Goal: Transaction & Acquisition: Purchase product/service

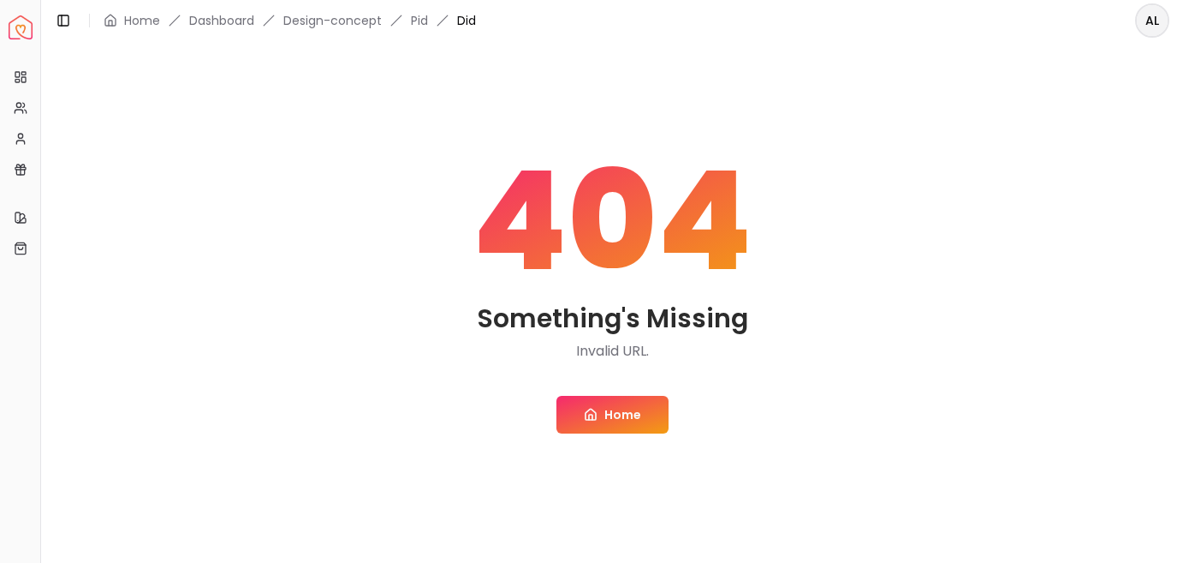
click at [628, 433] on link "Home" at bounding box center [613, 415] width 112 height 38
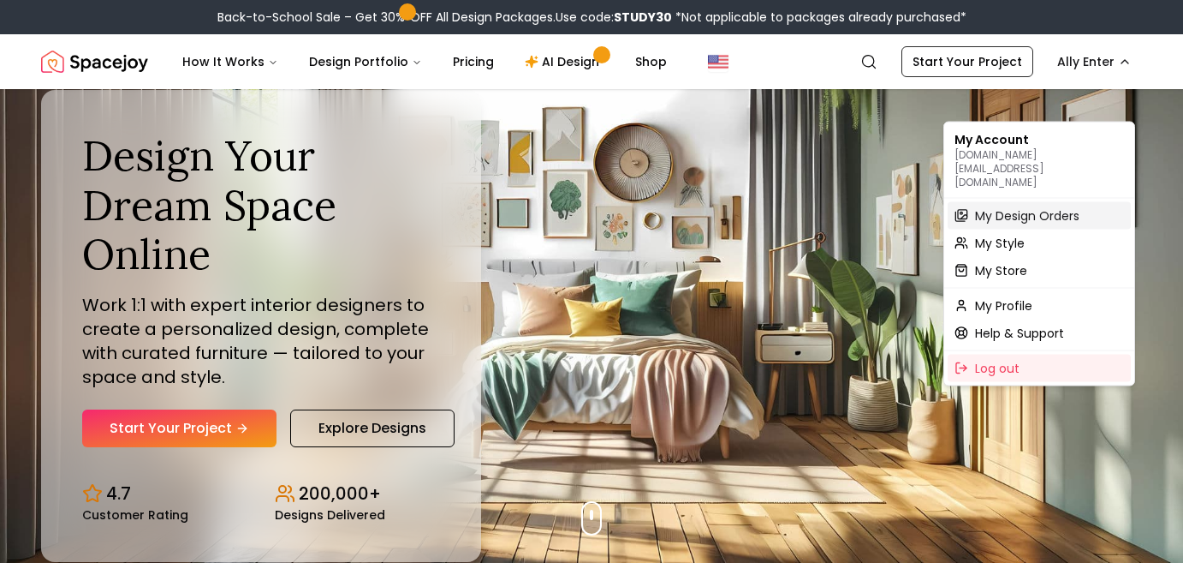
click at [1080, 215] on div "My Design Orders" at bounding box center [1039, 215] width 183 height 27
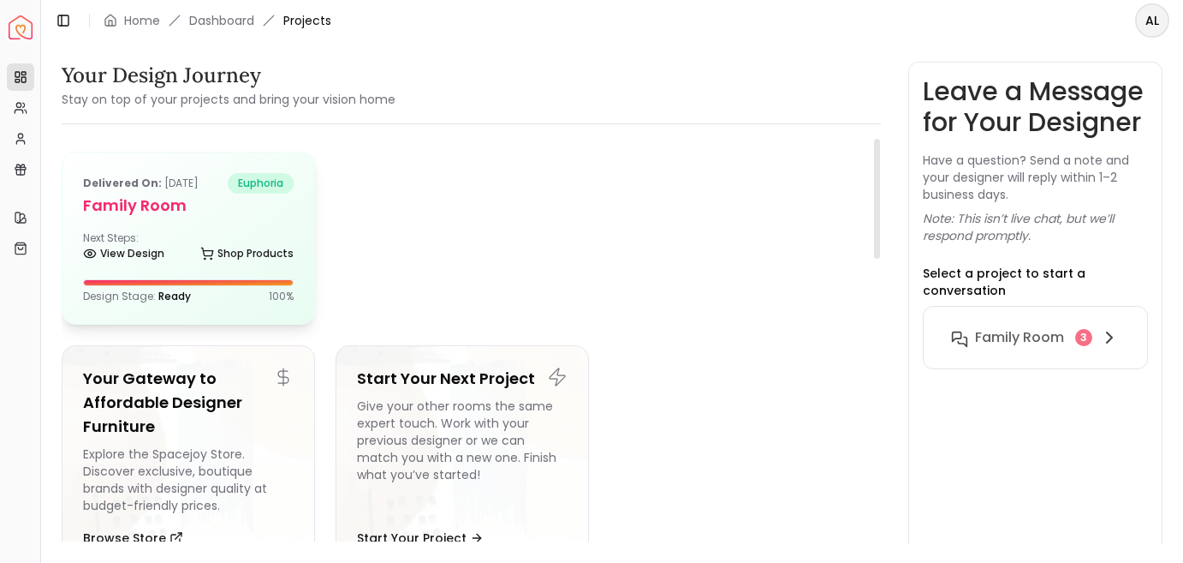
click at [246, 307] on div "Delivered on: [DATE] euphoria Family Room Next Steps: View Design Shop Products…" at bounding box center [189, 237] width 252 height 171
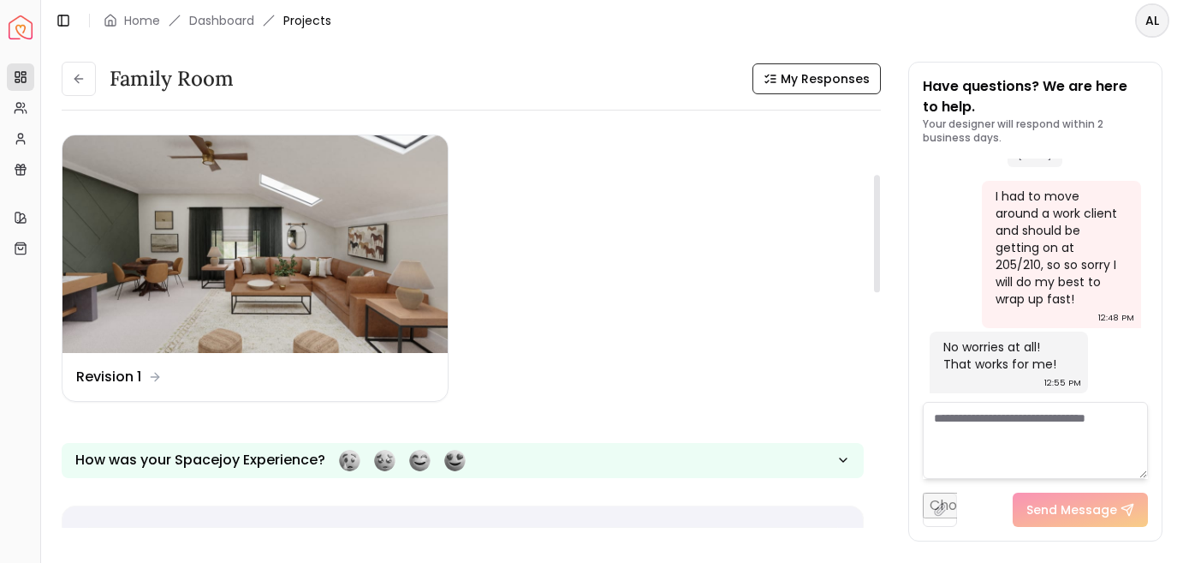
scroll to position [301, 0]
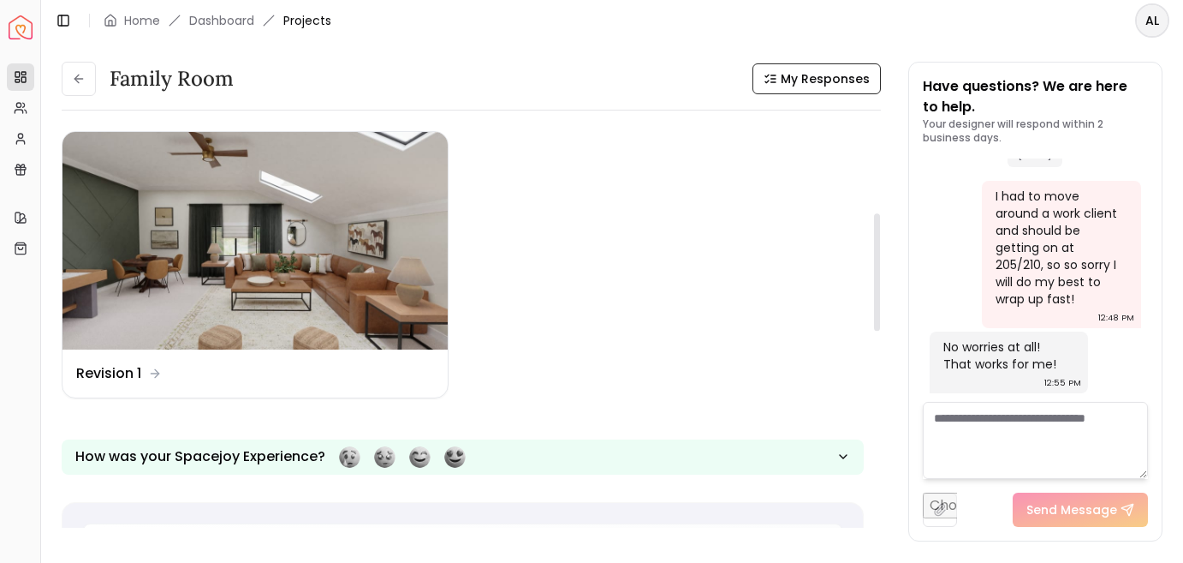
click at [357, 261] on img at bounding box center [255, 240] width 385 height 217
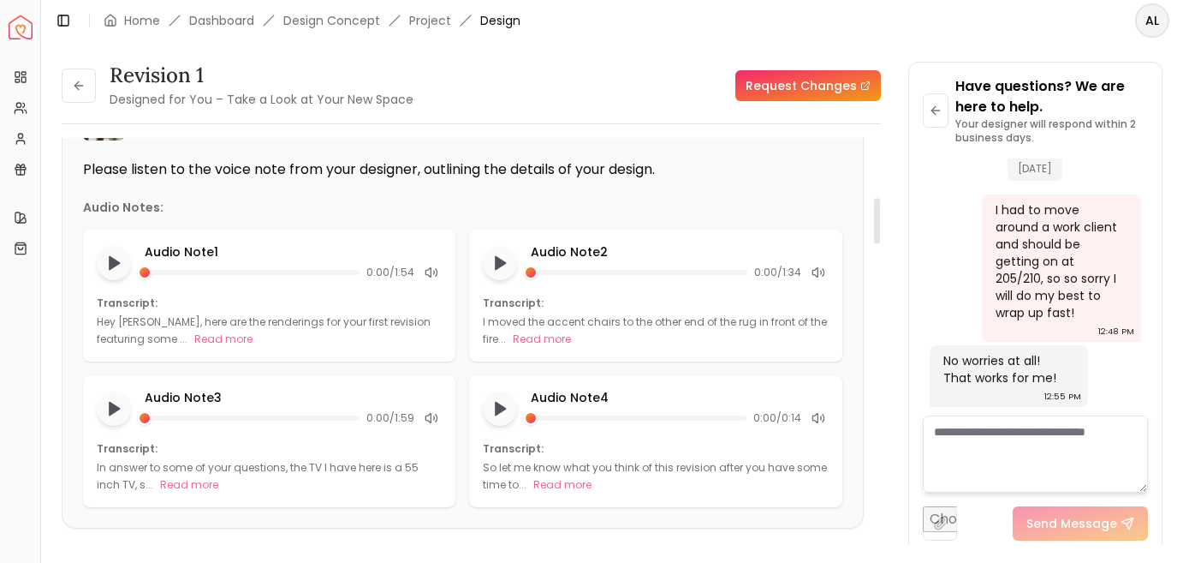
scroll to position [537, 0]
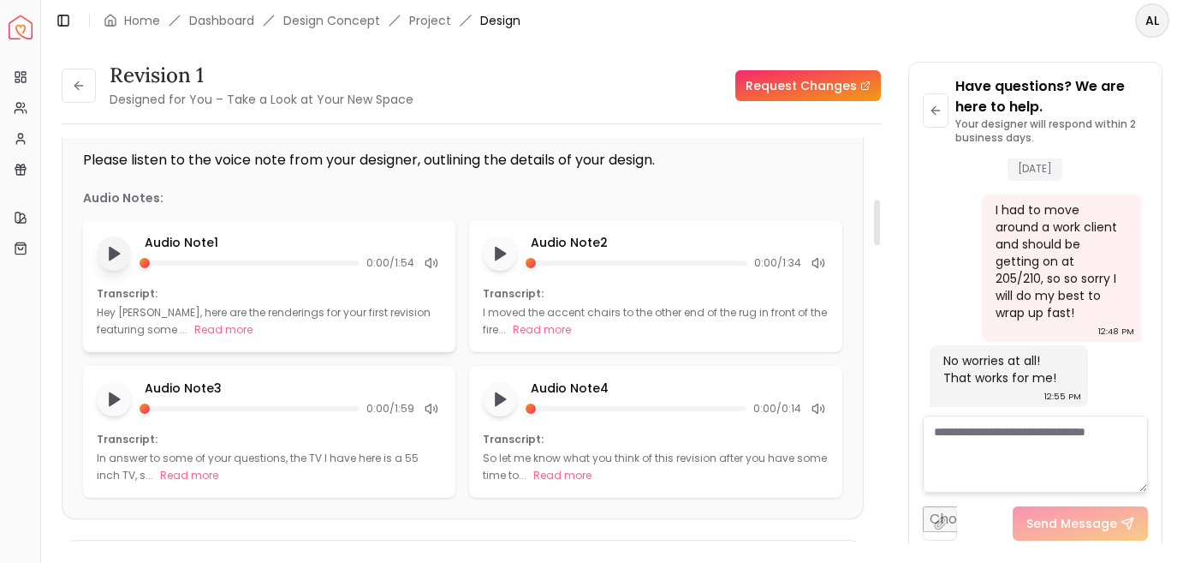
click at [122, 262] on icon "Play audio note" at bounding box center [113, 253] width 17 height 17
click at [253, 338] on button "Read more" at bounding box center [223, 329] width 58 height 17
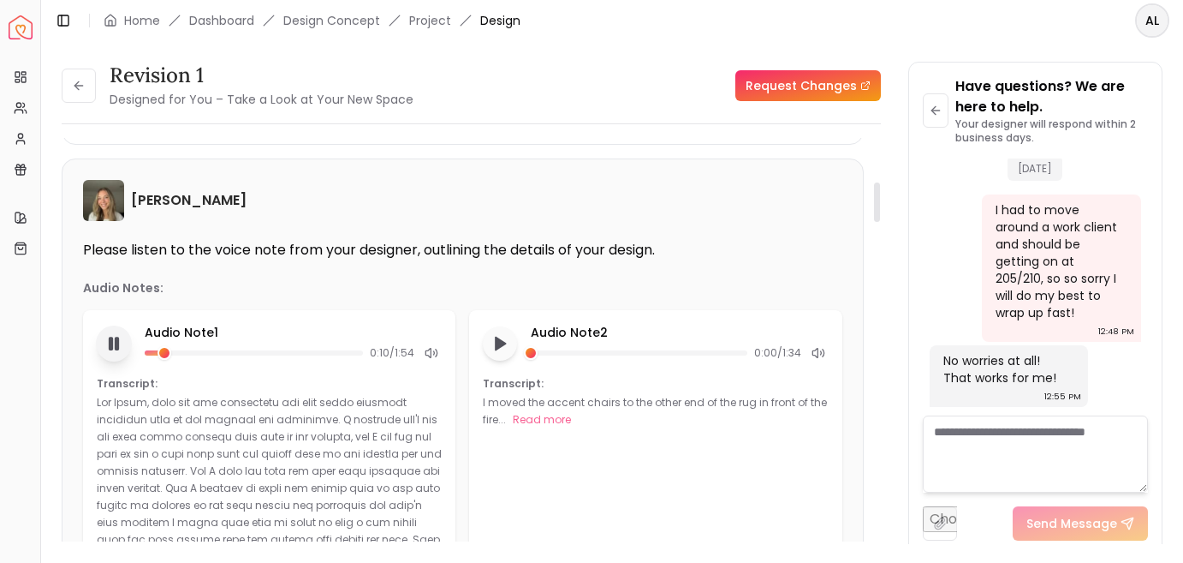
scroll to position [417, 0]
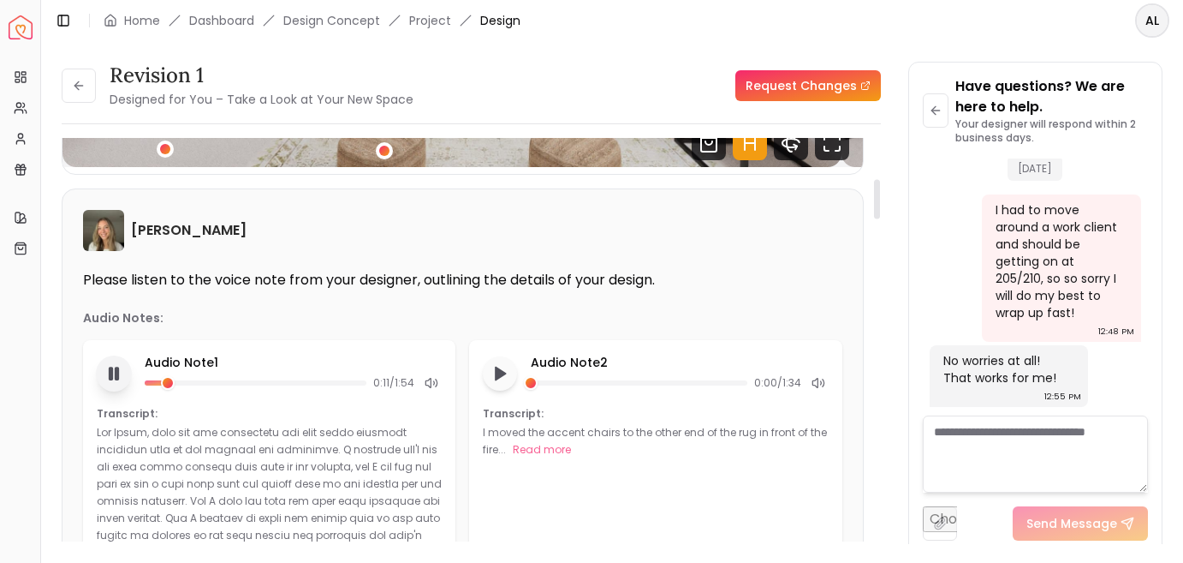
click at [132, 391] on button "Pause audio note" at bounding box center [114, 373] width 36 height 36
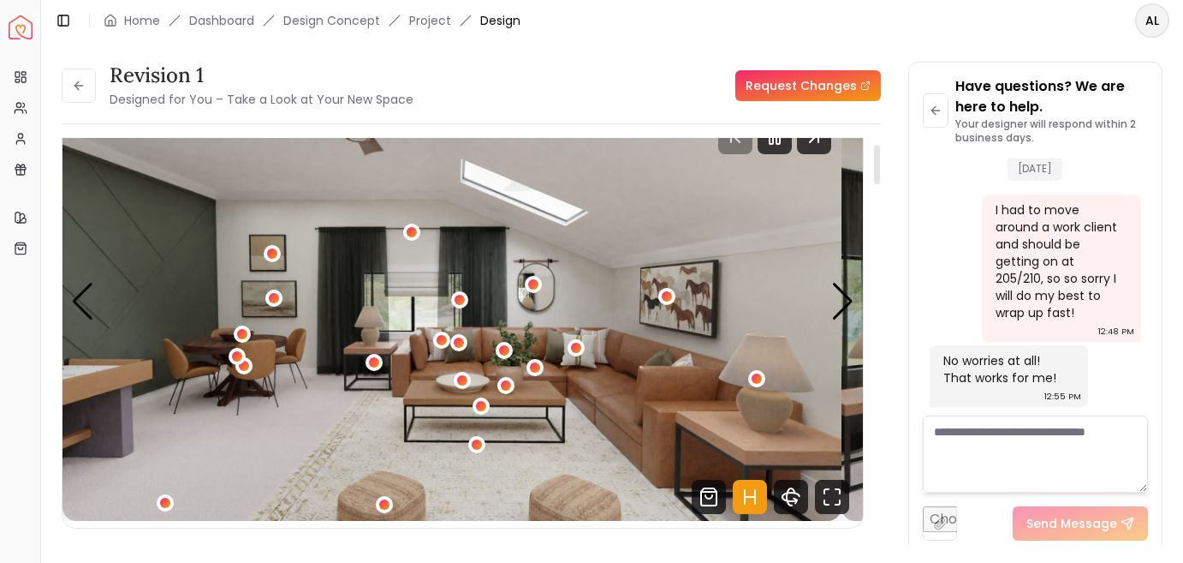
scroll to position [64, 0]
click at [873, 287] on div at bounding box center [877, 346] width 9 height 417
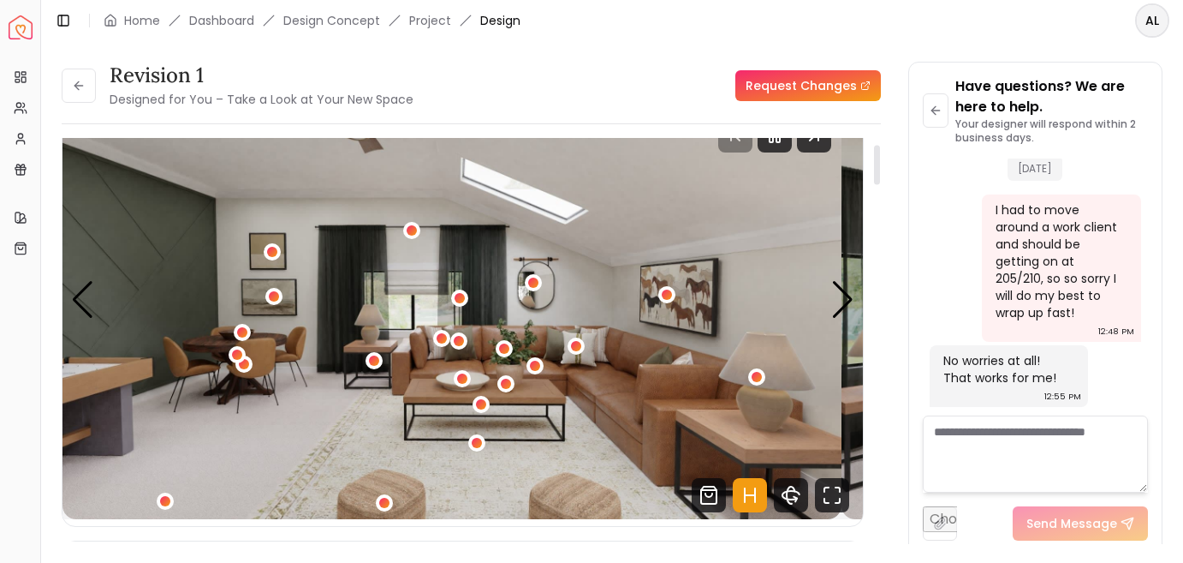
scroll to position [74, 0]
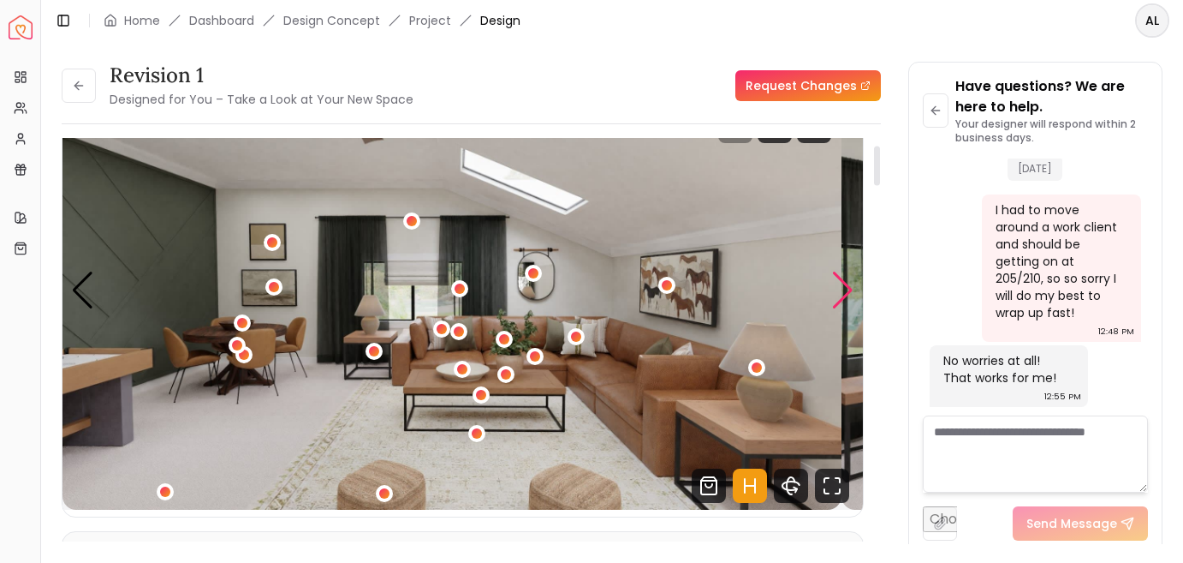
click at [838, 309] on div "Next slide" at bounding box center [842, 290] width 23 height 38
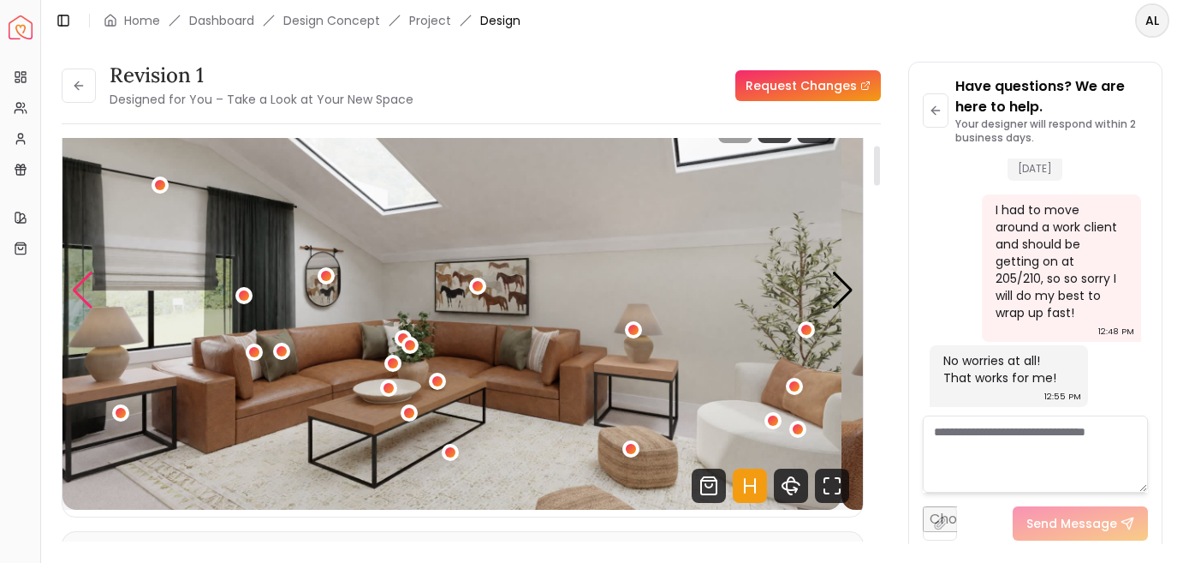
click at [92, 309] on div "Previous slide" at bounding box center [82, 290] width 23 height 38
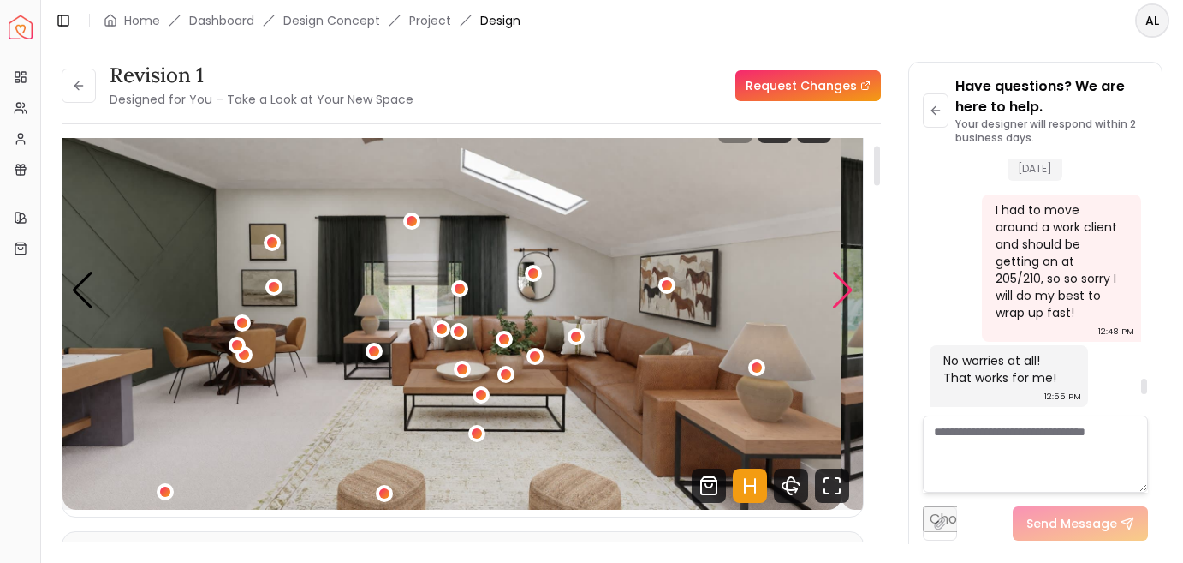
click at [843, 309] on div "Next slide" at bounding box center [842, 290] width 23 height 38
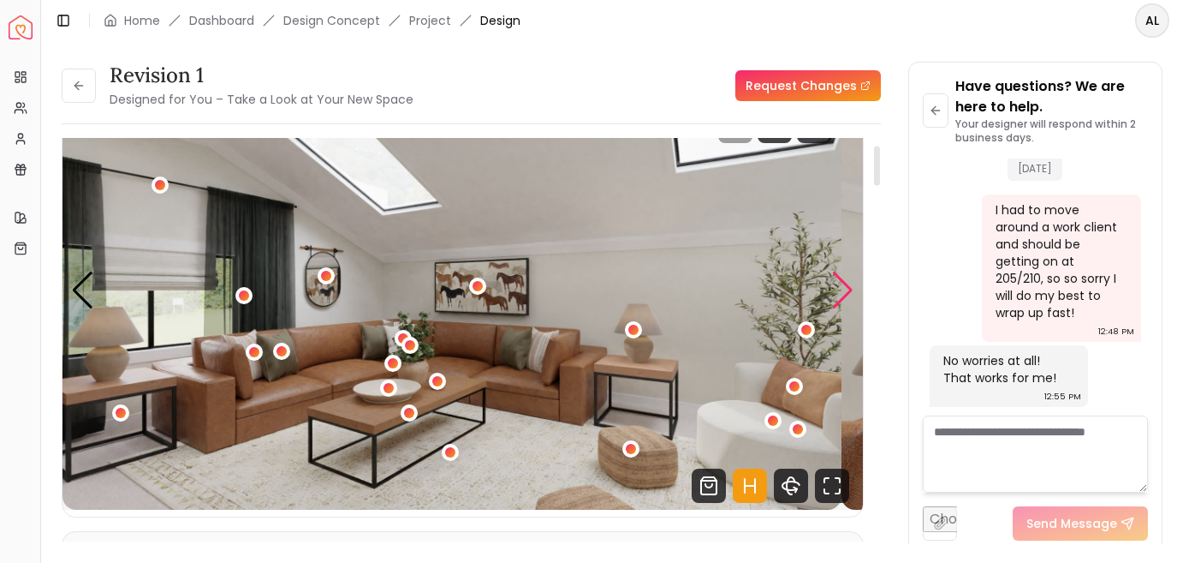
click at [843, 309] on div "Next slide" at bounding box center [842, 290] width 23 height 38
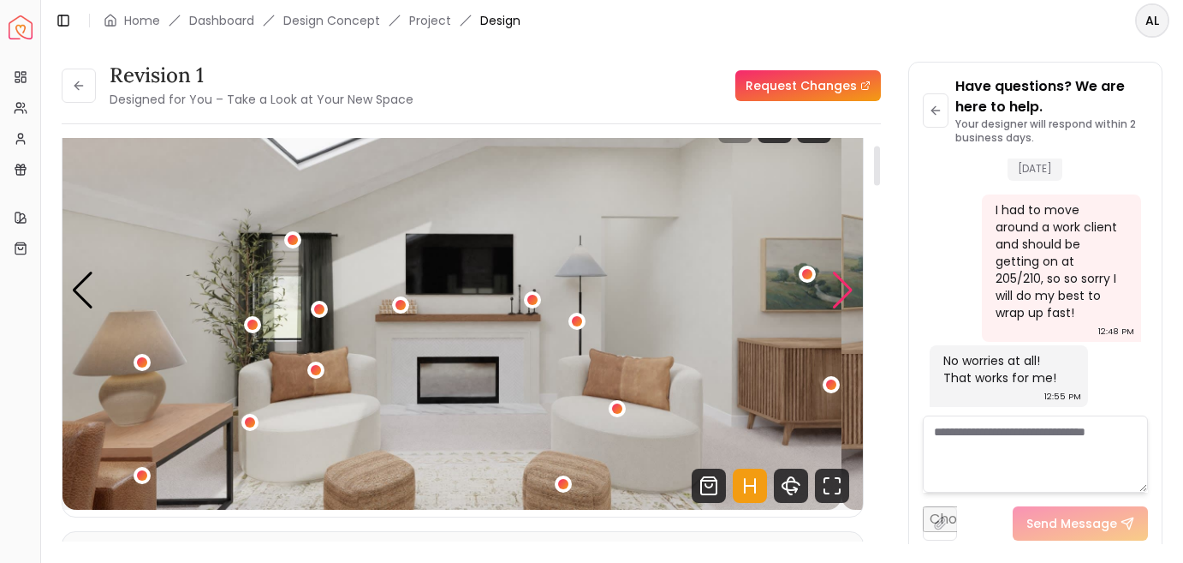
click at [843, 309] on div "Next slide" at bounding box center [842, 290] width 23 height 38
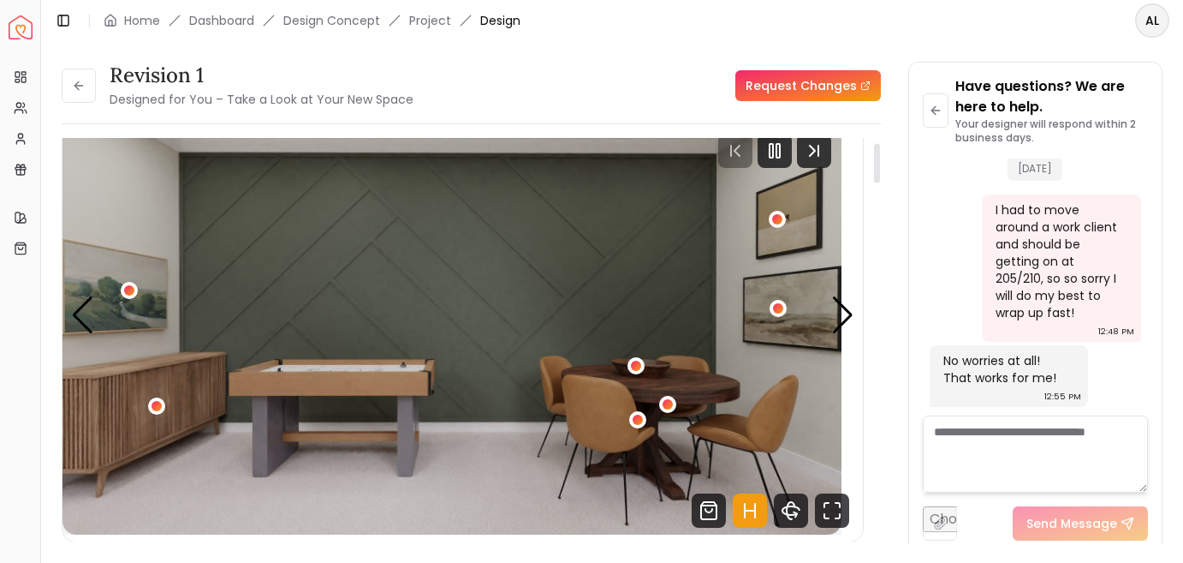
scroll to position [49, 0]
click at [833, 335] on div "Next slide" at bounding box center [842, 316] width 23 height 38
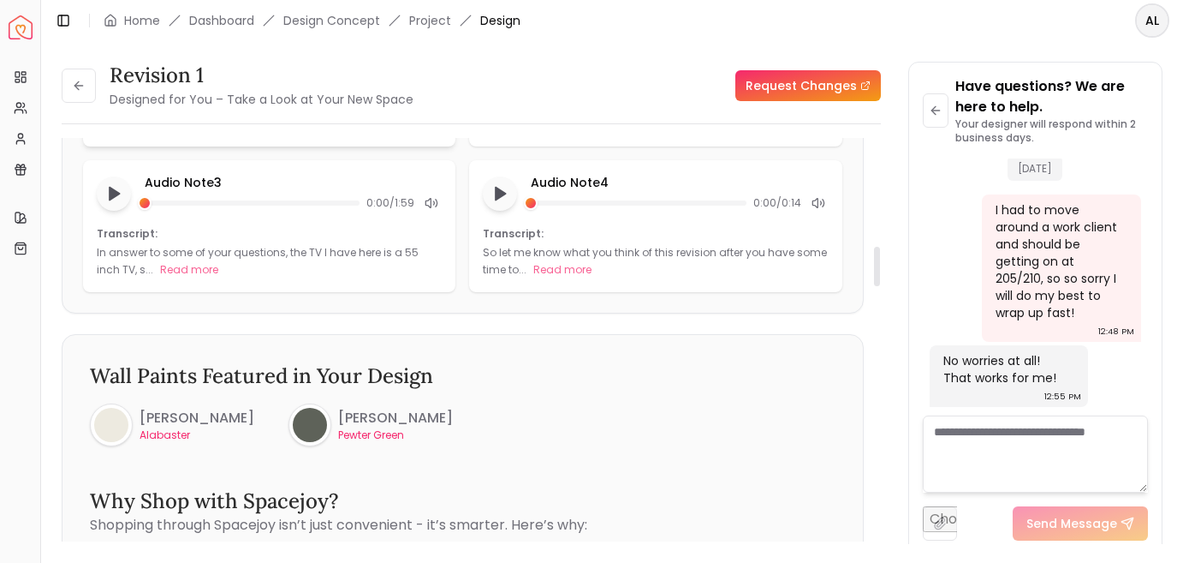
scroll to position [1104, 0]
click at [339, 131] on button "Hide" at bounding box center [327, 122] width 23 height 17
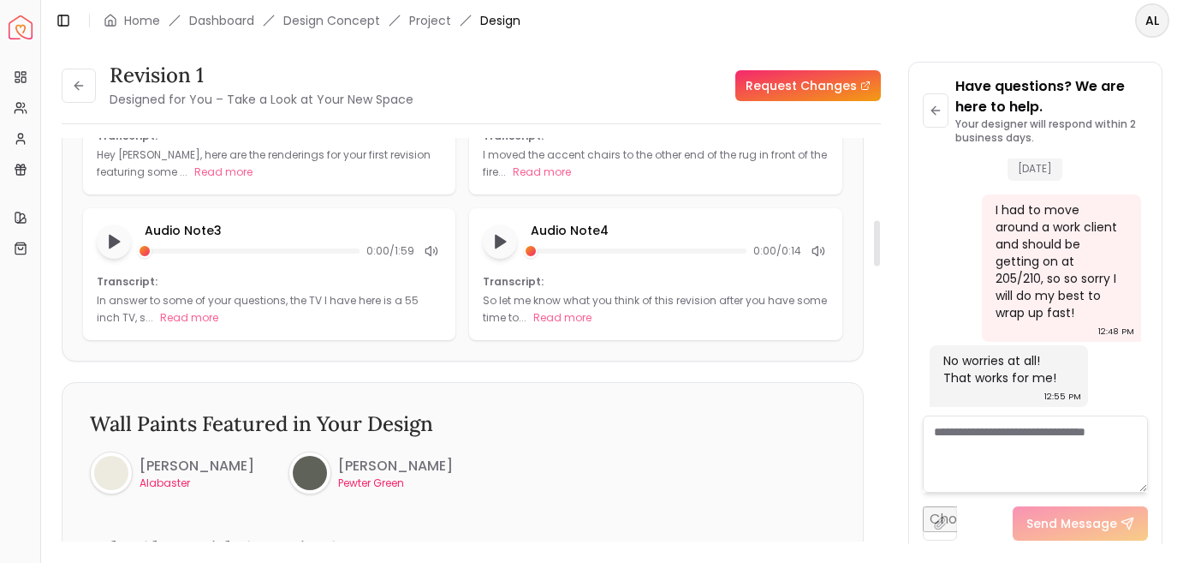
scroll to position [694, 0]
click at [253, 182] on button "Read more" at bounding box center [223, 172] width 58 height 17
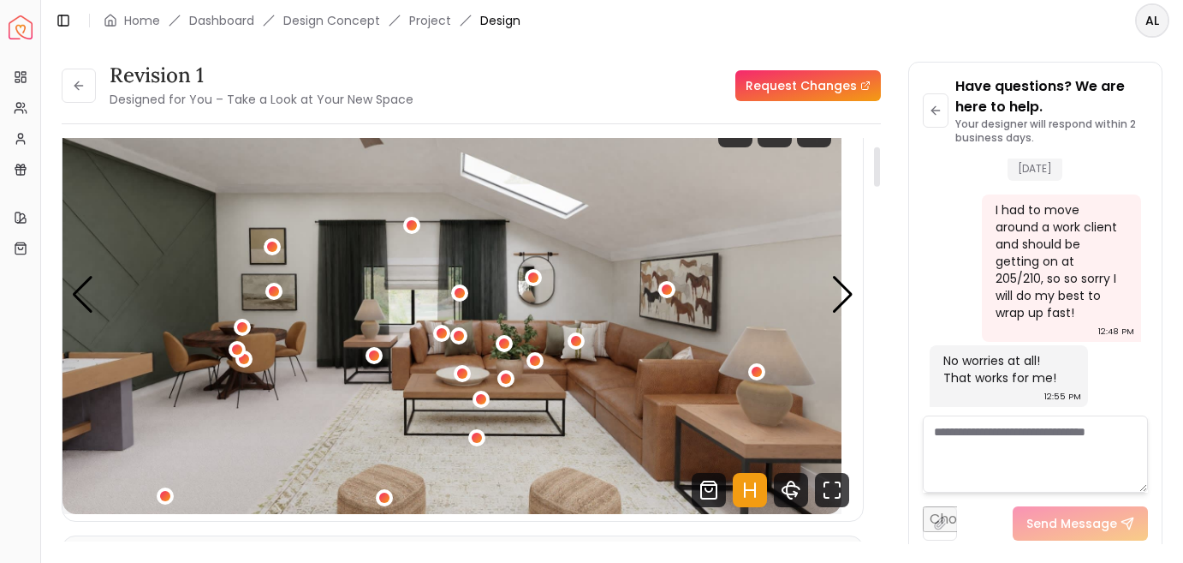
scroll to position [86, 0]
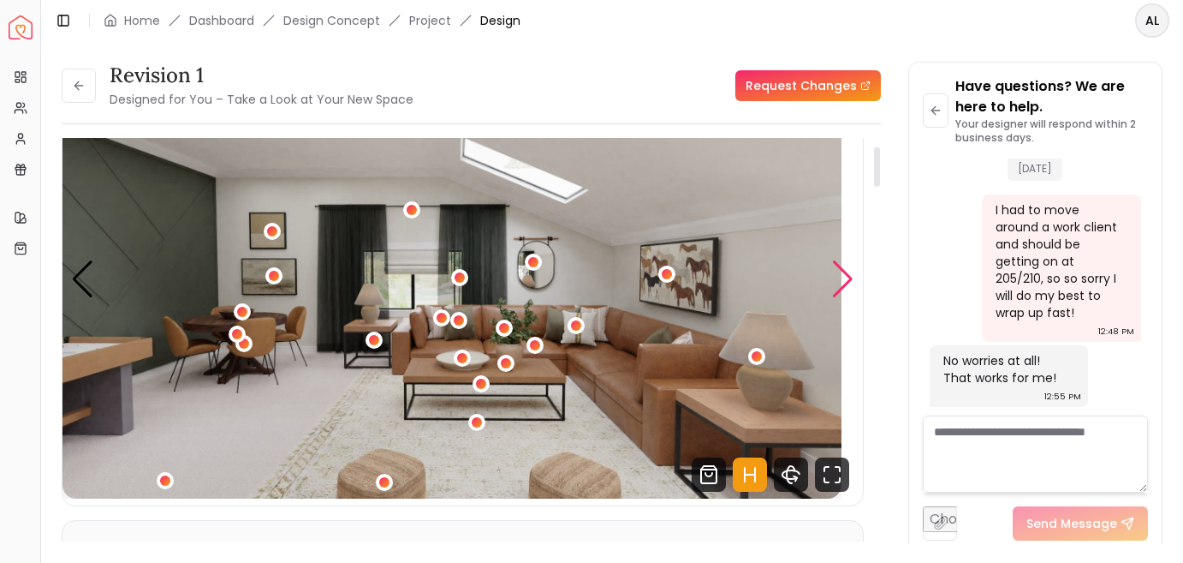
click at [841, 298] on div "Next slide" at bounding box center [842, 279] width 23 height 38
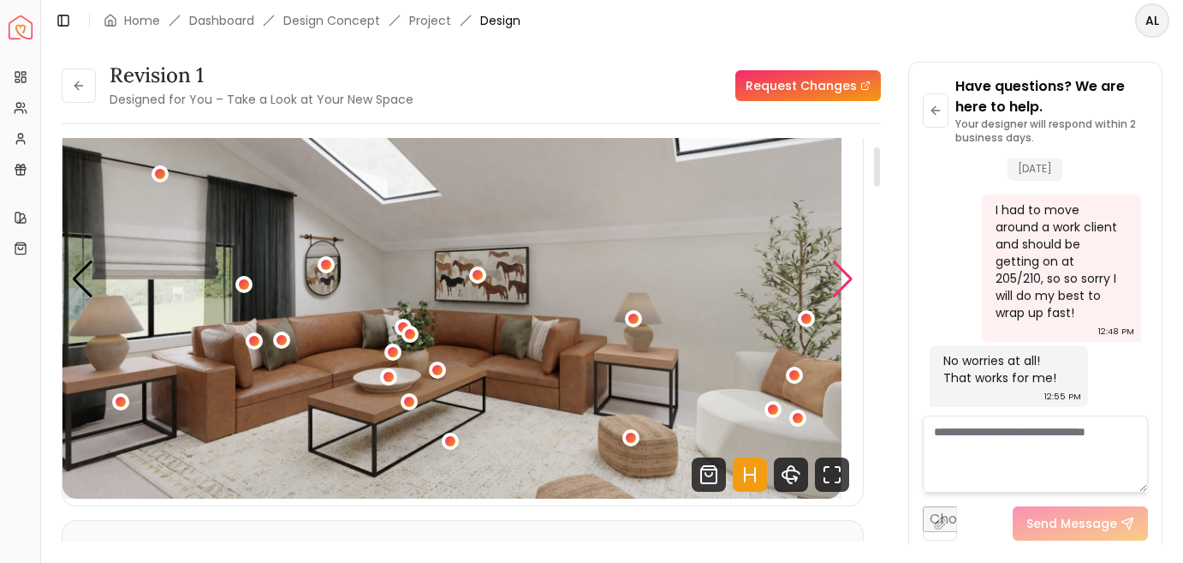
click at [841, 298] on div "Next slide" at bounding box center [842, 279] width 23 height 38
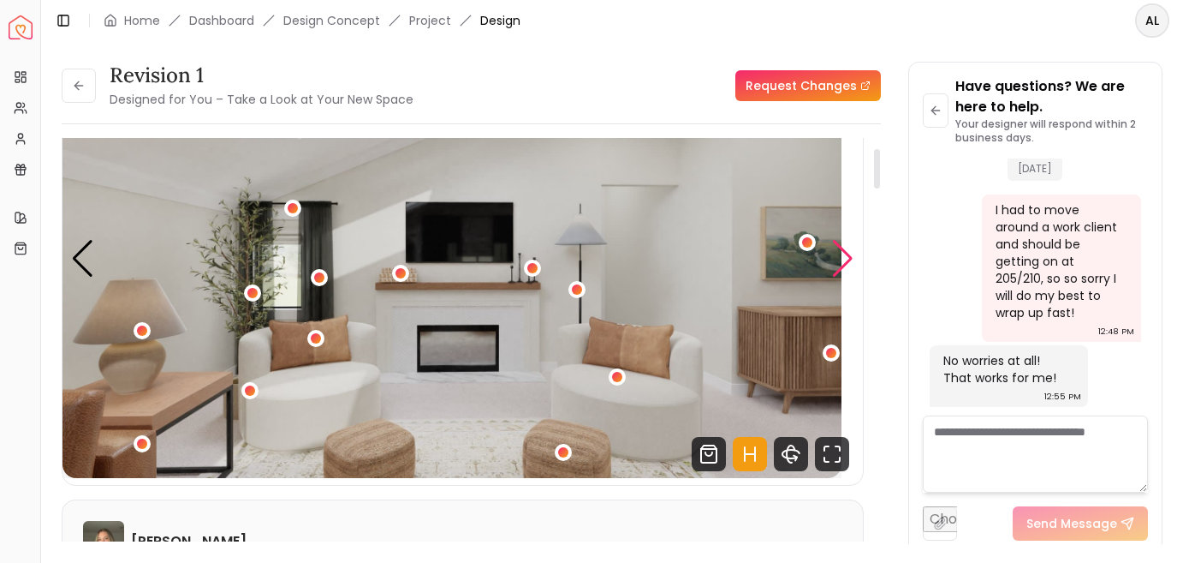
scroll to position [101, 0]
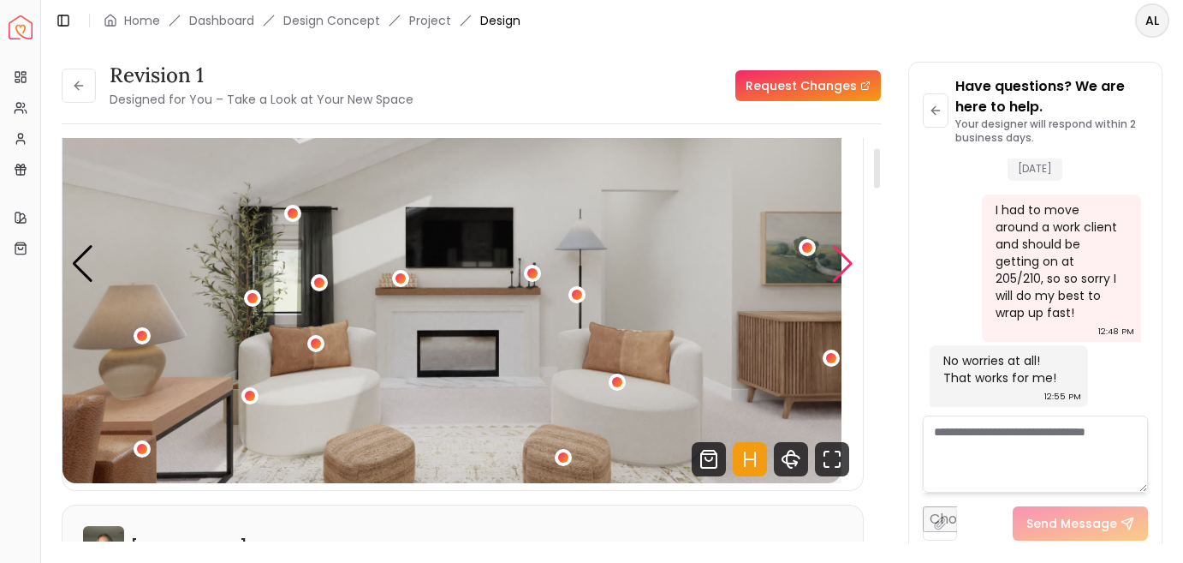
click at [843, 283] on div "Next slide" at bounding box center [842, 264] width 23 height 38
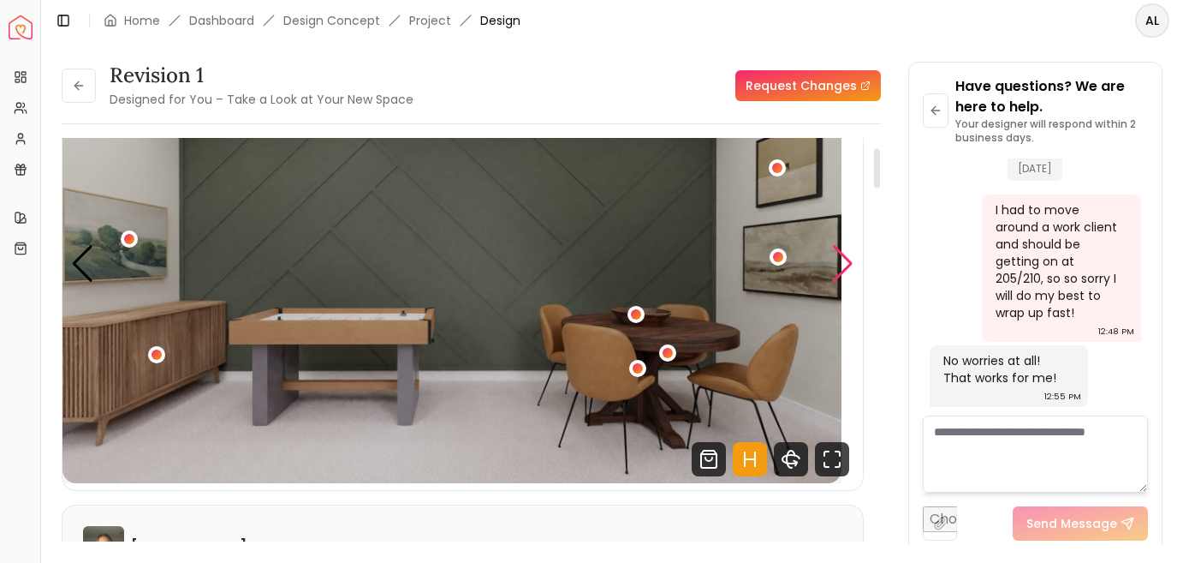
click at [843, 283] on div "Next slide" at bounding box center [842, 264] width 23 height 38
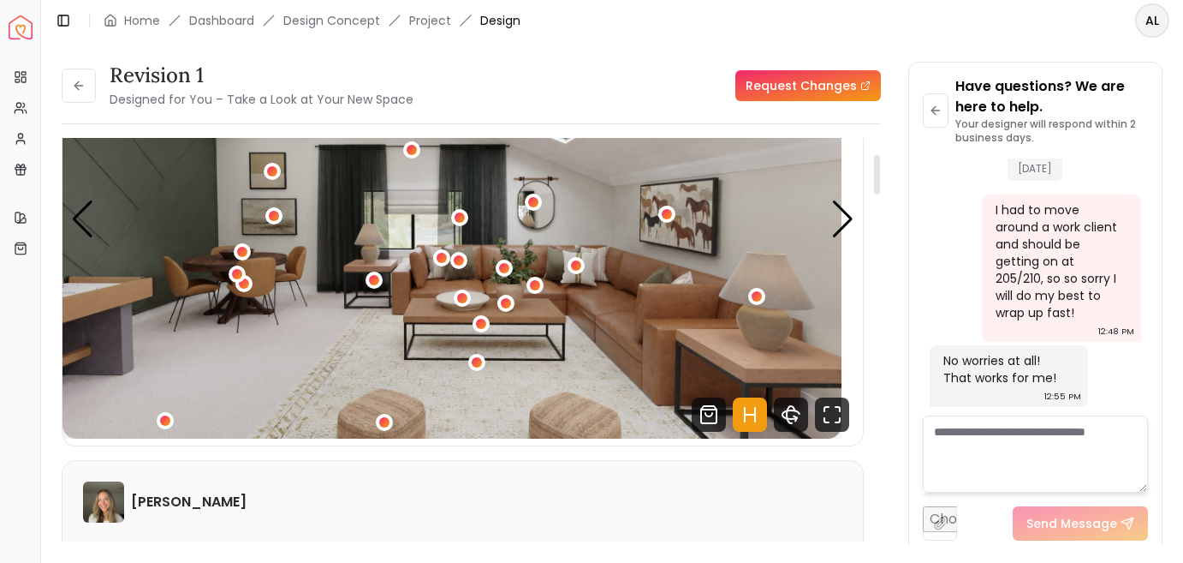
scroll to position [109, 0]
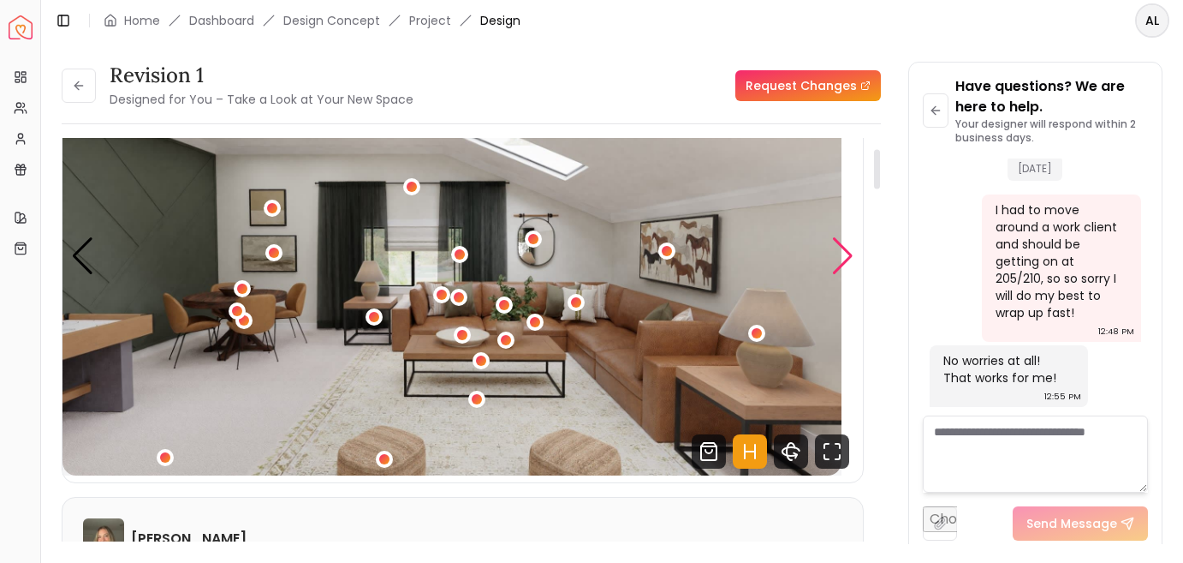
click at [841, 275] on div "Next slide" at bounding box center [842, 256] width 23 height 38
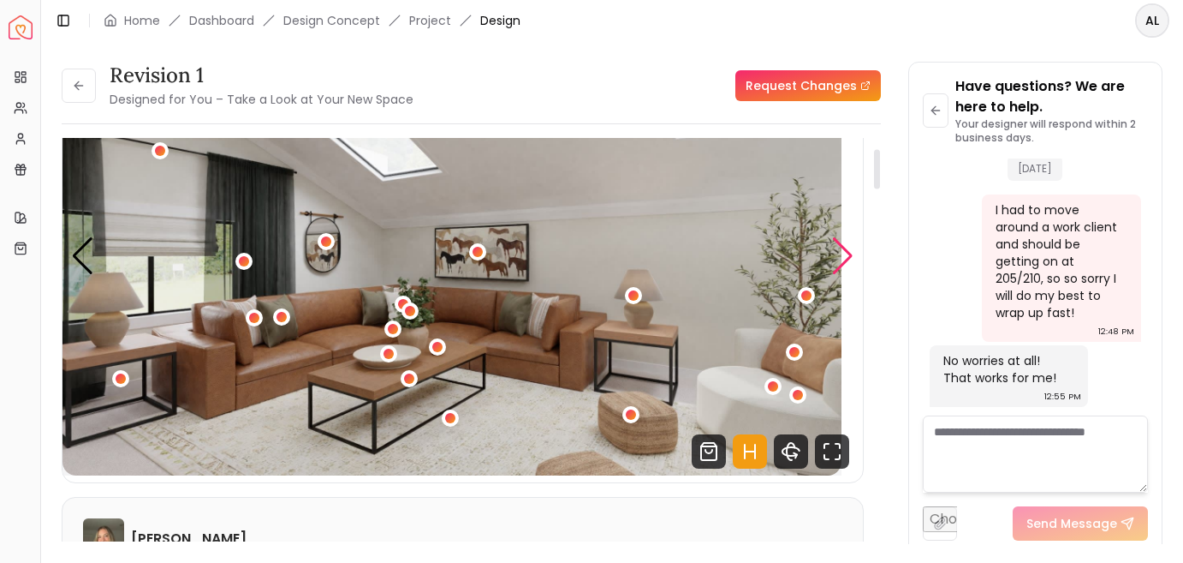
click at [841, 275] on div "Next slide" at bounding box center [842, 256] width 23 height 38
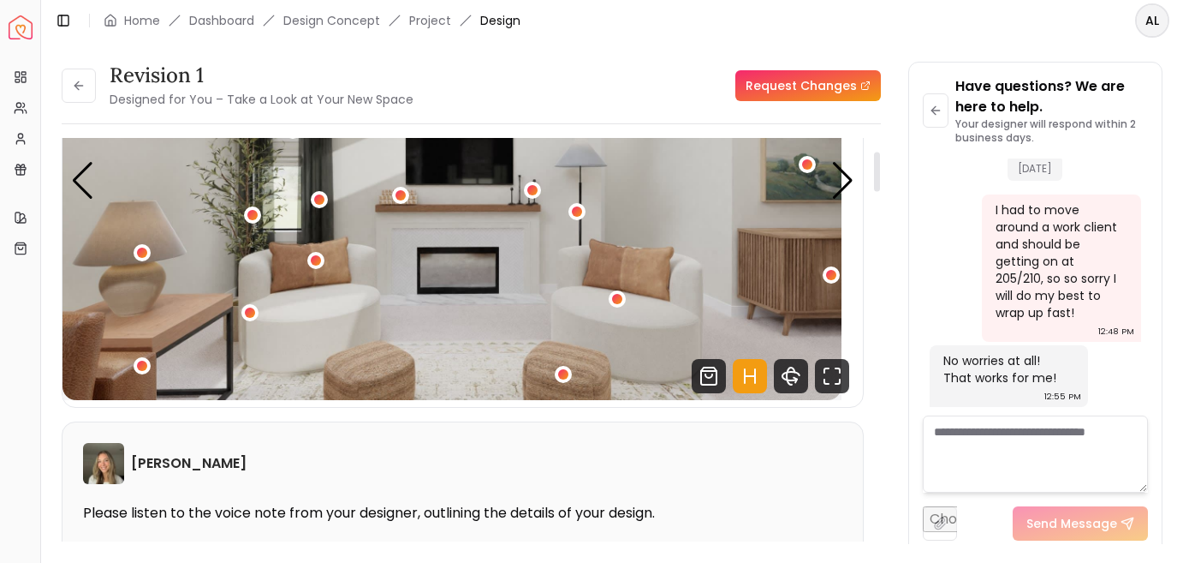
scroll to position [58, 0]
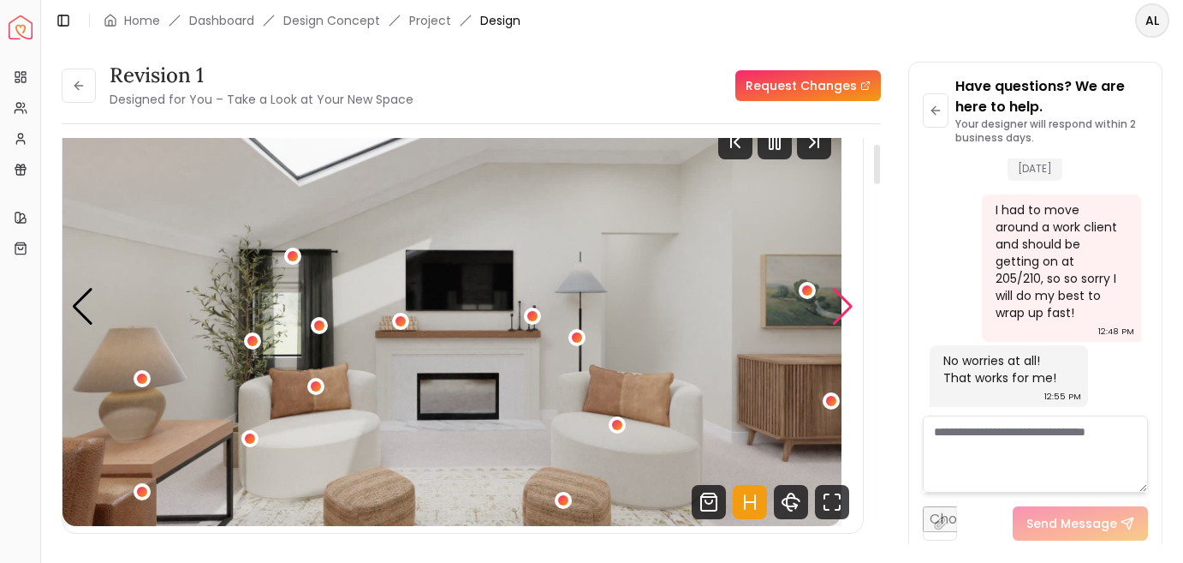
click at [841, 325] on div "Next slide" at bounding box center [842, 307] width 23 height 38
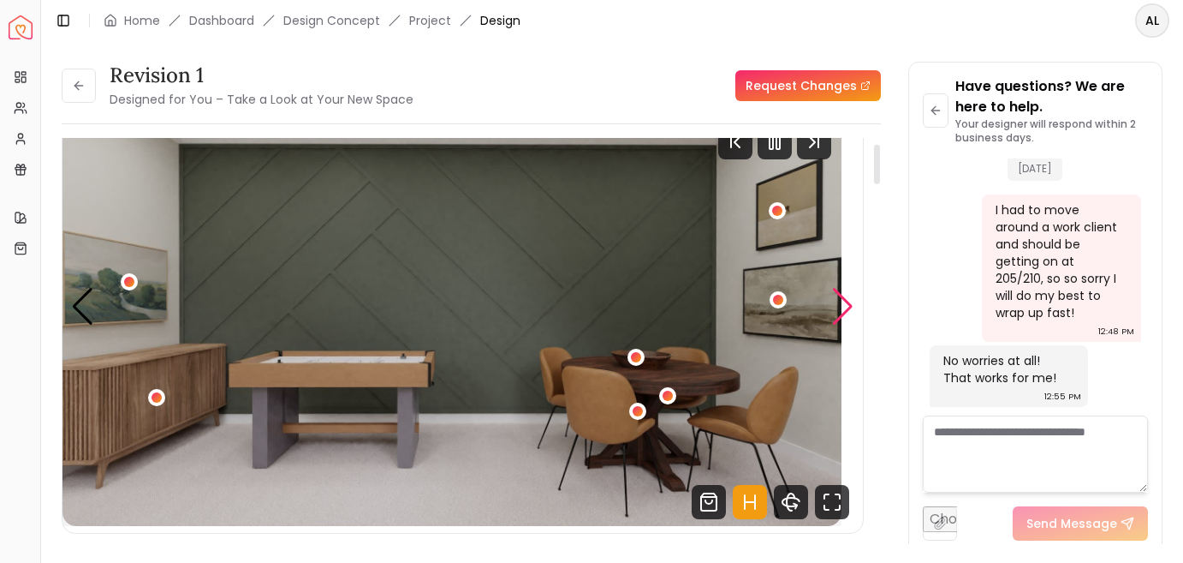
click at [841, 325] on div "Next slide" at bounding box center [842, 307] width 23 height 38
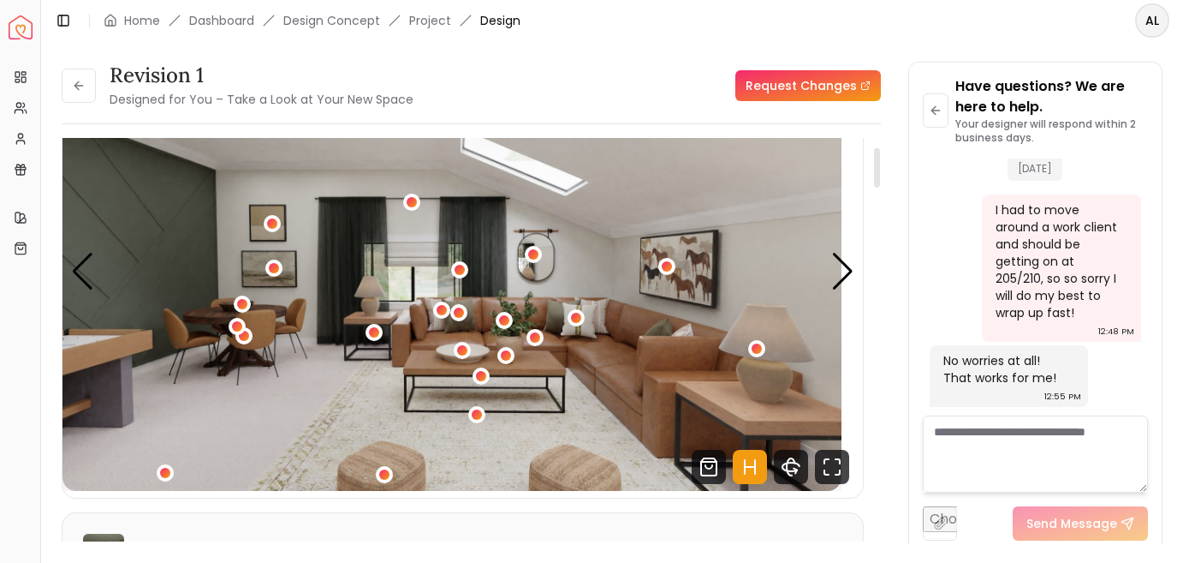
scroll to position [96, 0]
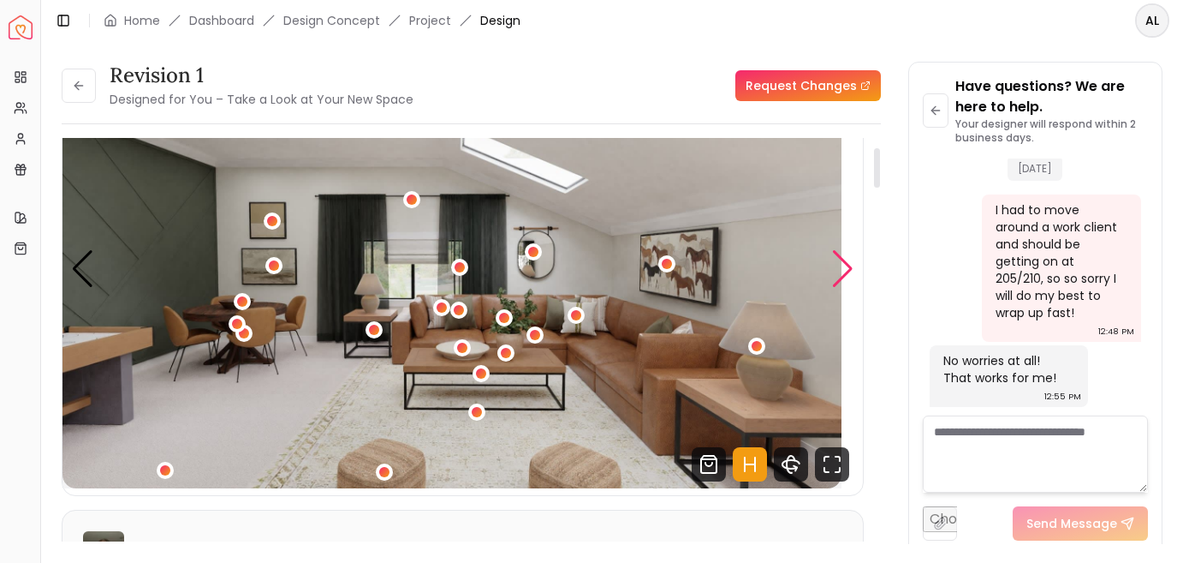
click at [842, 288] on div "Next slide" at bounding box center [842, 269] width 23 height 38
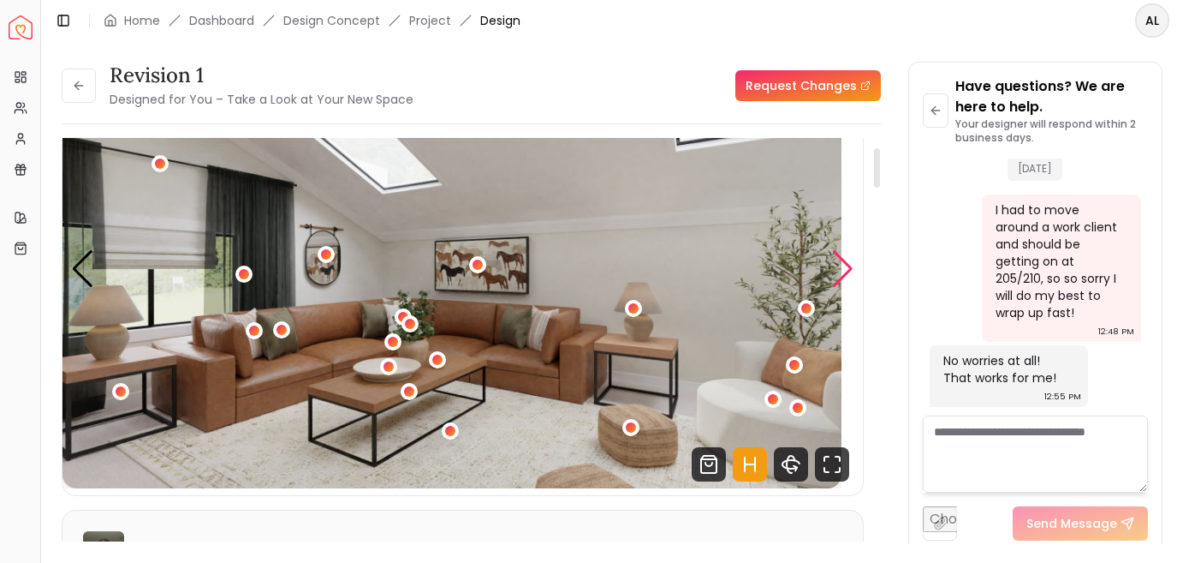
click at [842, 288] on div "Next slide" at bounding box center [842, 269] width 23 height 38
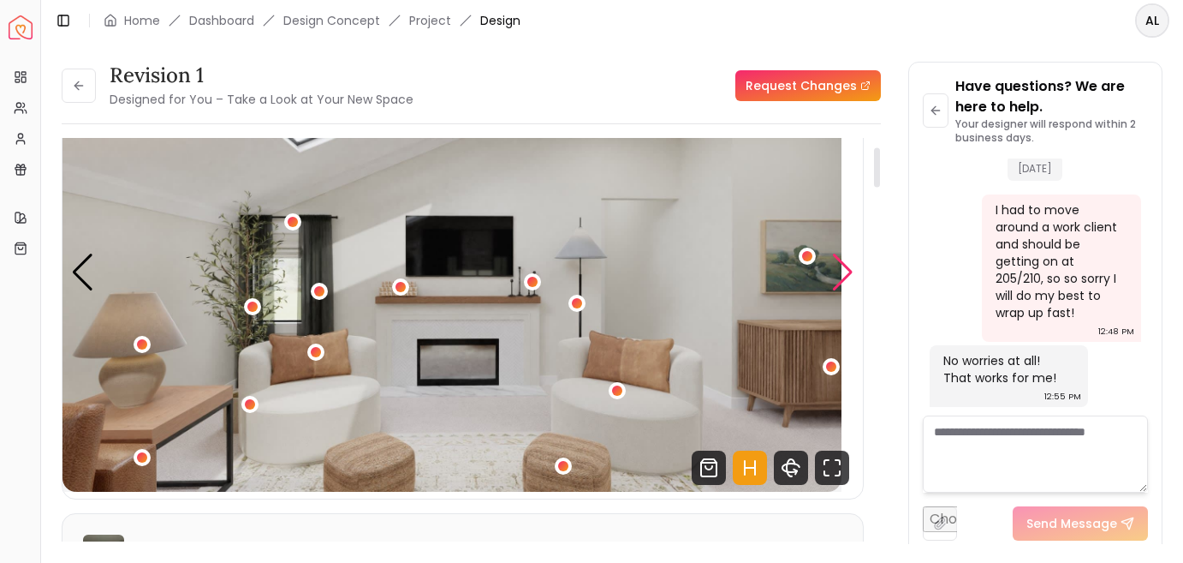
scroll to position [91, 0]
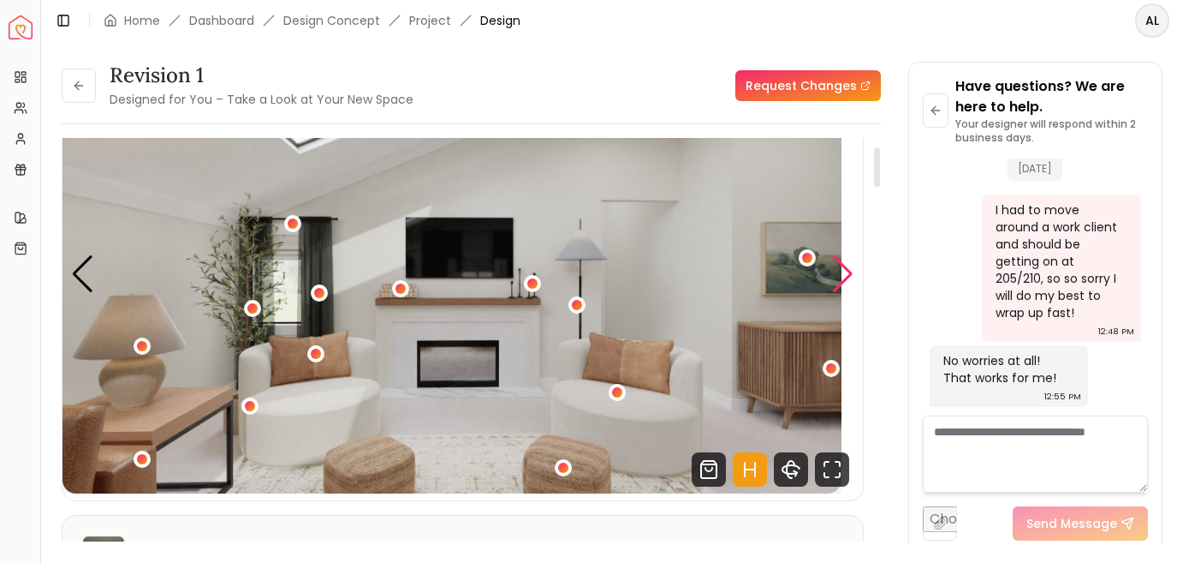
click at [843, 292] on div "Next slide" at bounding box center [842, 274] width 23 height 38
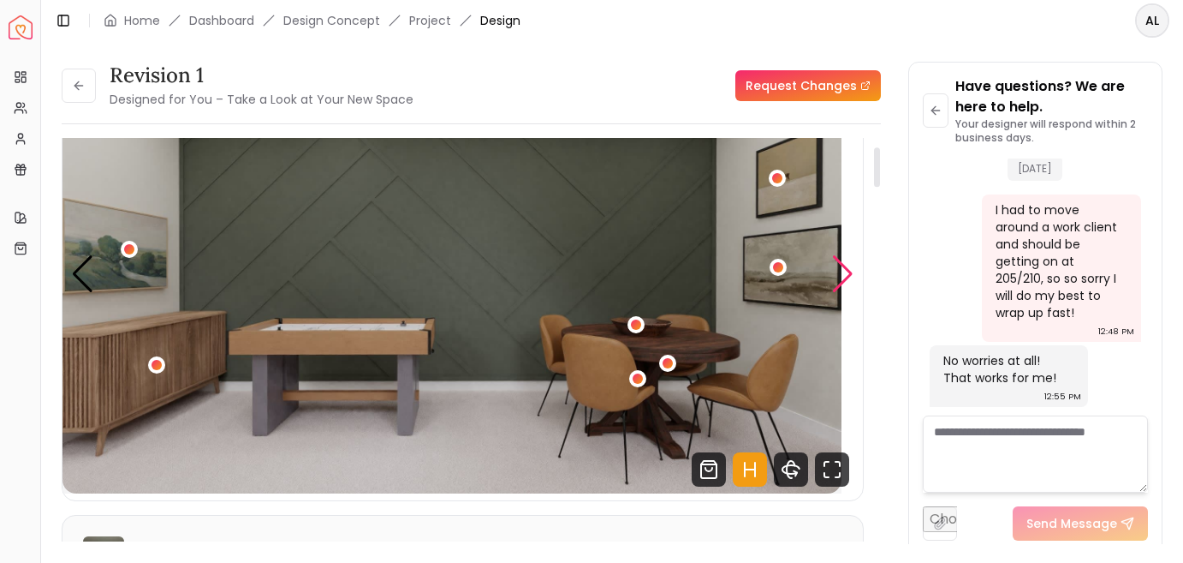
click at [843, 292] on div "Next slide" at bounding box center [842, 274] width 23 height 38
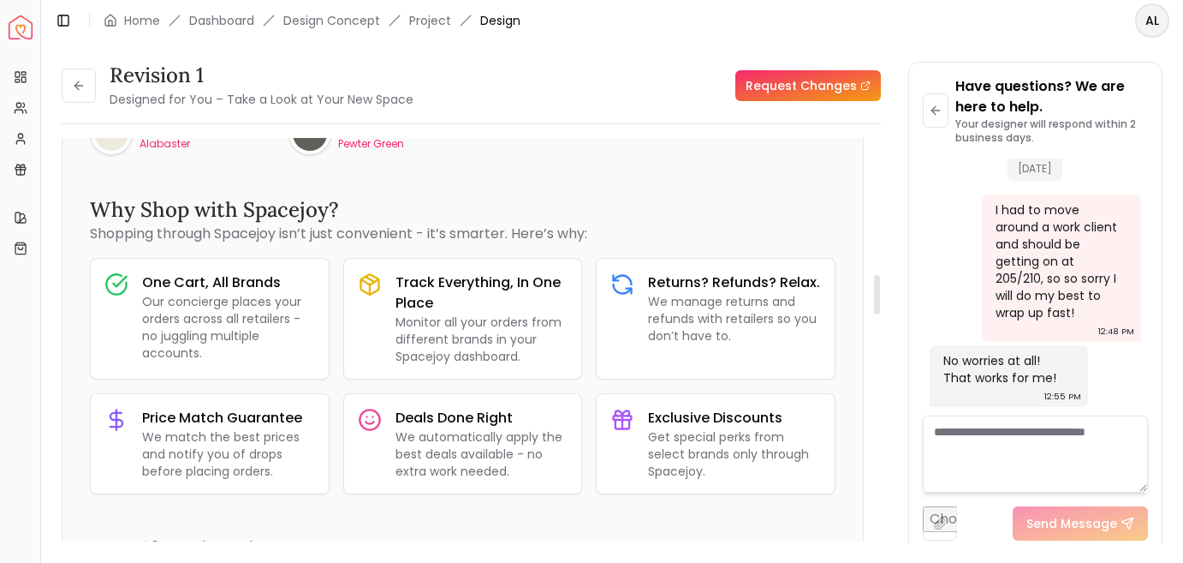
scroll to position [0, 0]
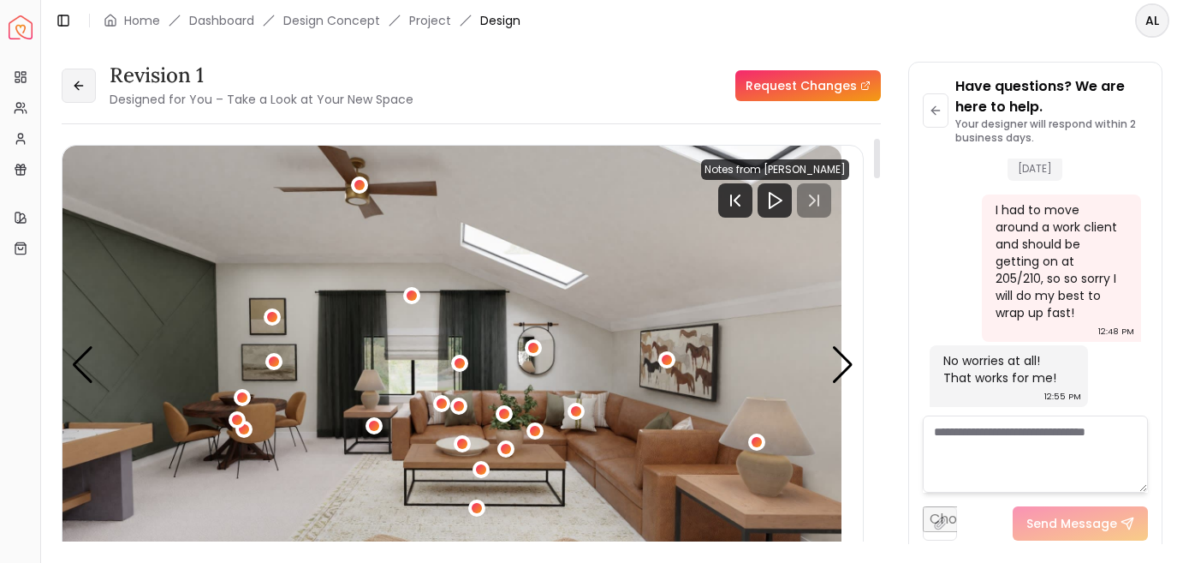
click at [96, 93] on button at bounding box center [79, 86] width 34 height 34
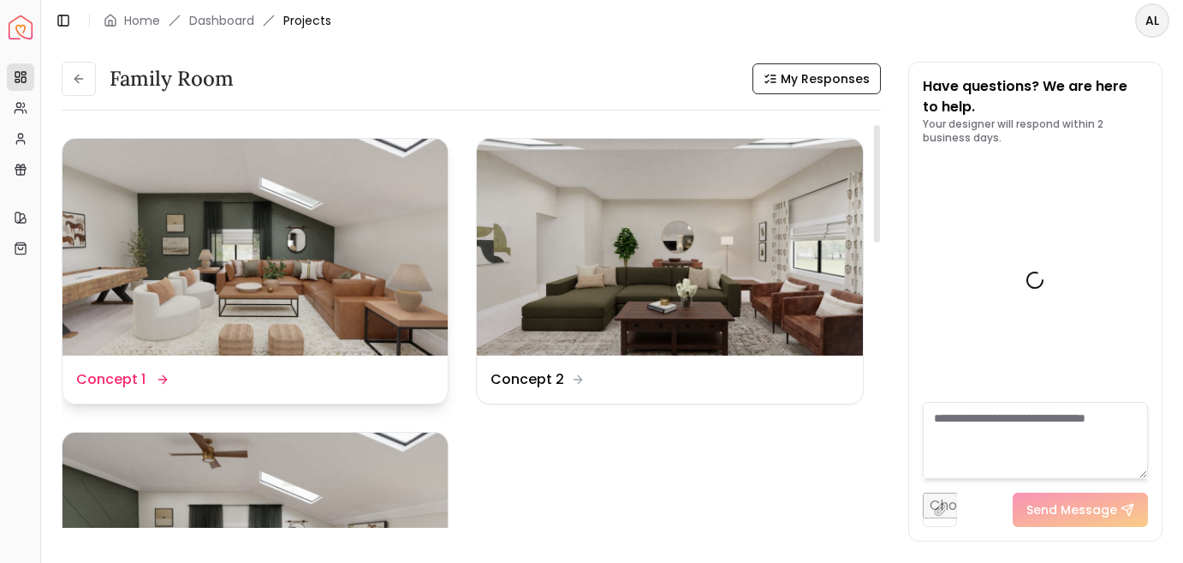
click at [343, 279] on img at bounding box center [255, 247] width 385 height 217
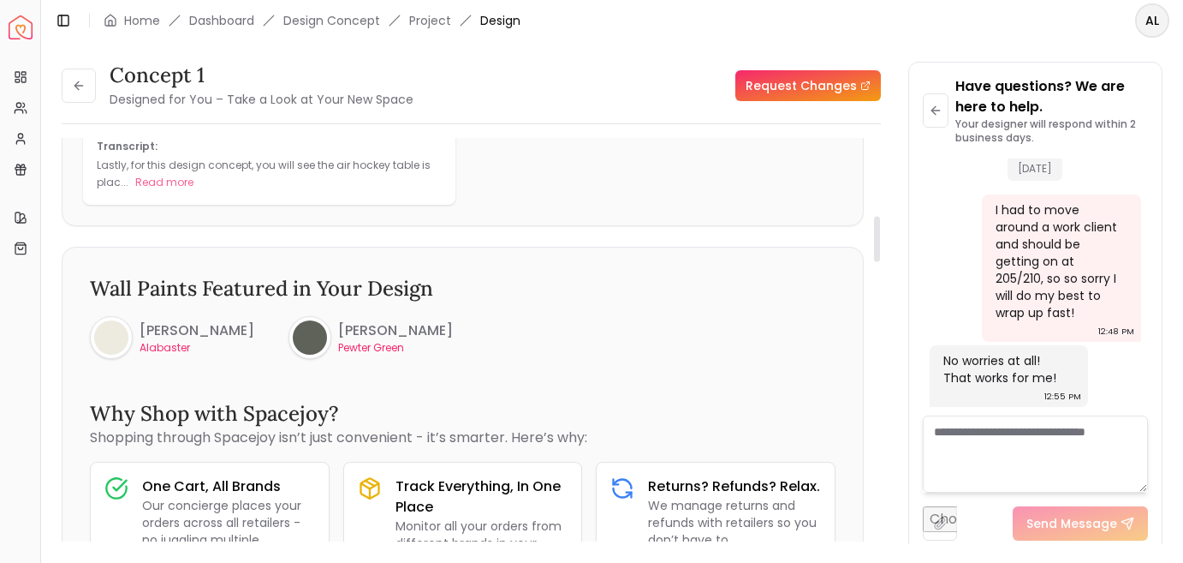
scroll to position [409, 0]
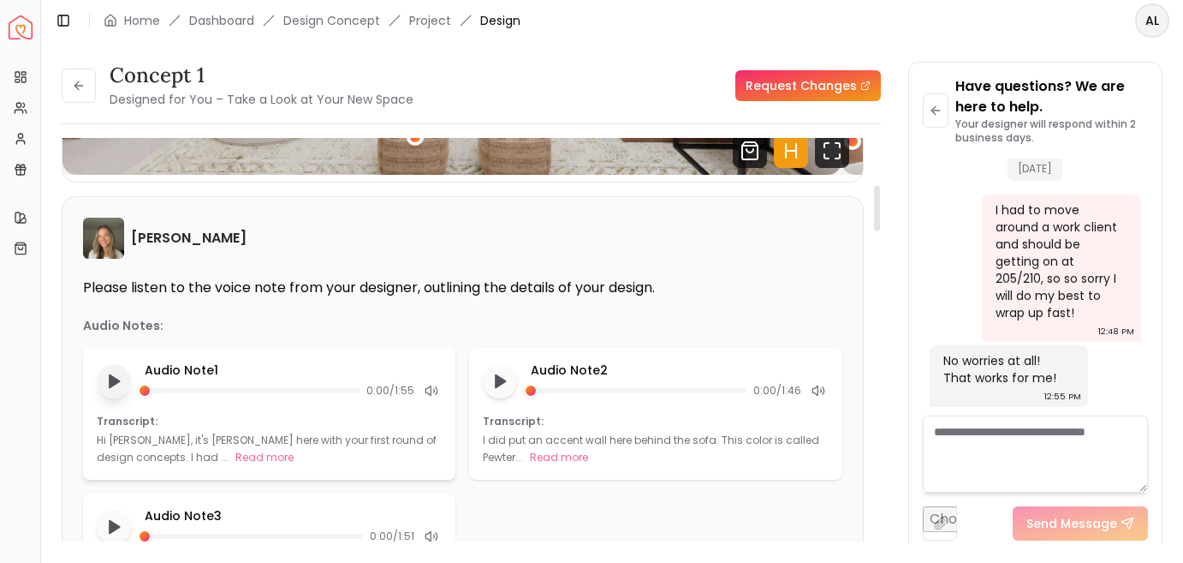
click at [131, 398] on button "Play audio note" at bounding box center [114, 381] width 34 height 34
click at [123, 390] on icon "Pause audio note" at bounding box center [114, 381] width 18 height 18
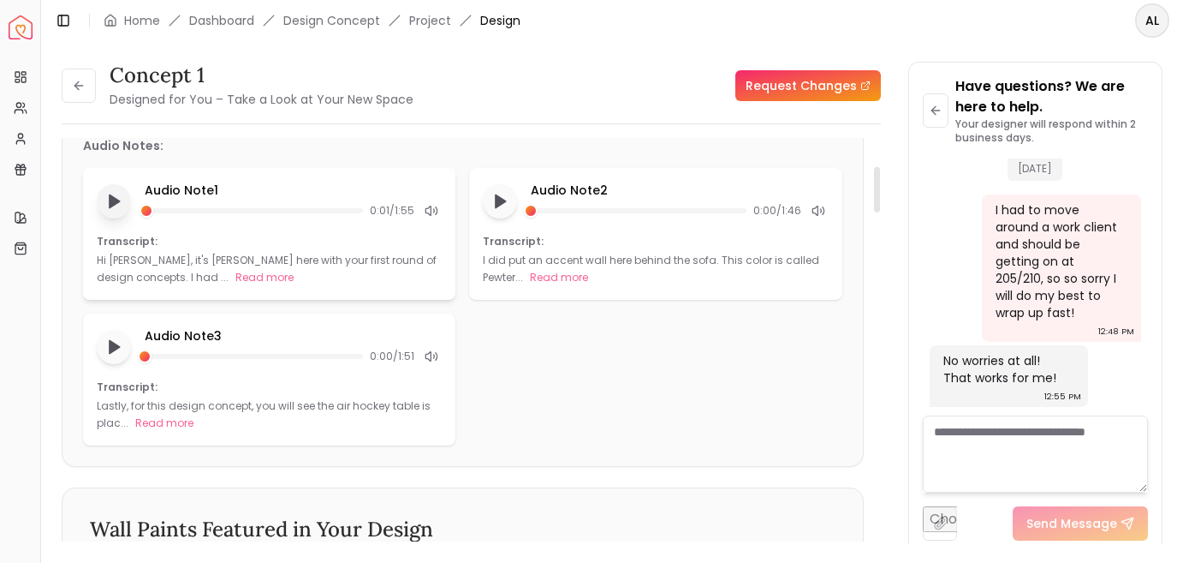
scroll to position [120, 0]
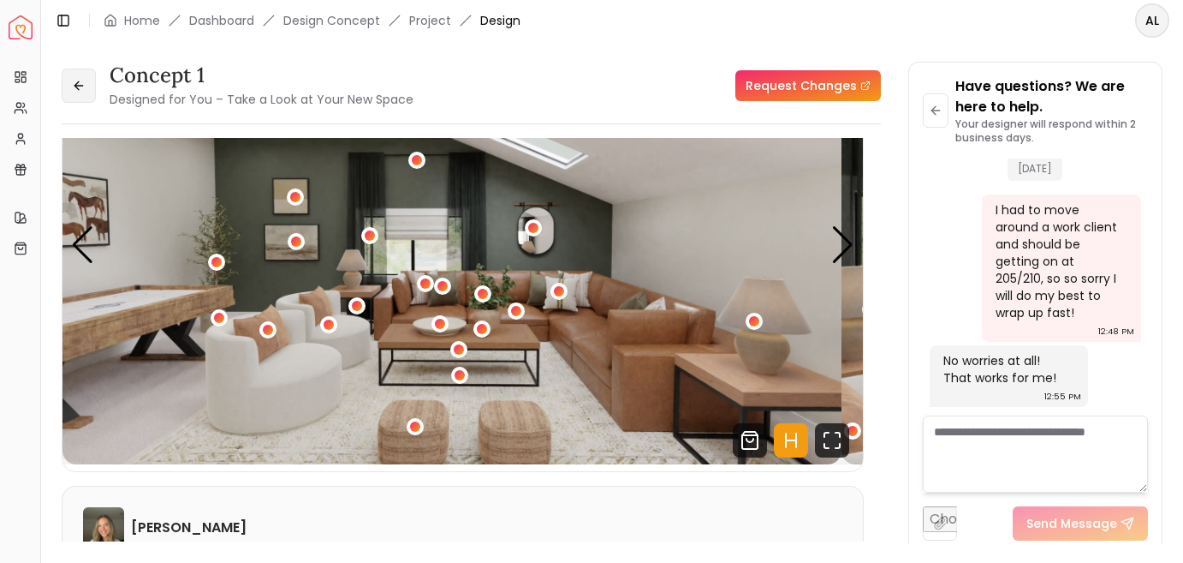
click at [86, 92] on icon at bounding box center [79, 86] width 14 height 14
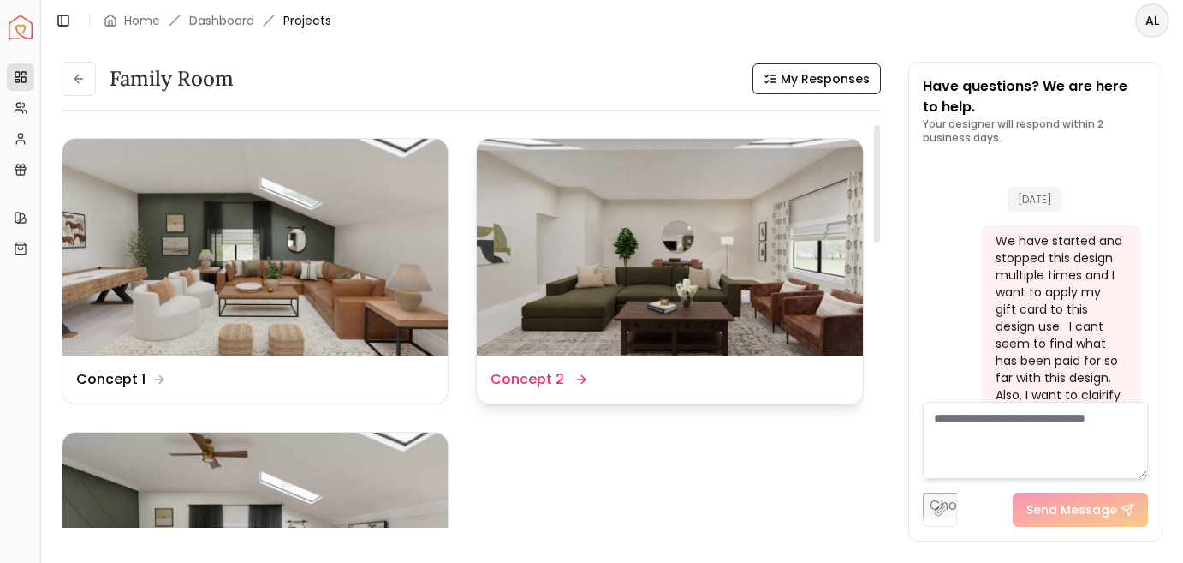
scroll to position [4097, 0]
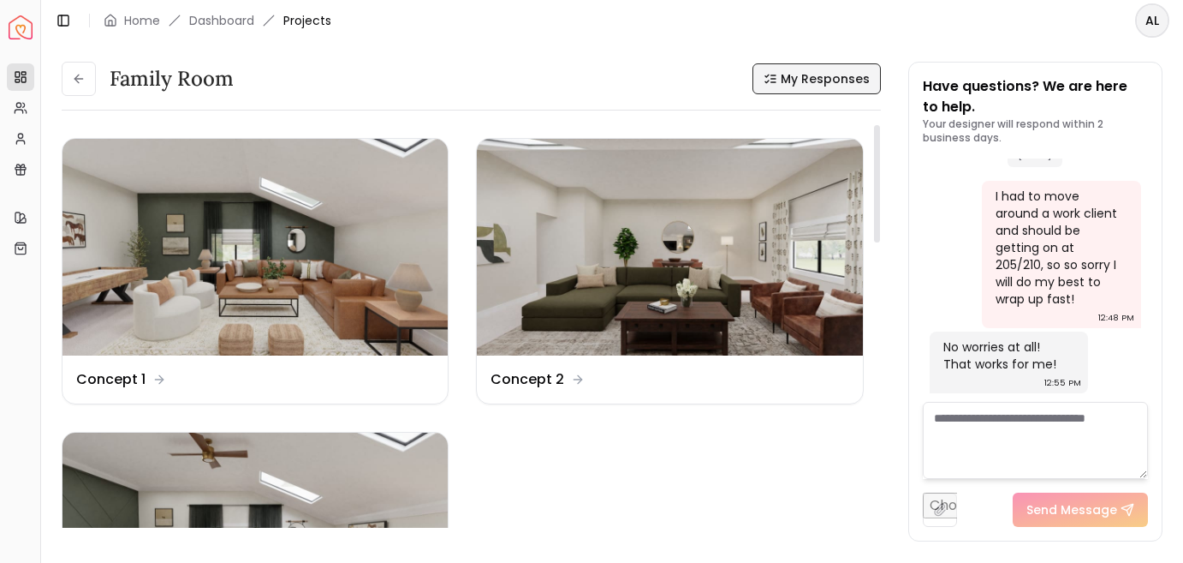
click at [828, 87] on span "My Responses" at bounding box center [825, 78] width 89 height 17
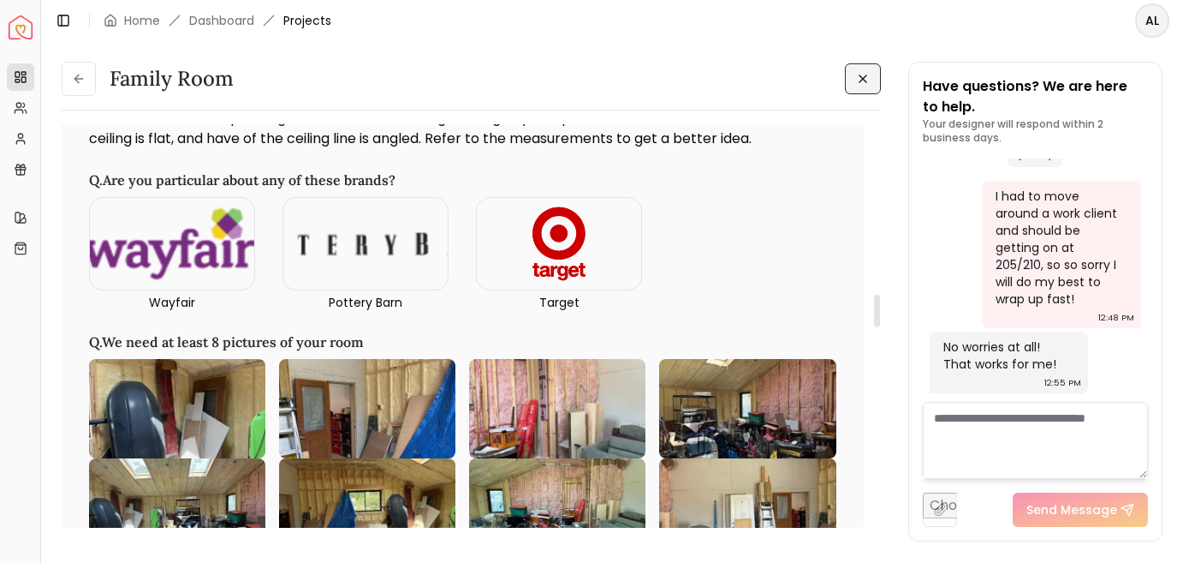
scroll to position [1920, 0]
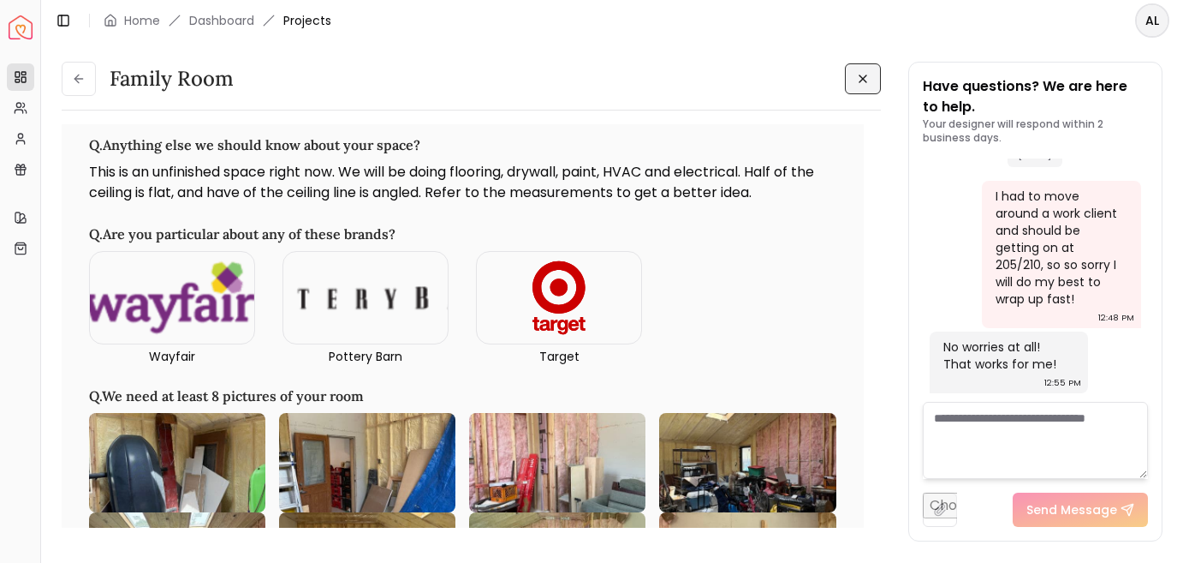
click at [73, 105] on div "Family Room Family Room Q. Tell us! Who live(s) here? Adults : 2 Kids : 2 Pets …" at bounding box center [612, 292] width 1142 height 503
click at [88, 96] on button at bounding box center [79, 79] width 34 height 34
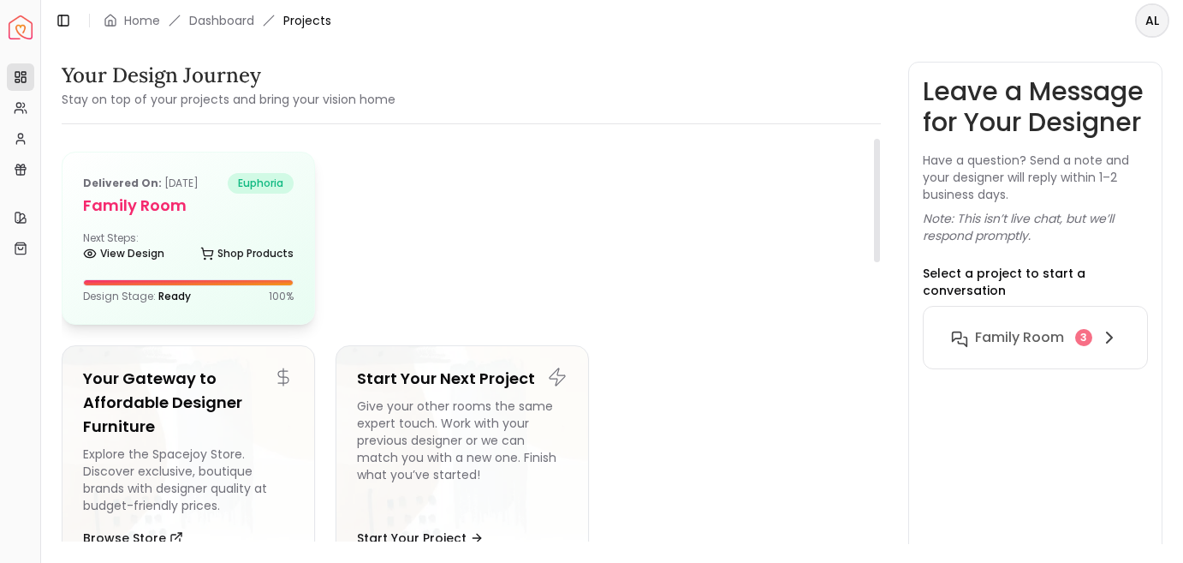
click at [277, 313] on div "Delivered on: [DATE] euphoria Family Room Next Steps: View Design Shop Products…" at bounding box center [189, 237] width 252 height 171
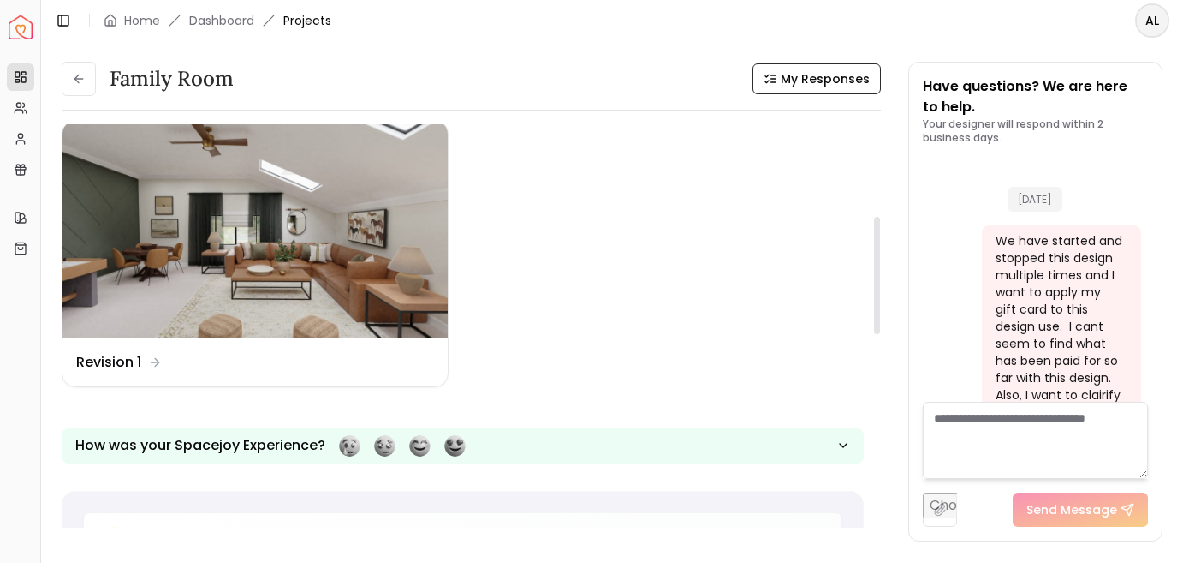
scroll to position [4097, 0]
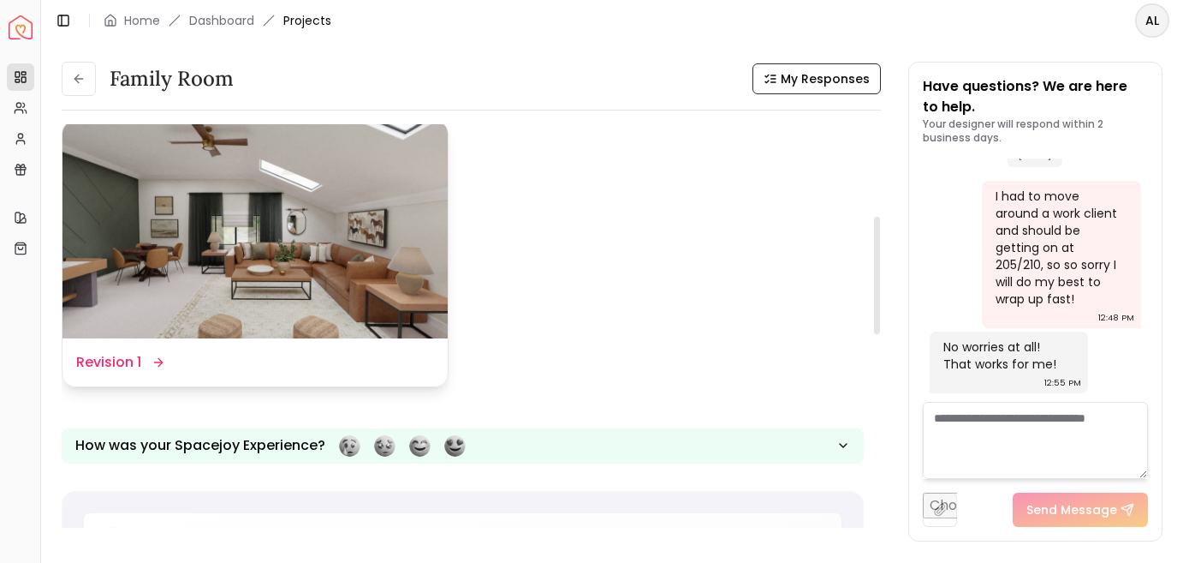
click at [368, 326] on img at bounding box center [255, 229] width 385 height 217
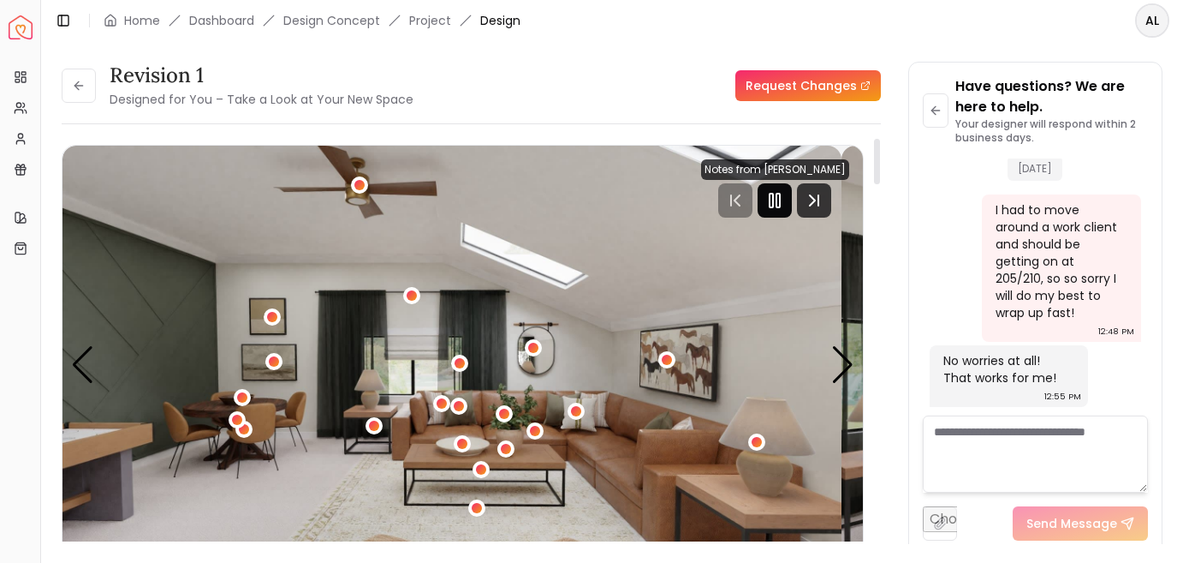
click at [777, 207] on rect "Pause" at bounding box center [778, 201] width 3 height 14
click at [889, 230] on div "Revision 1 Designed for You – Take a Look at Your New Space Request Changes Rev…" at bounding box center [612, 293] width 1101 height 462
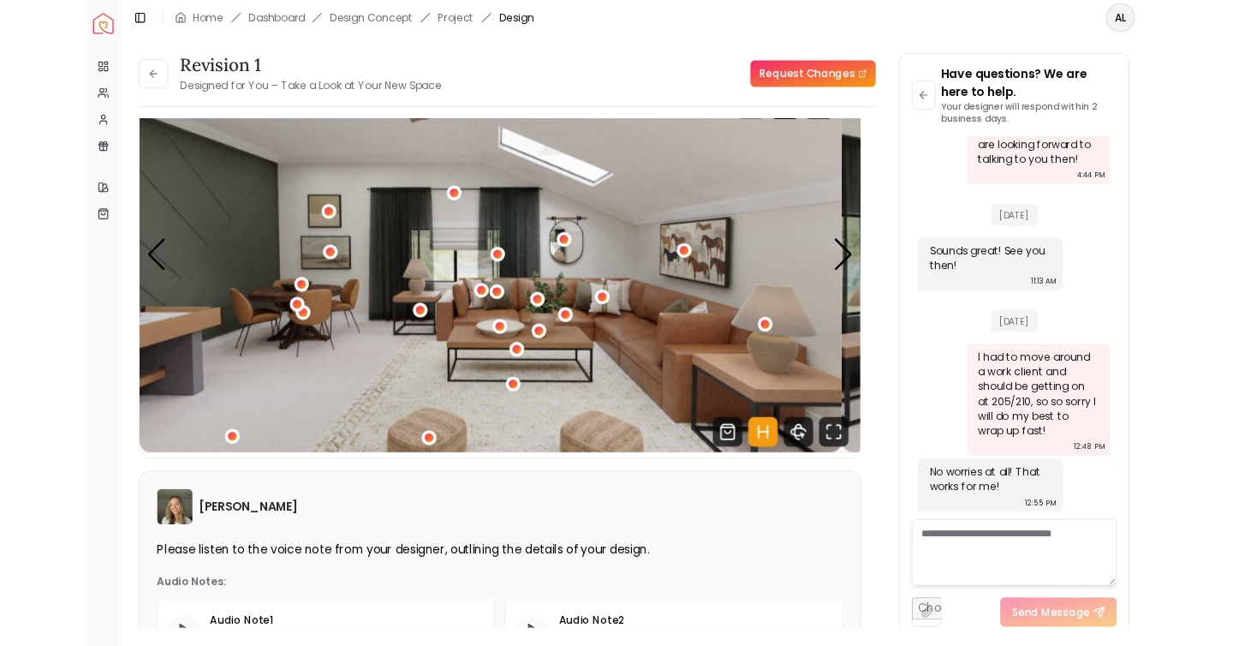
scroll to position [3718, 0]
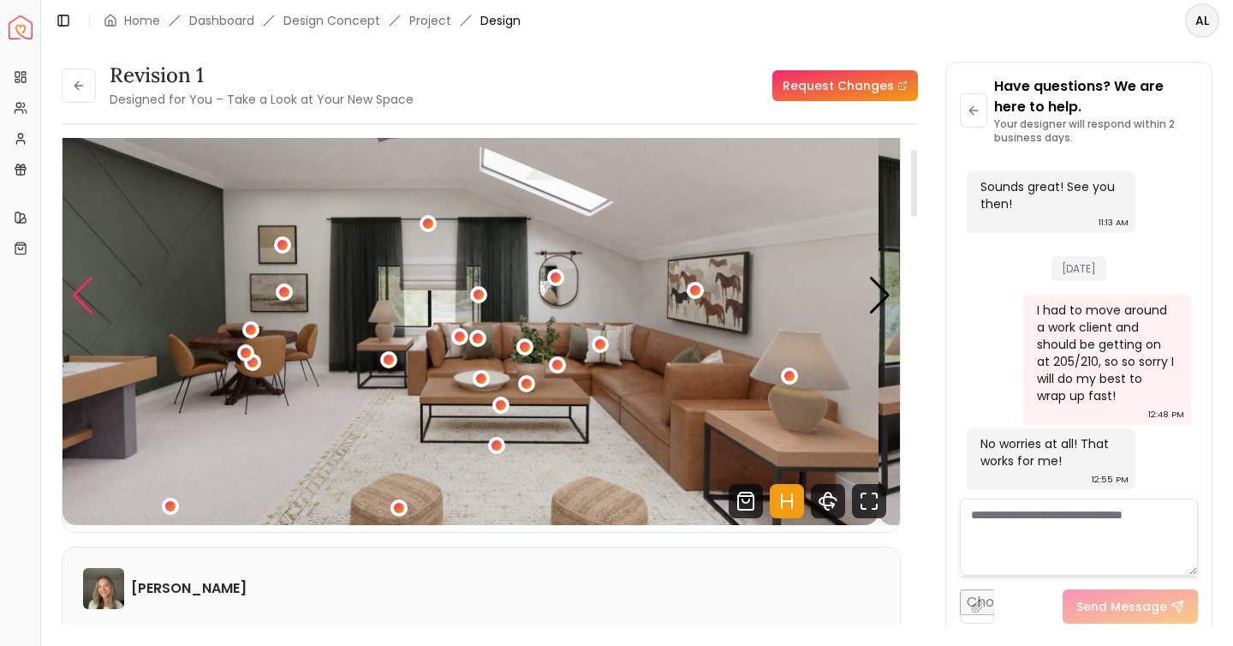
click at [94, 314] on div "Previous slide" at bounding box center [82, 296] width 23 height 38
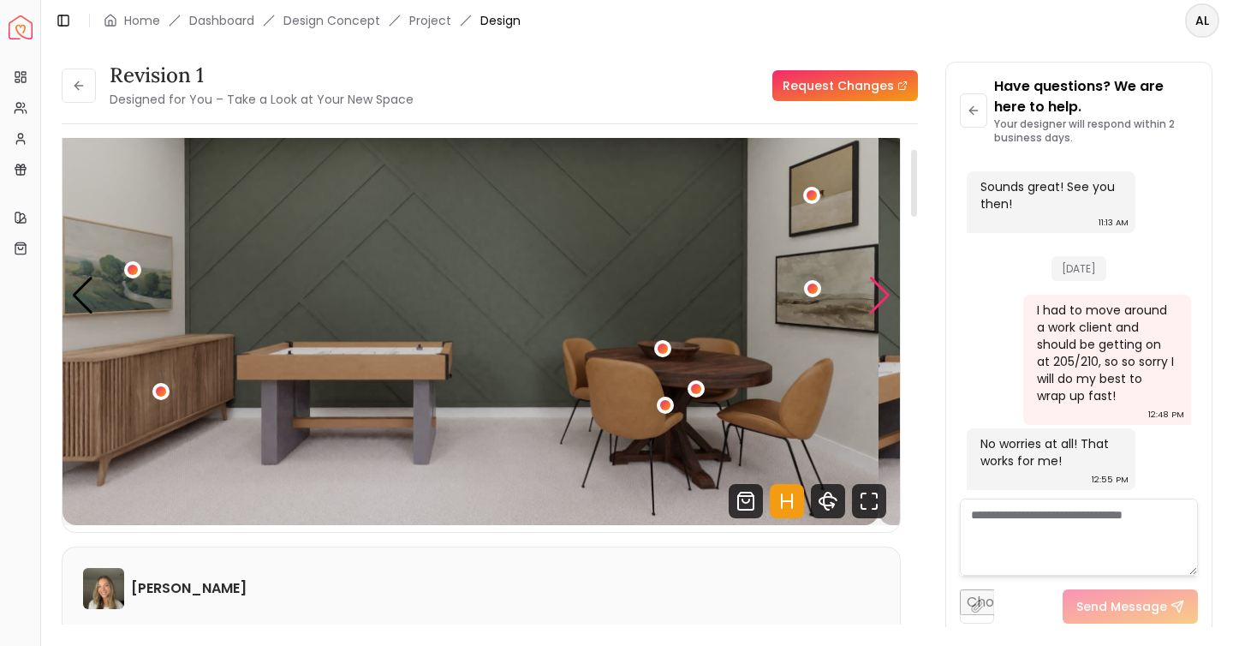
click at [877, 314] on div "Next slide" at bounding box center [879, 296] width 23 height 38
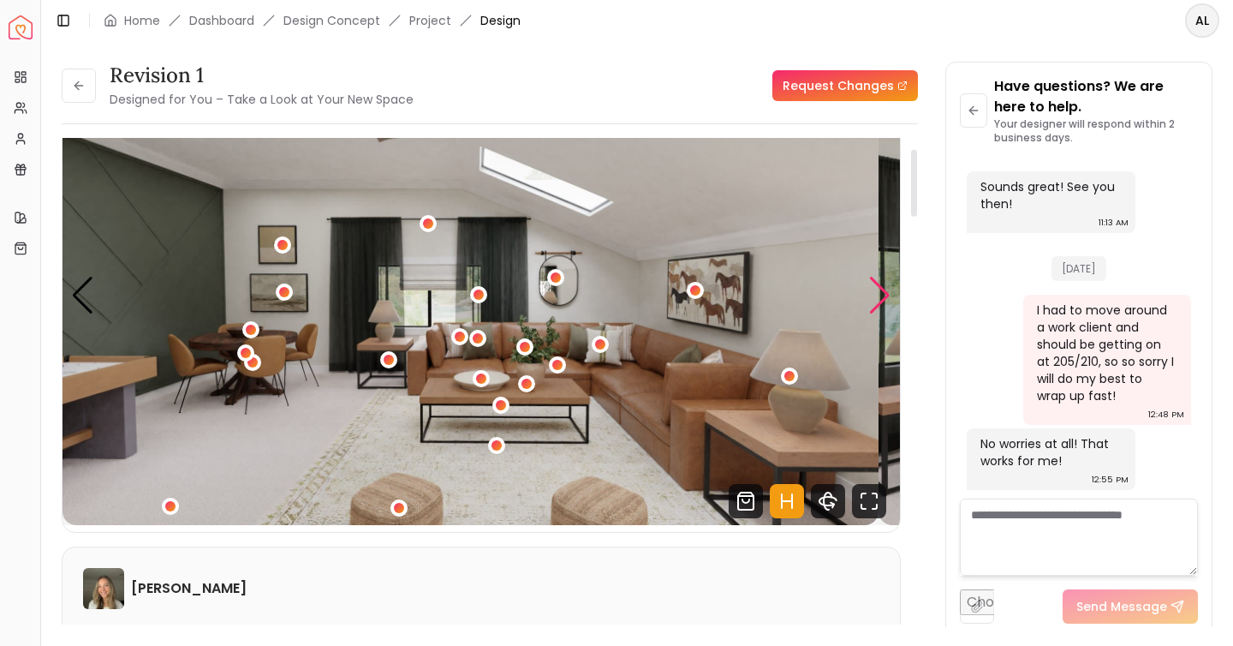
click at [874, 314] on div "Next slide" at bounding box center [879, 296] width 23 height 38
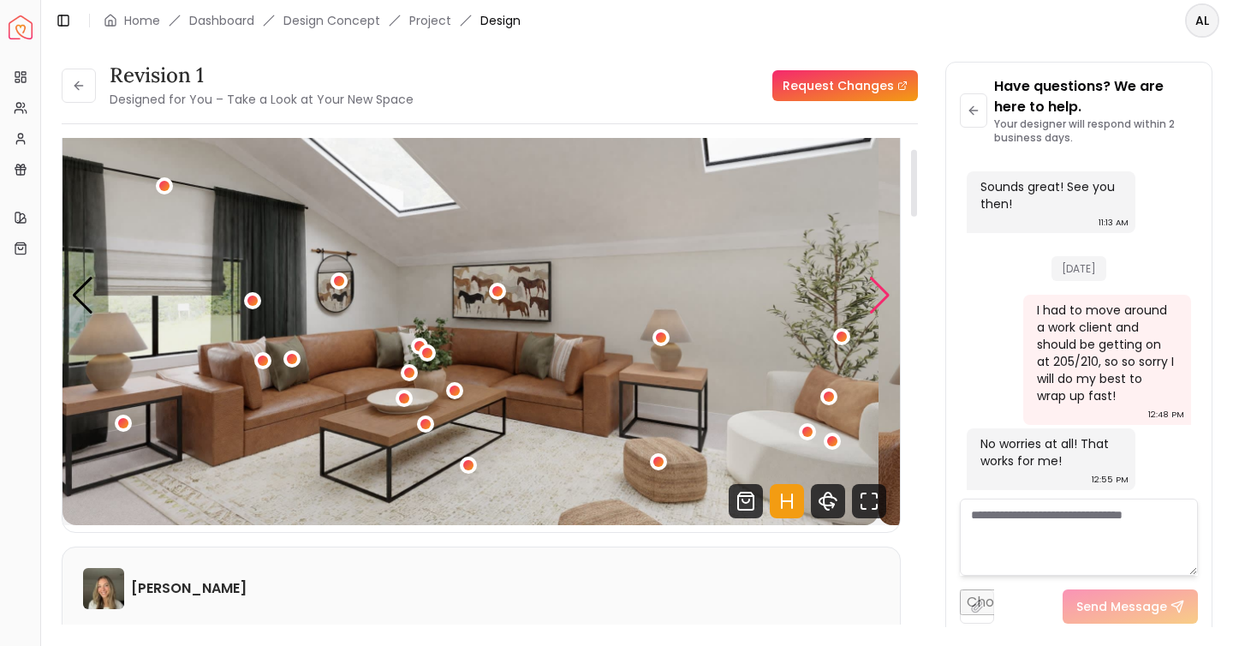
click at [881, 314] on div "Next slide" at bounding box center [879, 296] width 23 height 38
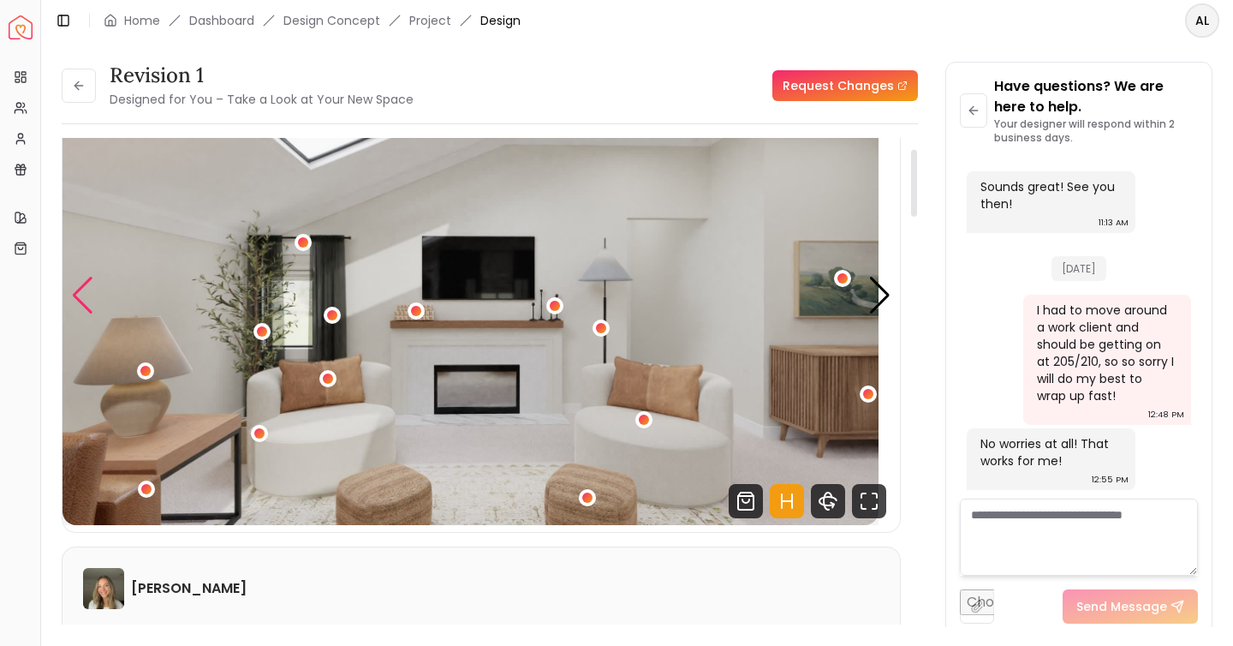
click at [92, 314] on div "Previous slide" at bounding box center [82, 296] width 23 height 38
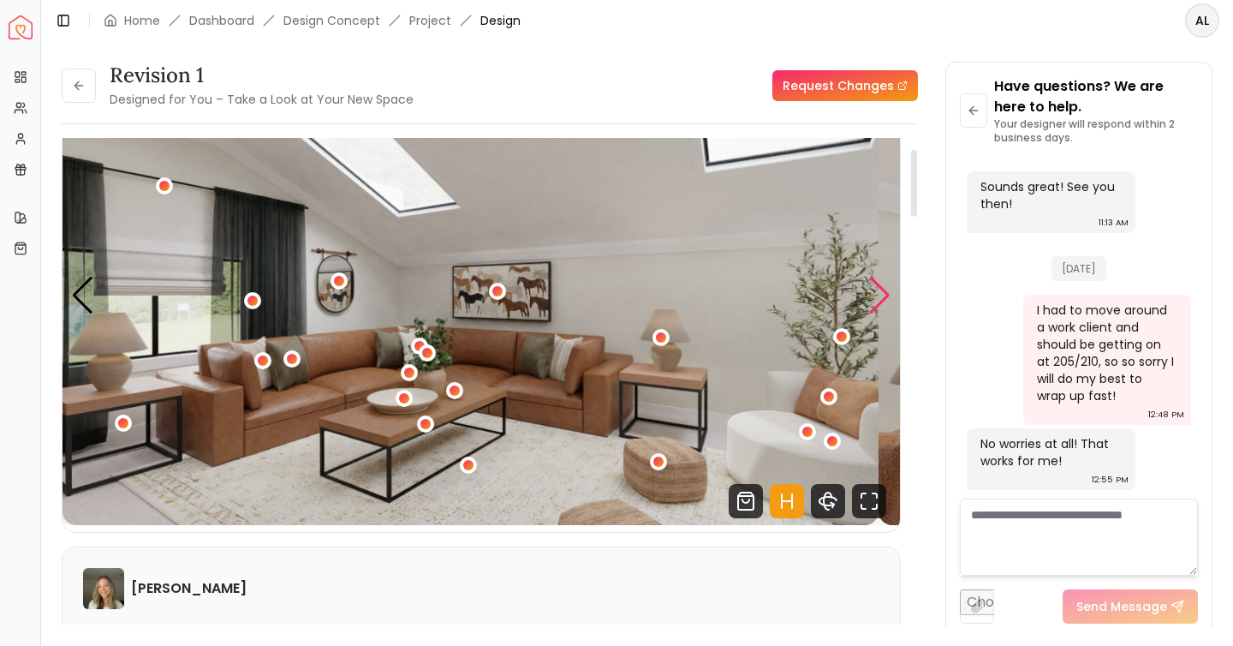
click at [872, 314] on div "Next slide" at bounding box center [879, 296] width 23 height 38
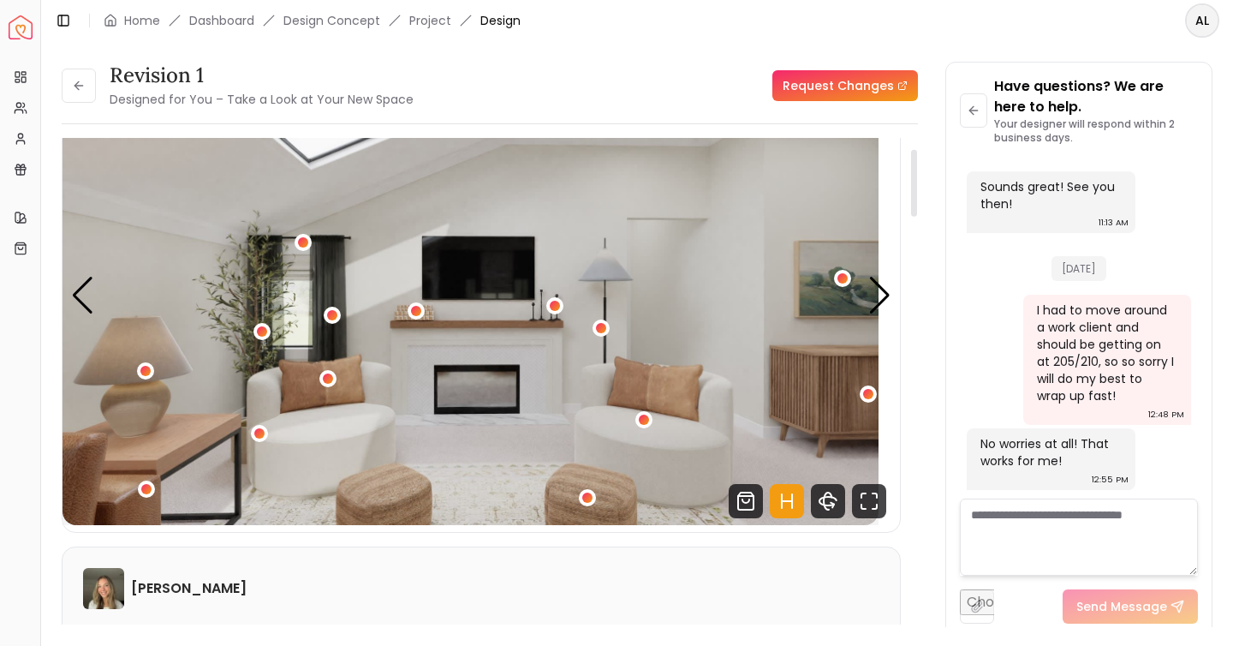
click at [859, 340] on img "3 / 4" at bounding box center [471, 295] width 816 height 459
click at [874, 314] on div "Next slide" at bounding box center [879, 296] width 23 height 38
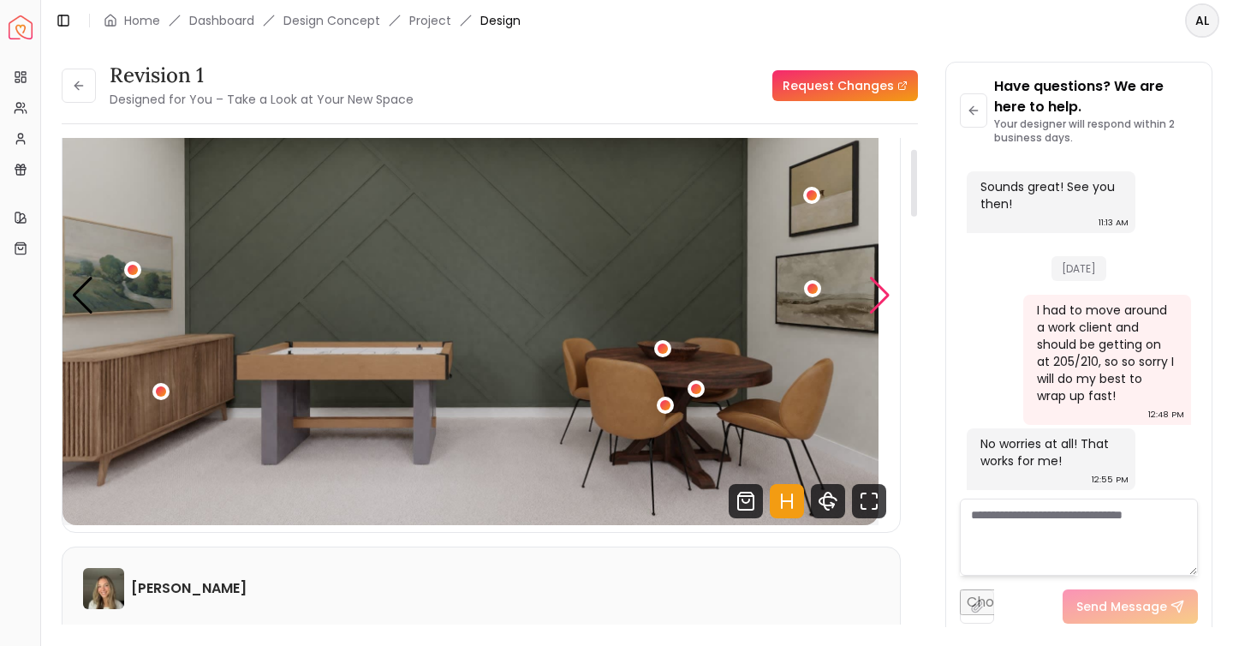
click at [868, 314] on div "Next slide" at bounding box center [879, 296] width 23 height 38
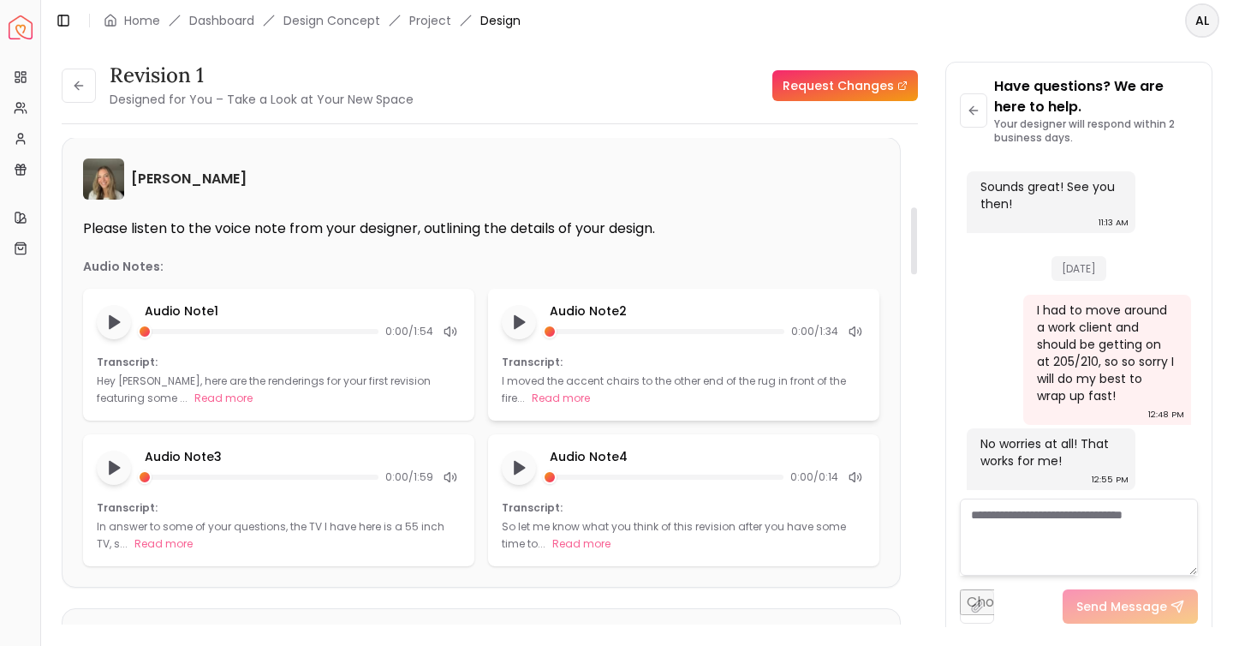
scroll to position [500, 0]
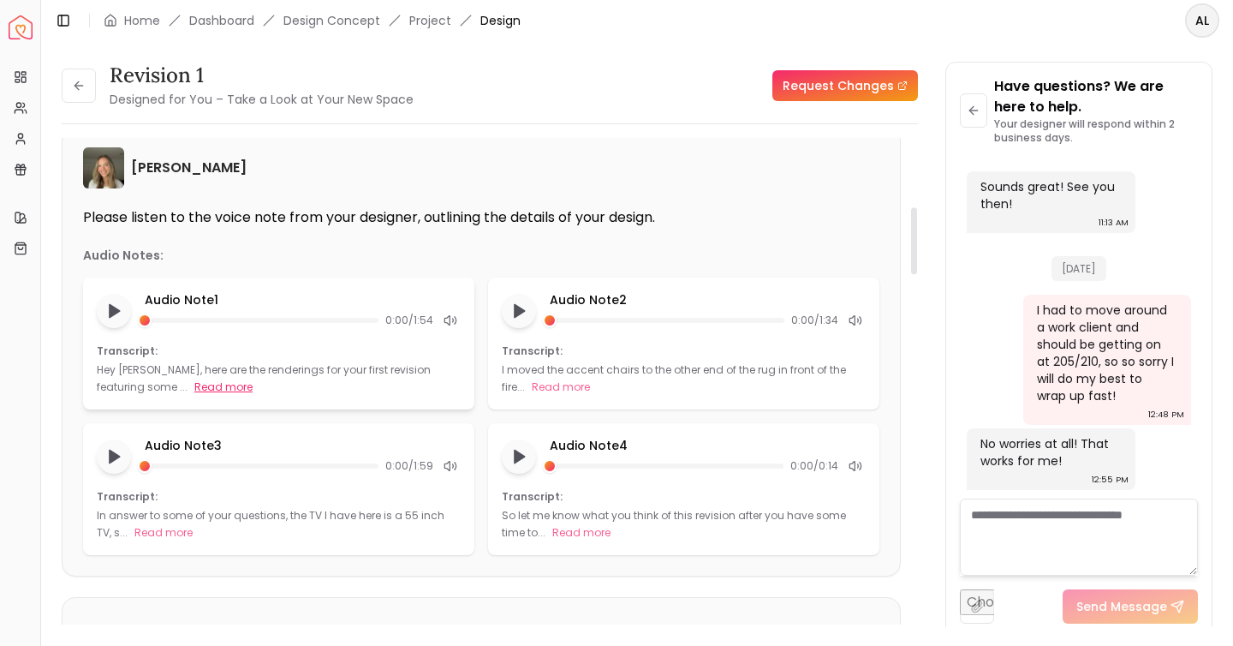
click at [253, 396] on button "Read more" at bounding box center [223, 386] width 58 height 17
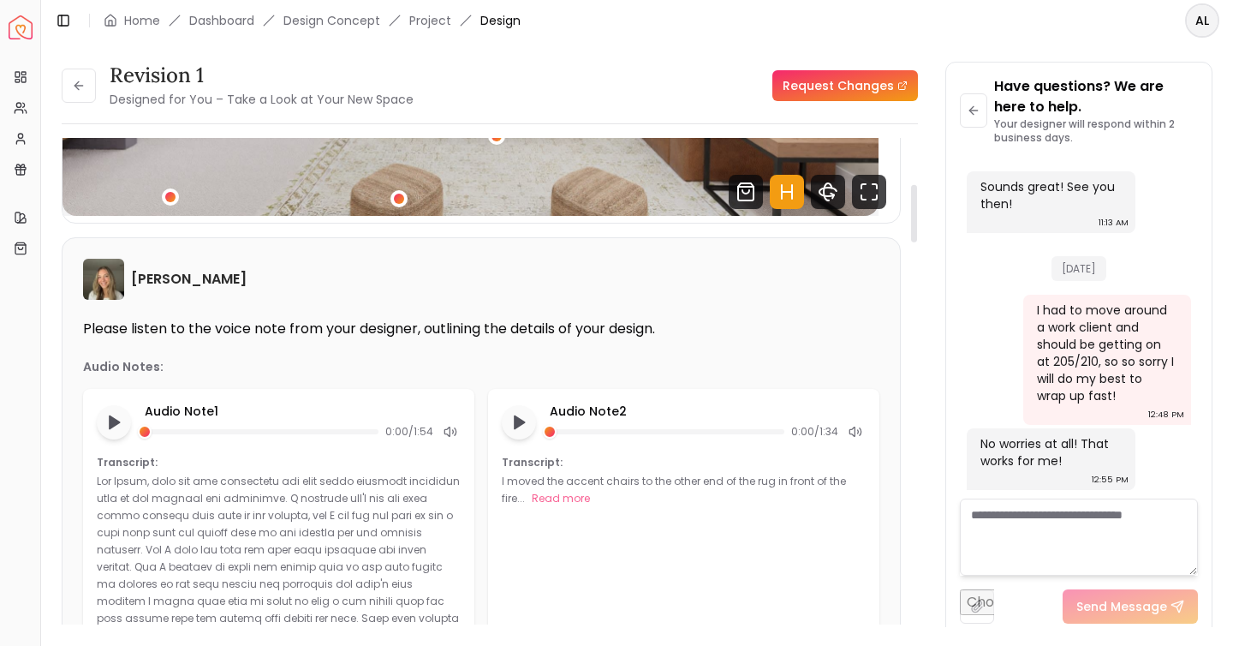
scroll to position [0, 0]
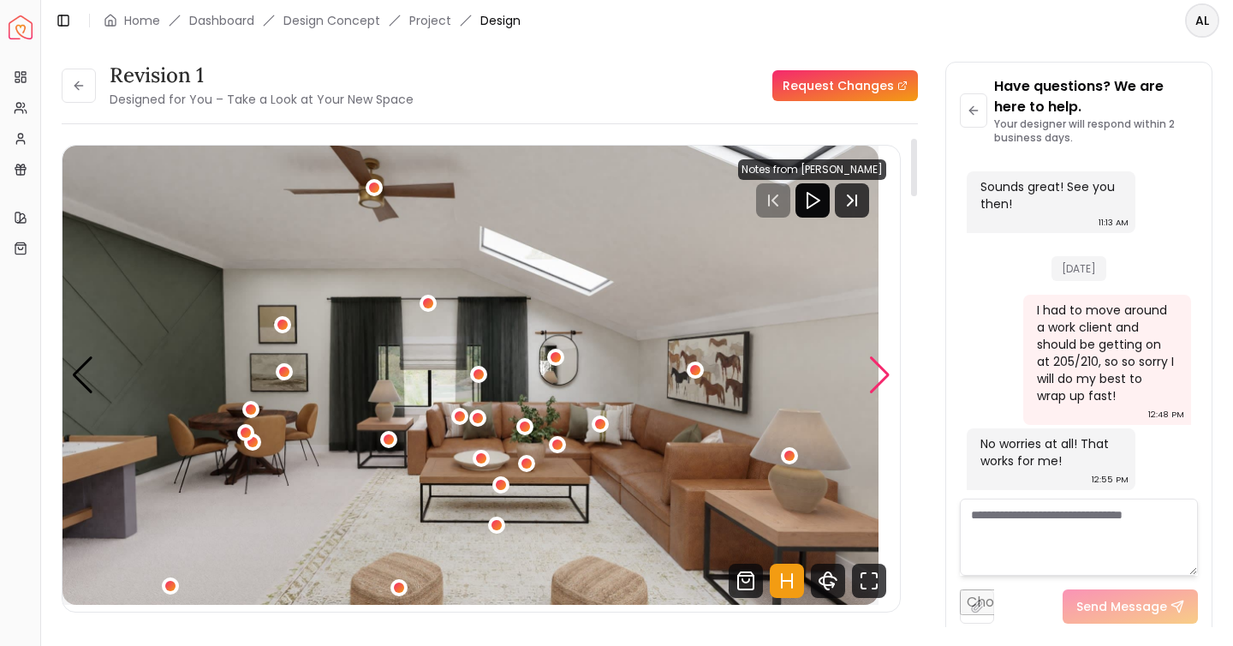
click at [870, 394] on div "Next slide" at bounding box center [879, 375] width 23 height 38
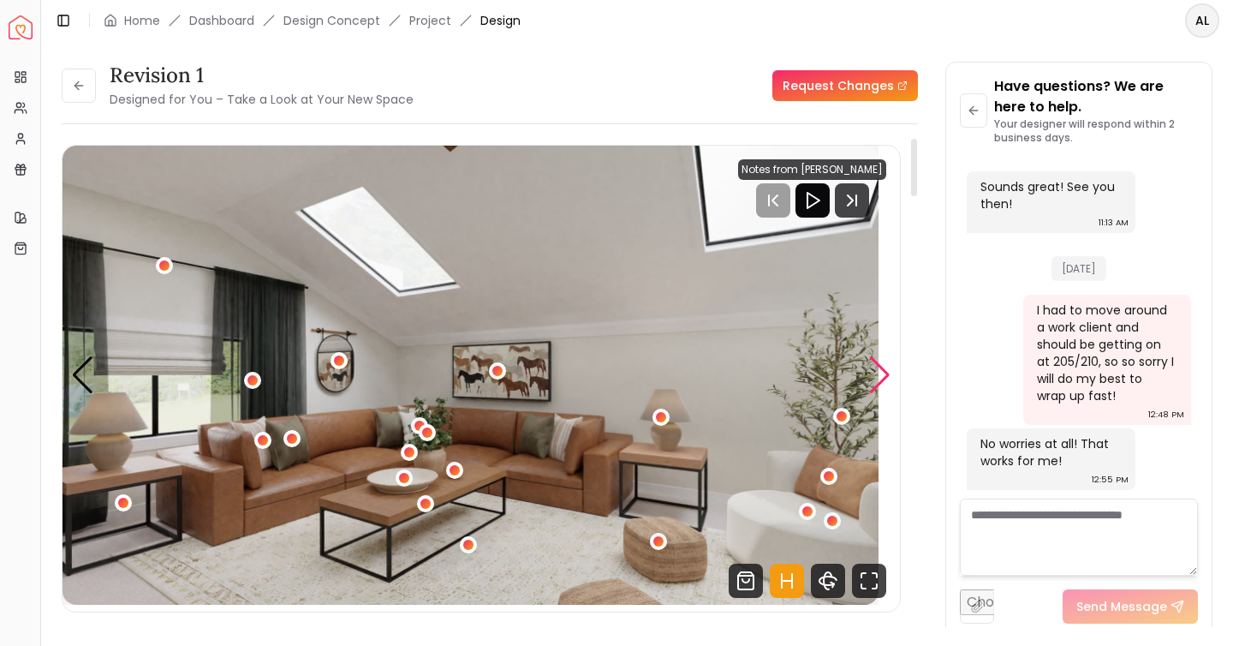
click at [883, 394] on div "Next slide" at bounding box center [879, 375] width 23 height 38
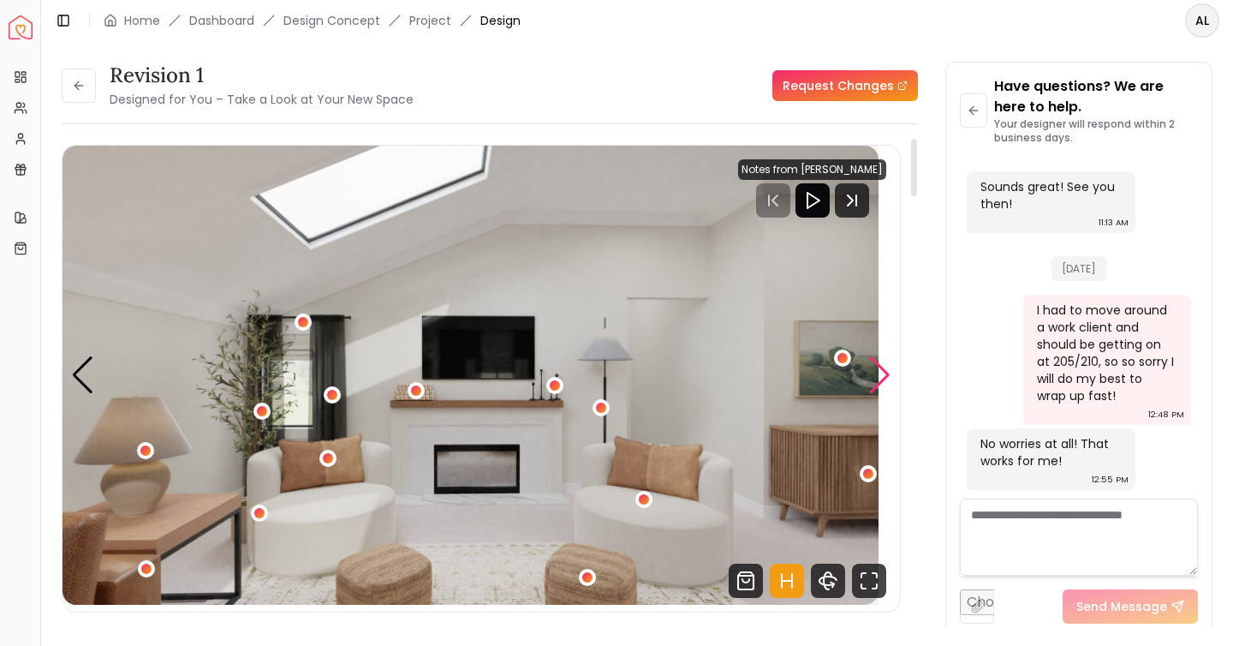
click at [868, 394] on div "Next slide" at bounding box center [879, 375] width 23 height 38
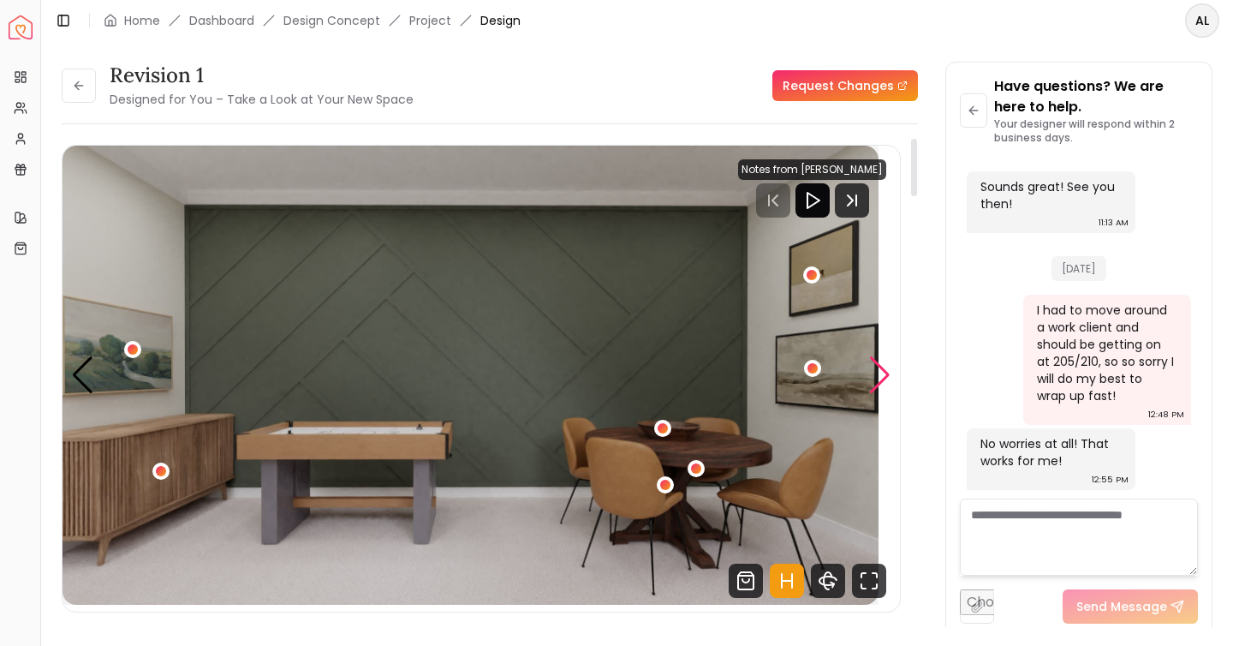
click at [868, 394] on div "Next slide" at bounding box center [879, 375] width 23 height 38
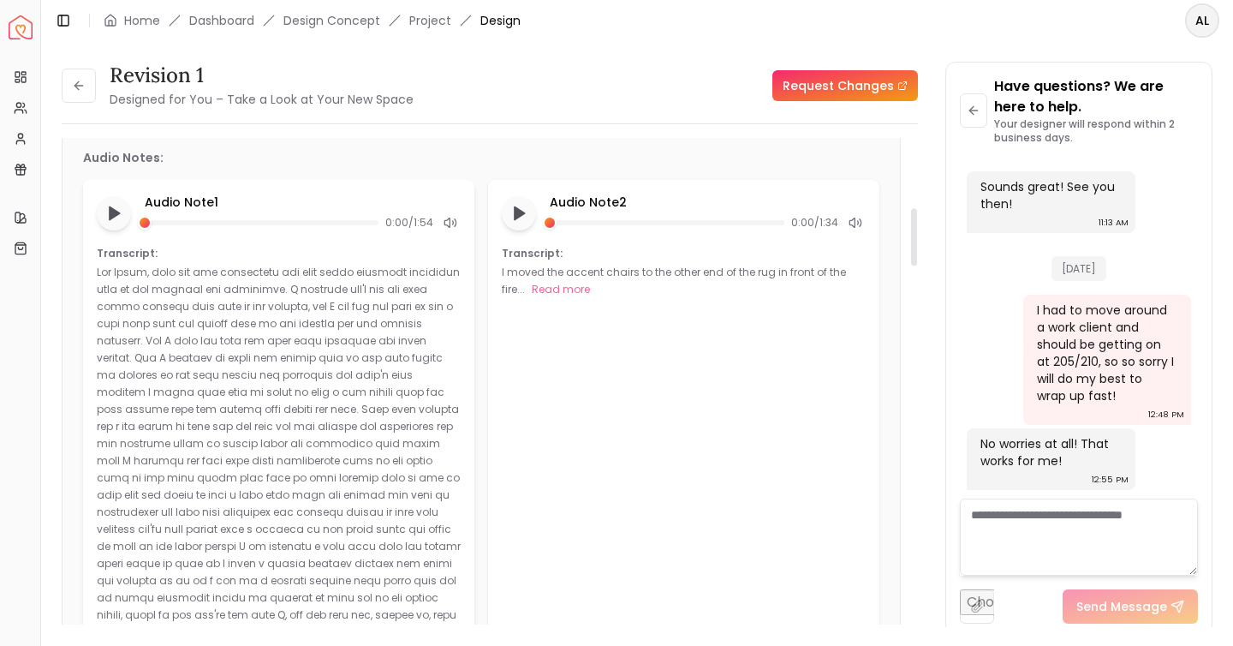
scroll to position [610, 0]
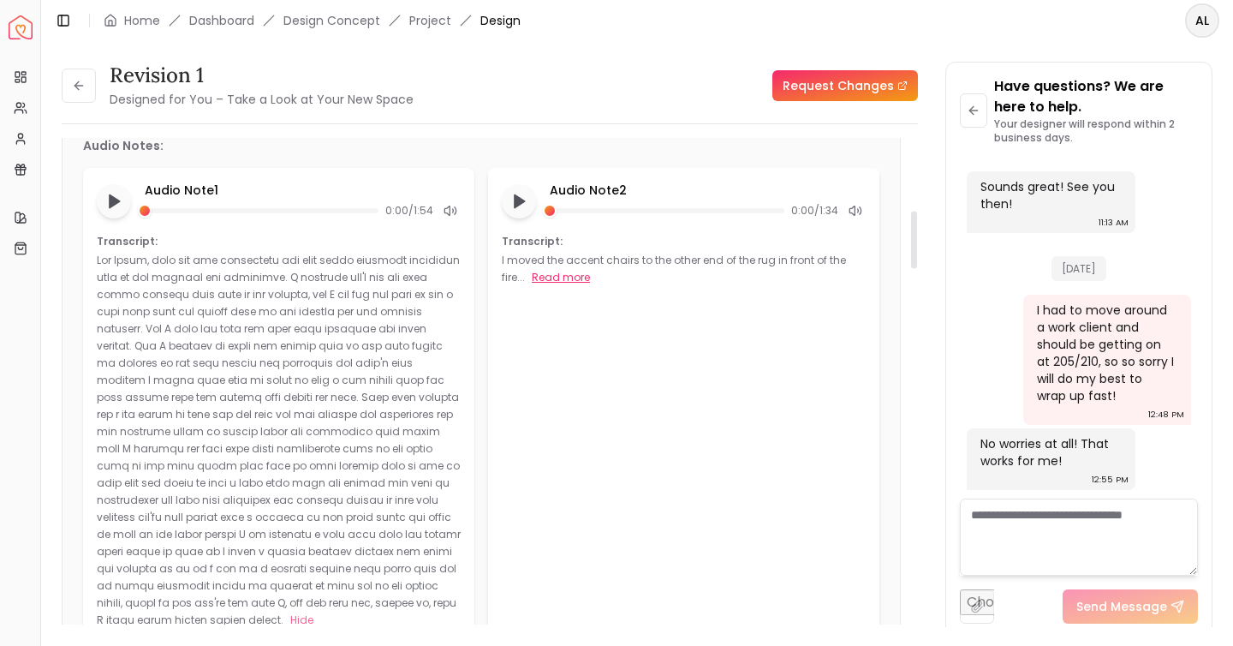
click at [590, 286] on button "Read more" at bounding box center [561, 277] width 58 height 17
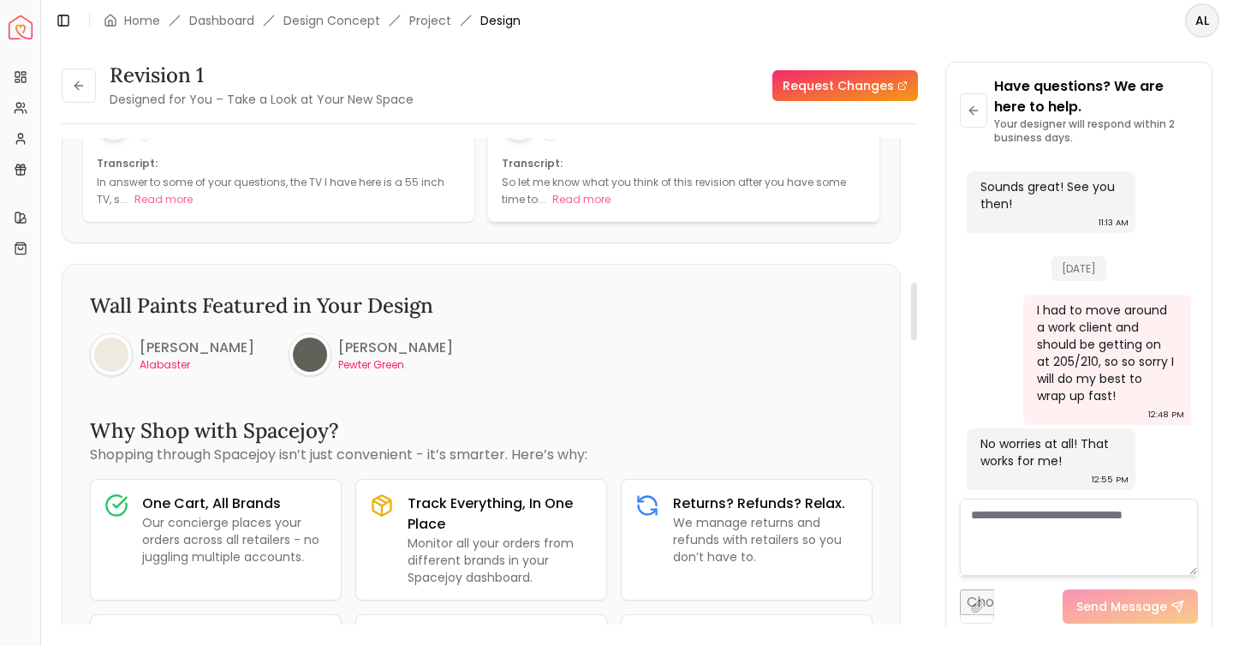
scroll to position [1268, 0]
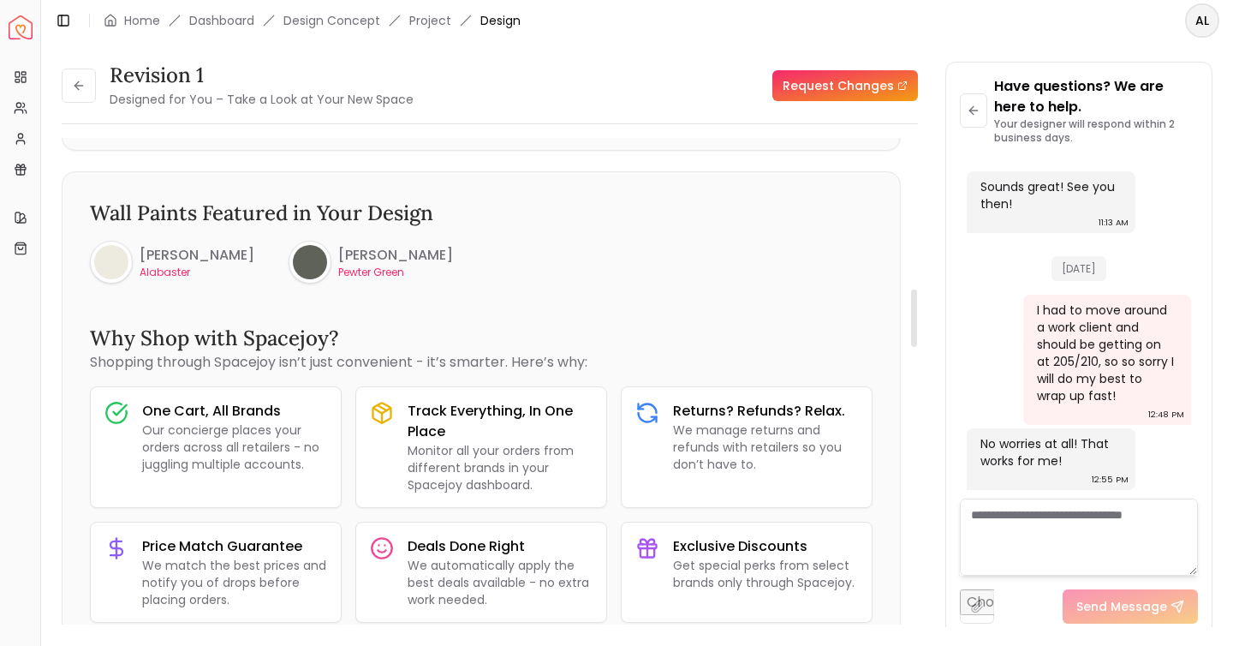
click at [193, 116] on button "Read more" at bounding box center [163, 106] width 58 height 17
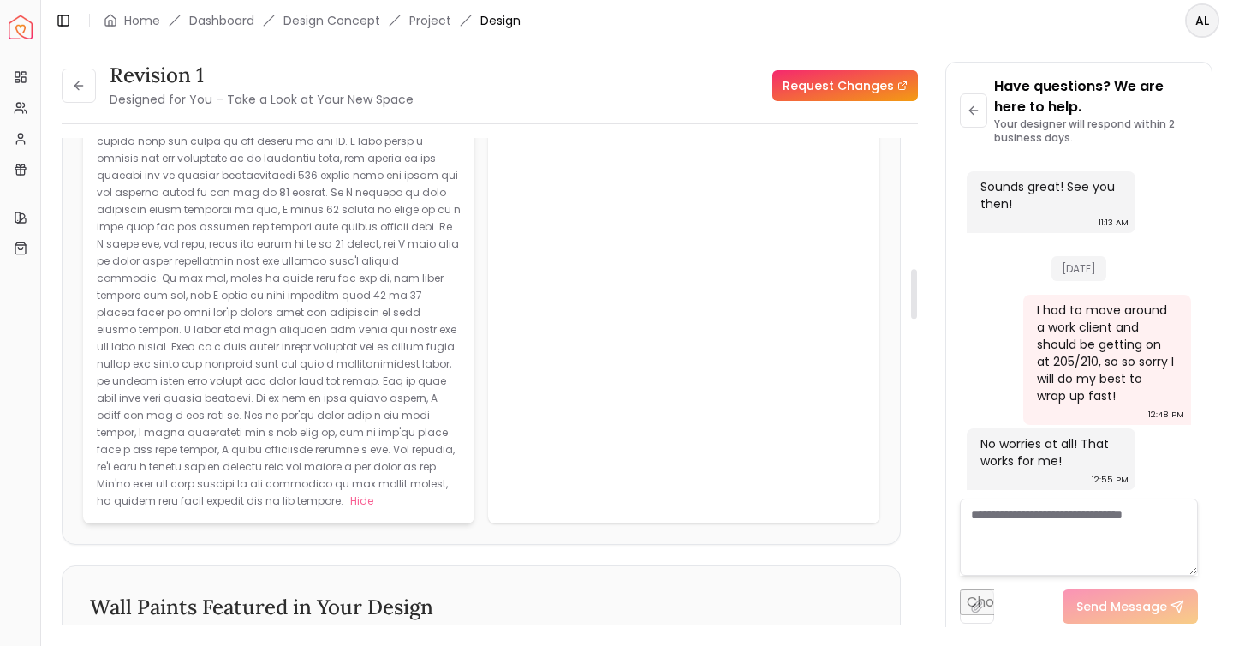
drag, startPoint x: 331, startPoint y: 465, endPoint x: 340, endPoint y: 509, distance: 44.5
click at [340, 508] on p at bounding box center [279, 295] width 364 height 426
drag, startPoint x: 307, startPoint y: 486, endPoint x: 346, endPoint y: 481, distance: 39.7
click at [346, 481] on p at bounding box center [279, 295] width 364 height 426
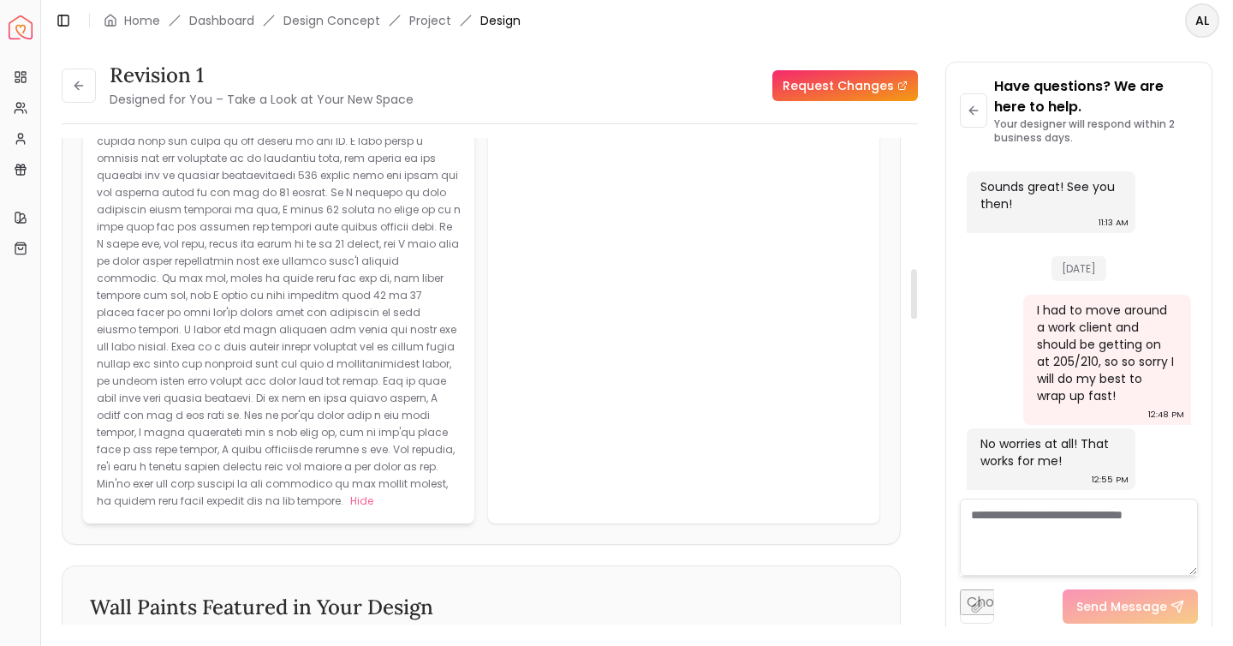
click at [339, 481] on p at bounding box center [279, 295] width 364 height 426
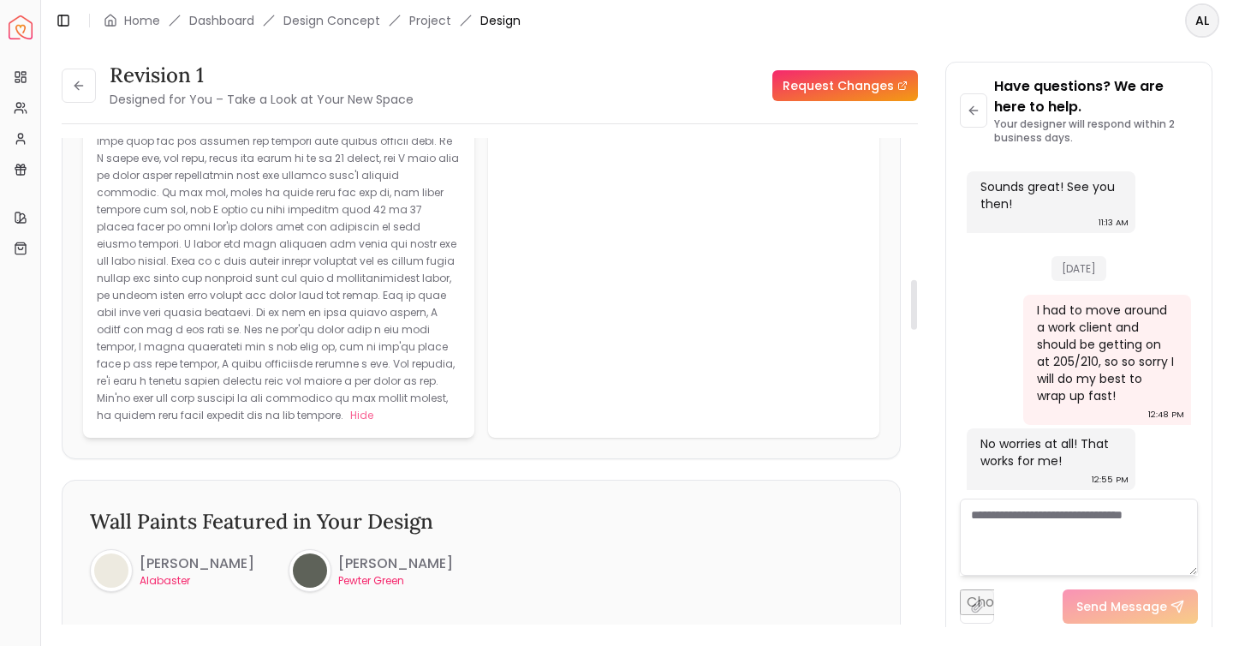
scroll to position [1325, 0]
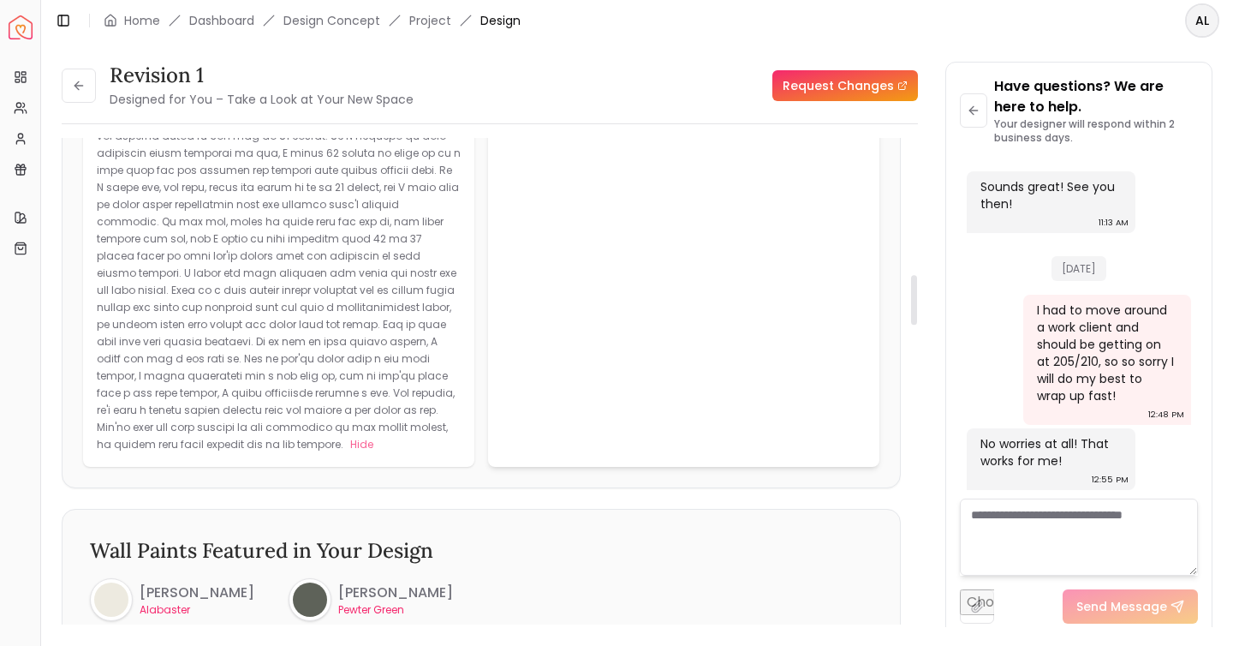
click at [611, 59] on button "Read more" at bounding box center [581, 50] width 58 height 17
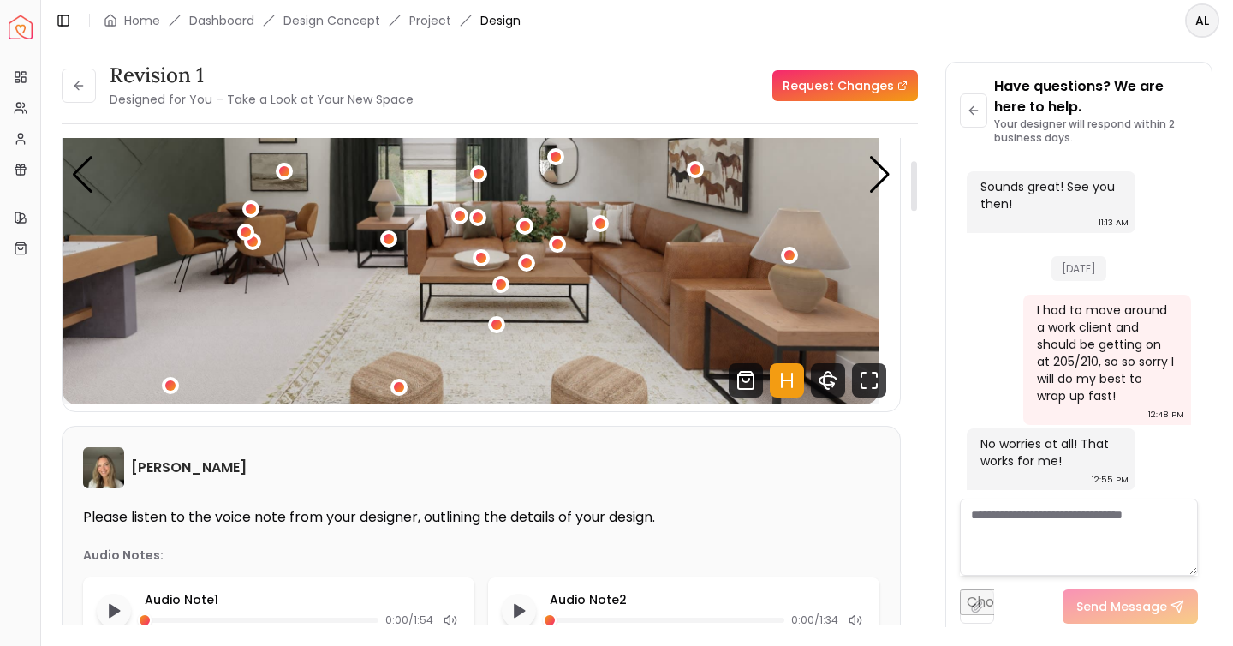
scroll to position [0, 0]
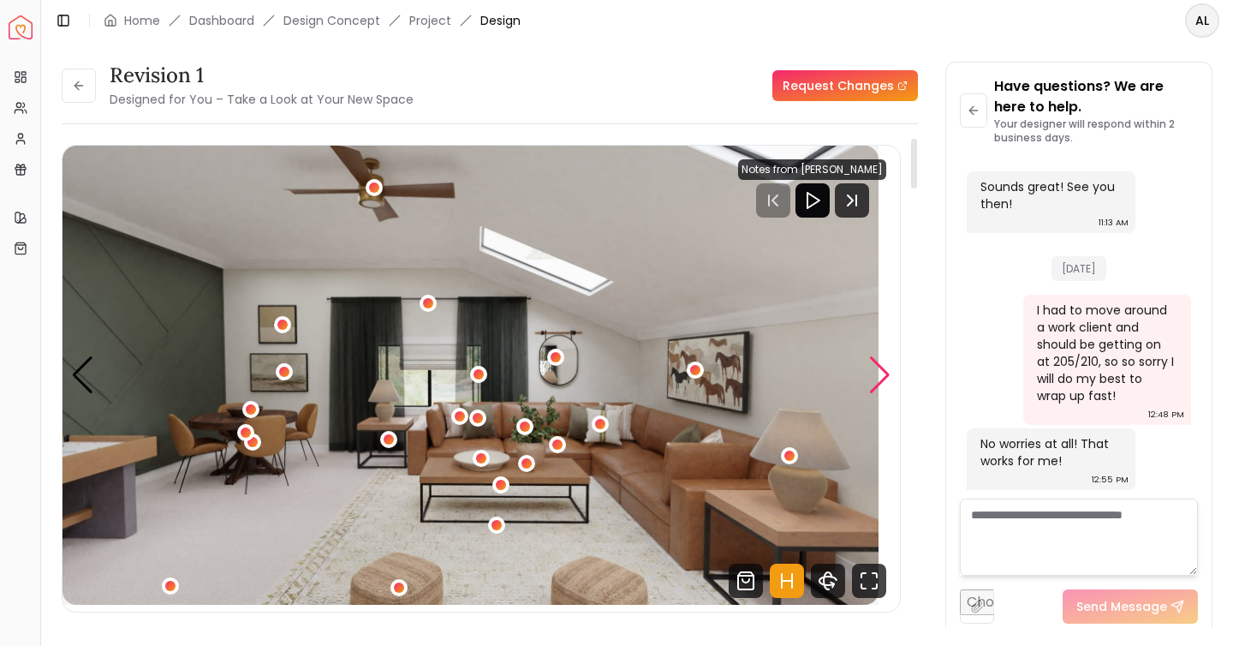
click at [868, 394] on div "Next slide" at bounding box center [879, 375] width 23 height 38
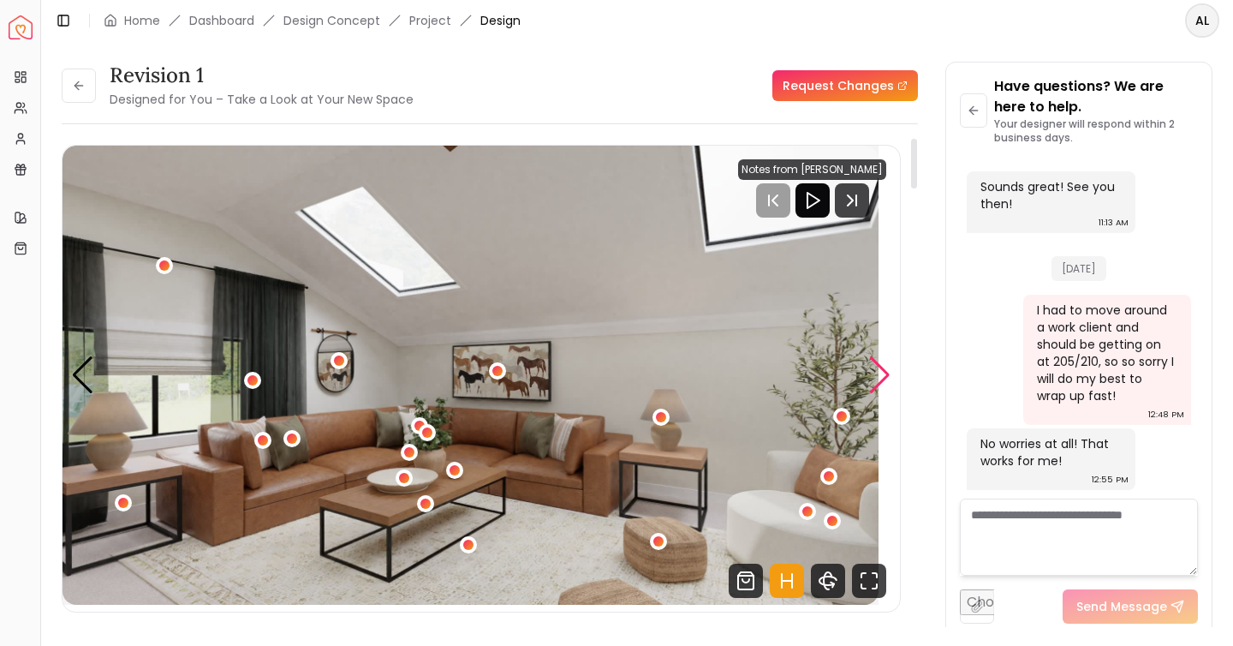
click at [868, 394] on div "Next slide" at bounding box center [879, 375] width 23 height 38
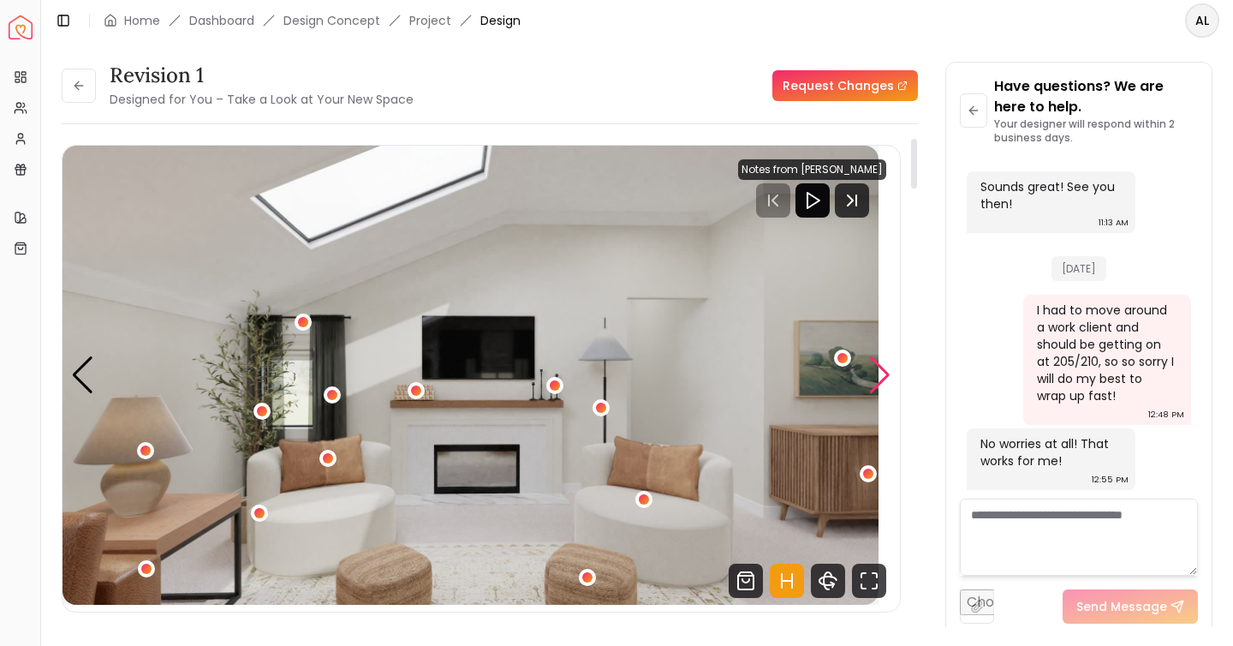
click at [868, 394] on div "Next slide" at bounding box center [879, 375] width 23 height 38
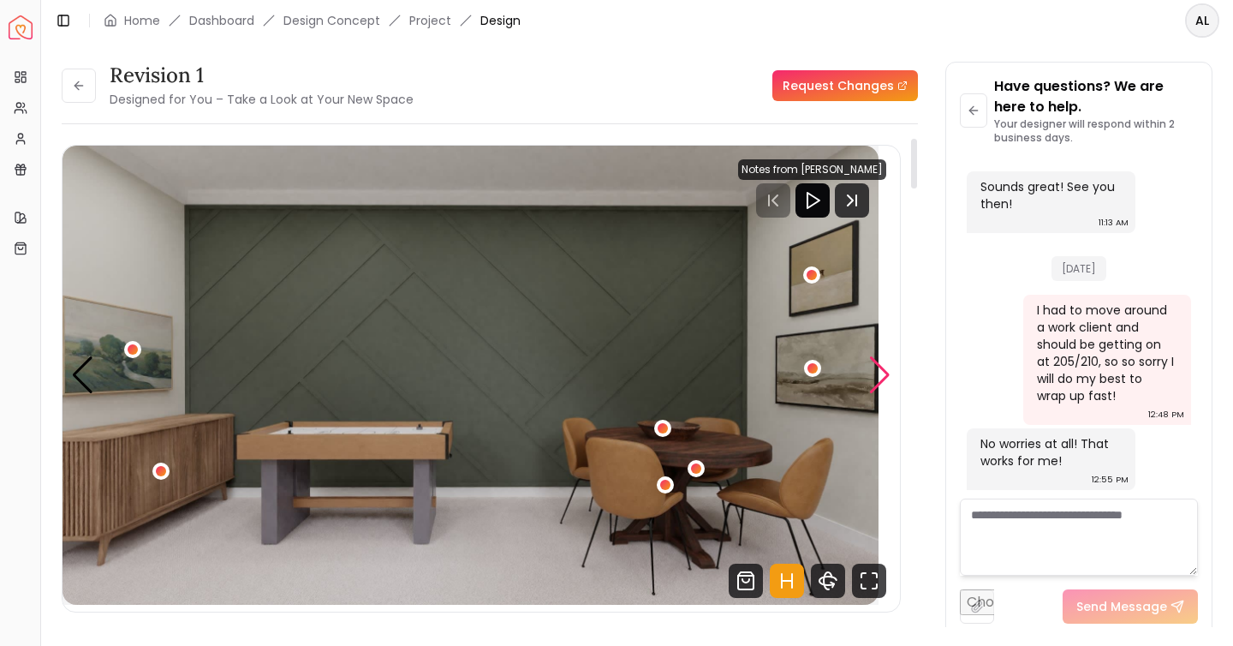
click at [868, 394] on div "Next slide" at bounding box center [879, 375] width 23 height 38
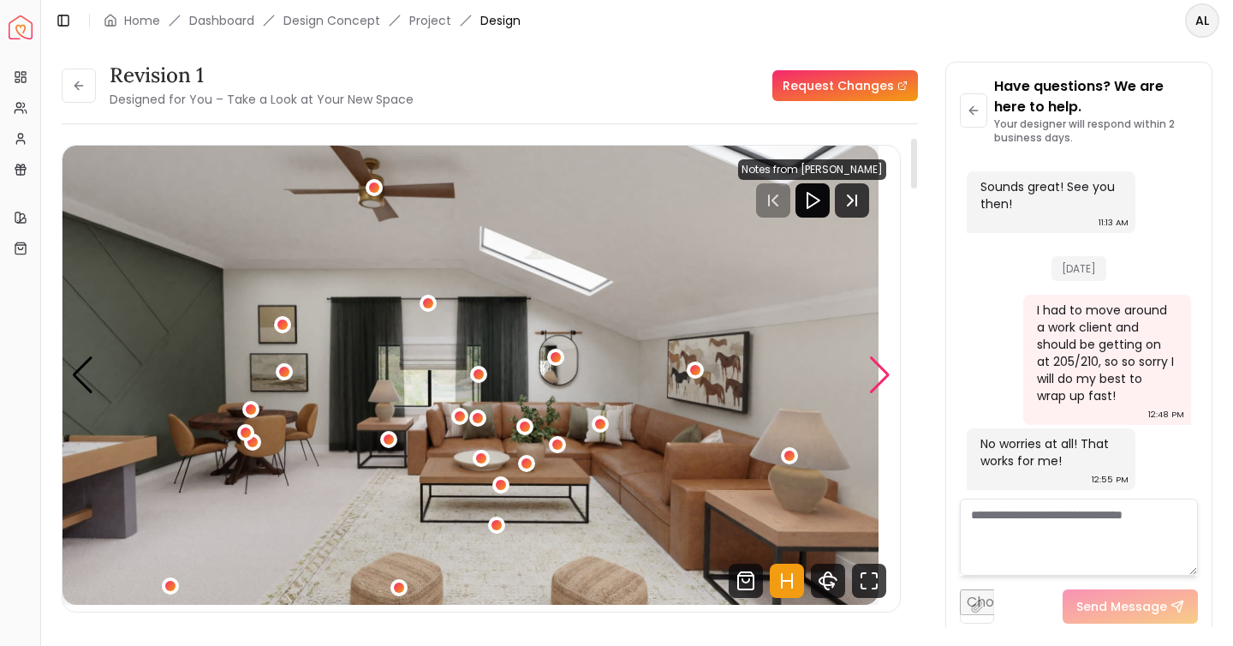
click at [875, 394] on div "Next slide" at bounding box center [879, 375] width 23 height 38
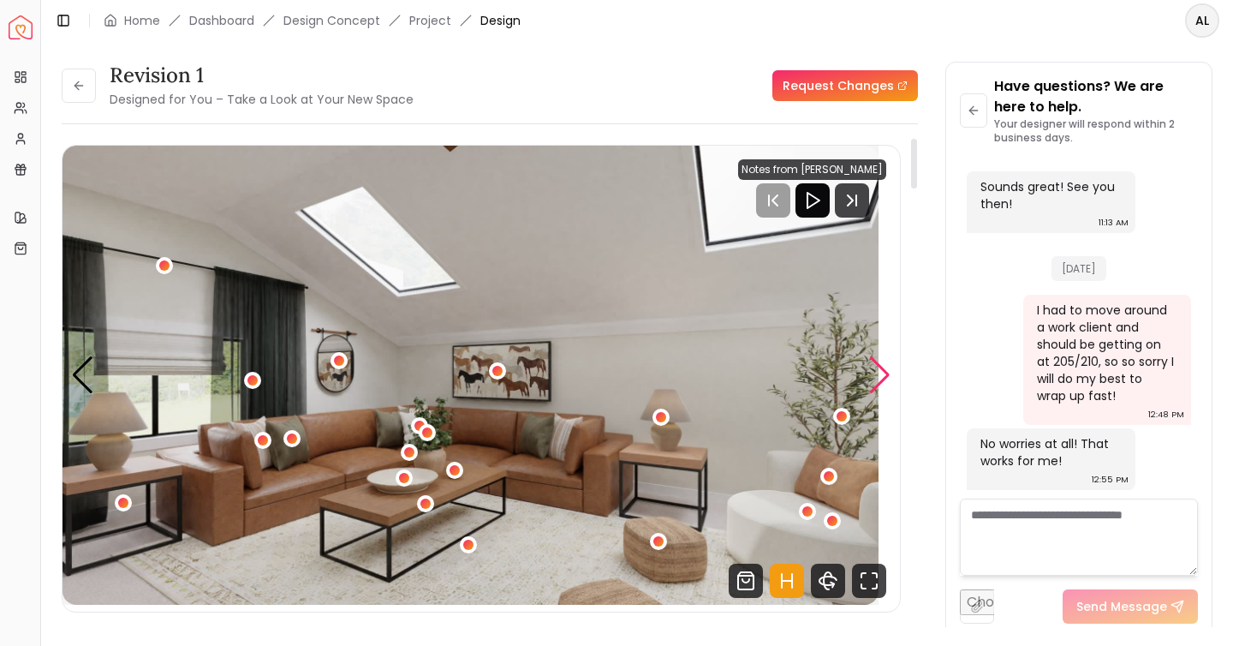
click at [874, 394] on div "Next slide" at bounding box center [879, 375] width 23 height 38
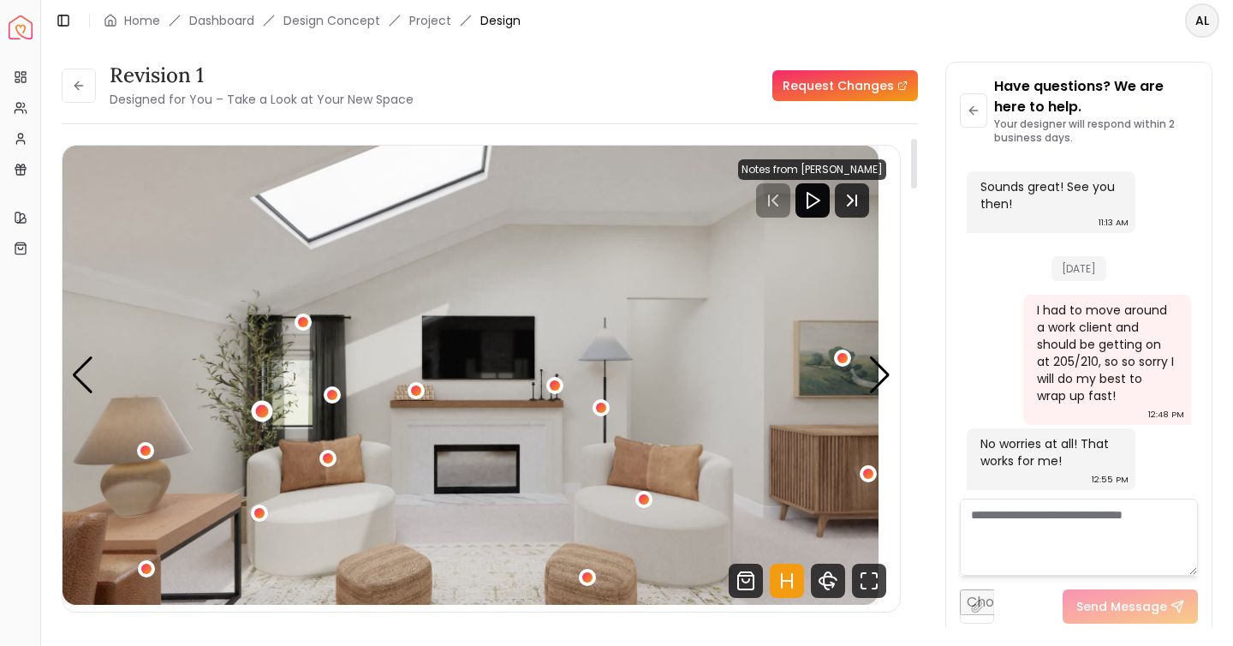
click at [268, 417] on div "3 / 4" at bounding box center [261, 410] width 13 height 13
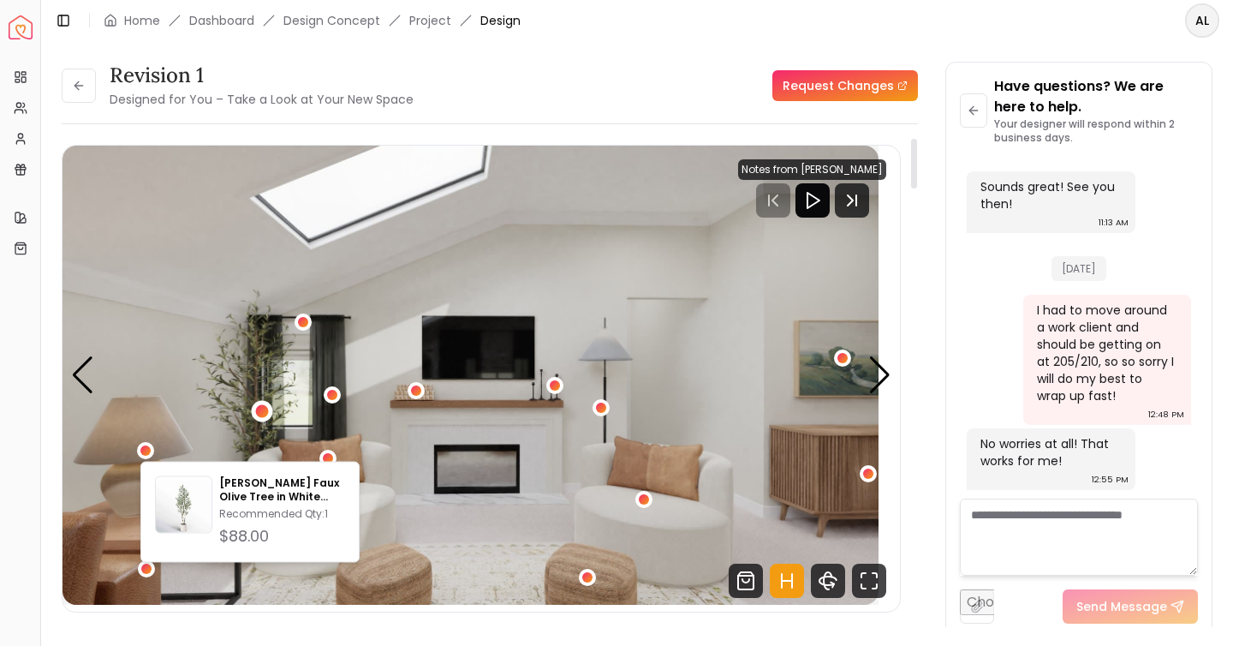
click at [745, 499] on img "3 / 4" at bounding box center [471, 375] width 816 height 459
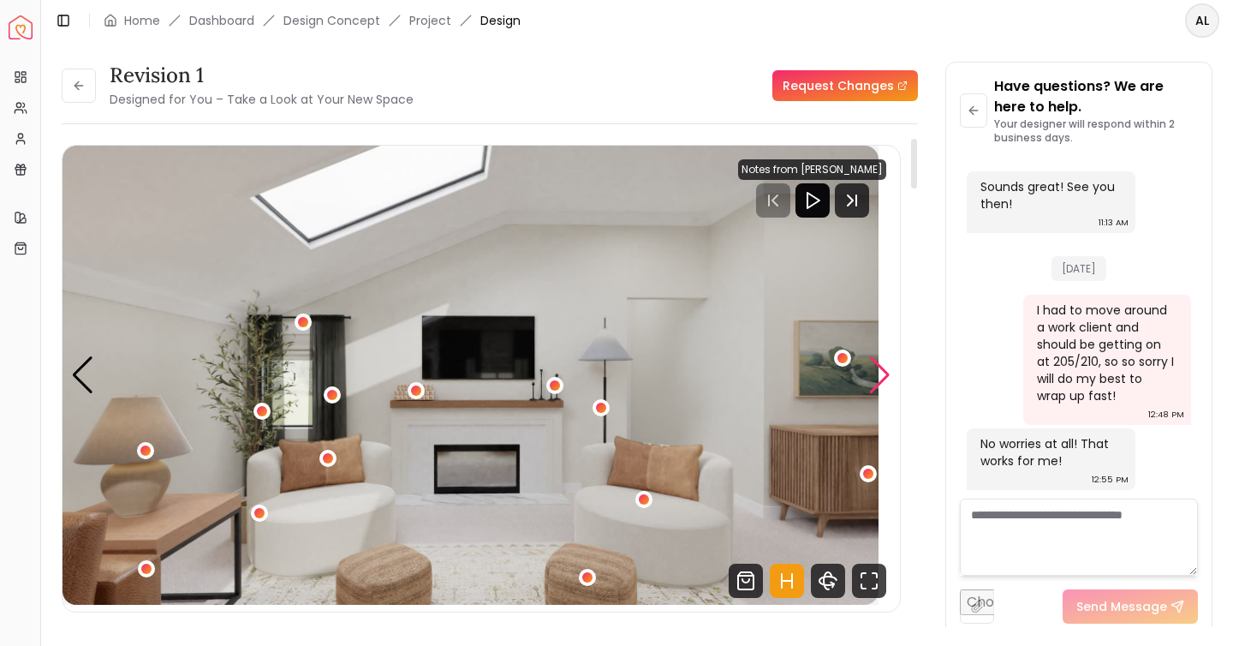
click at [881, 394] on div "Next slide" at bounding box center [879, 375] width 23 height 38
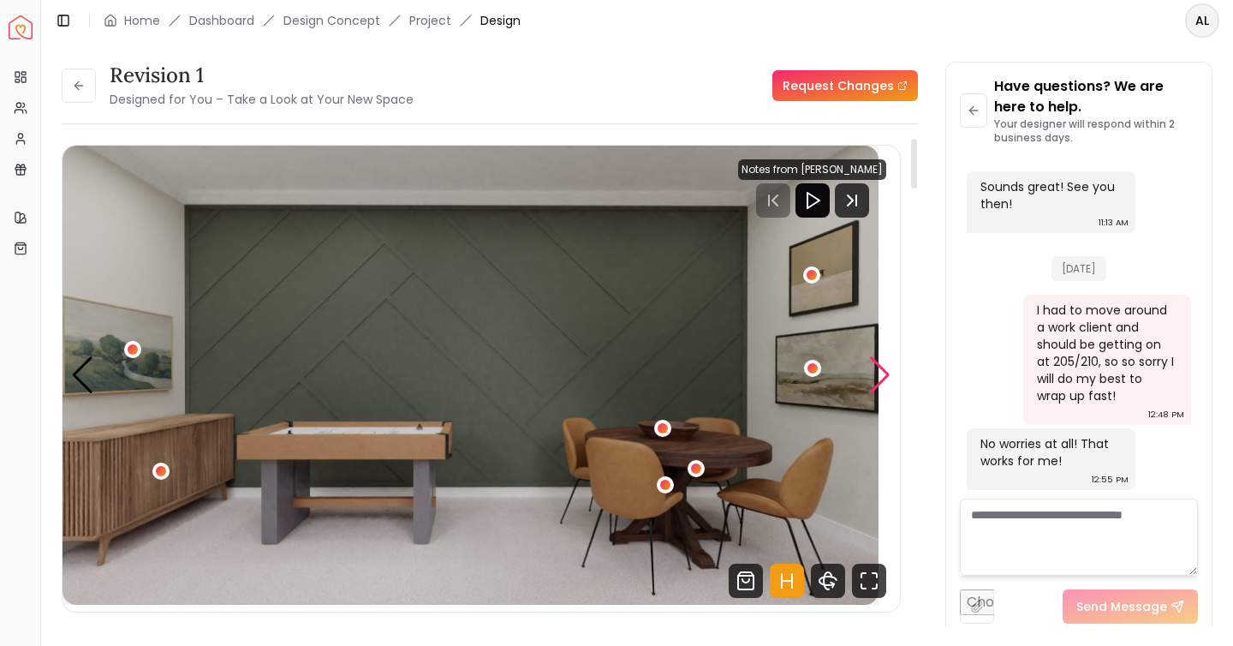
click at [881, 394] on div "Next slide" at bounding box center [879, 375] width 23 height 38
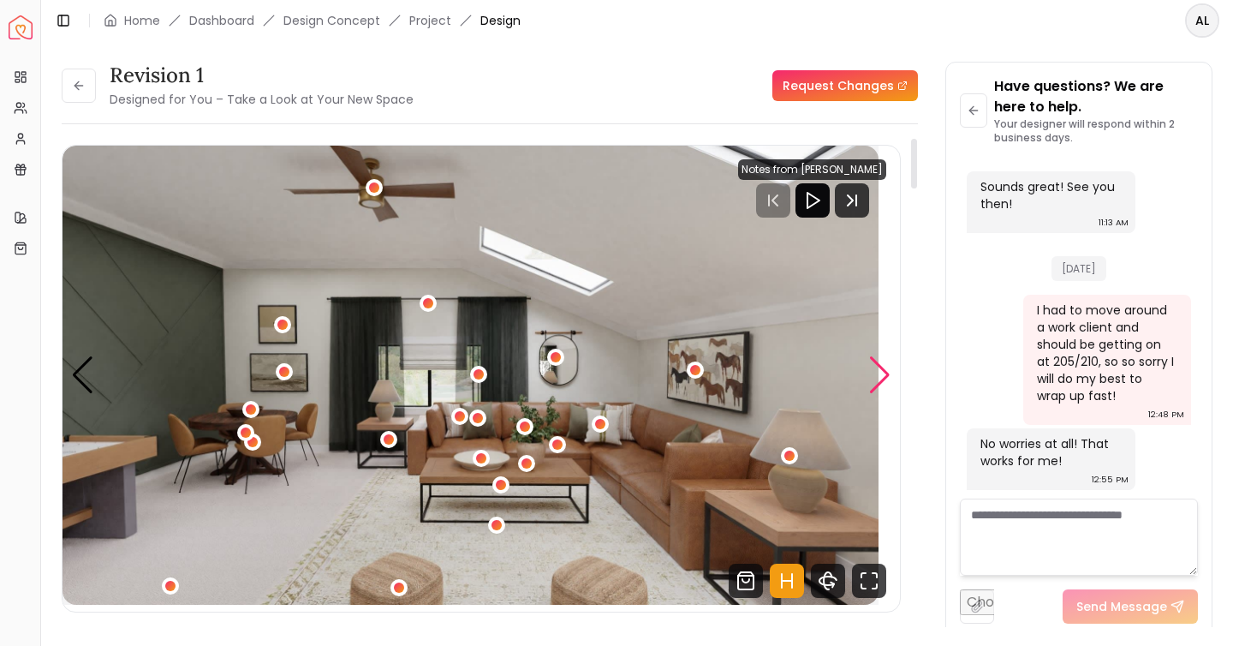
click at [881, 394] on div "Next slide" at bounding box center [879, 375] width 23 height 38
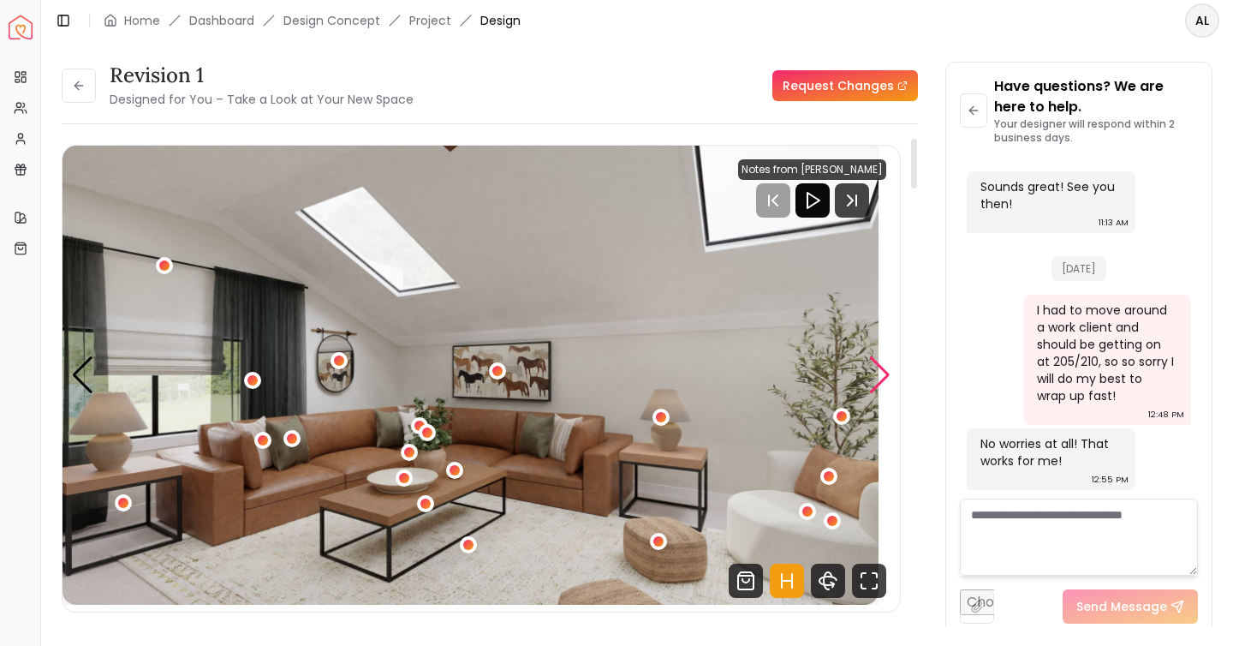
click at [881, 394] on div "Next slide" at bounding box center [879, 375] width 23 height 38
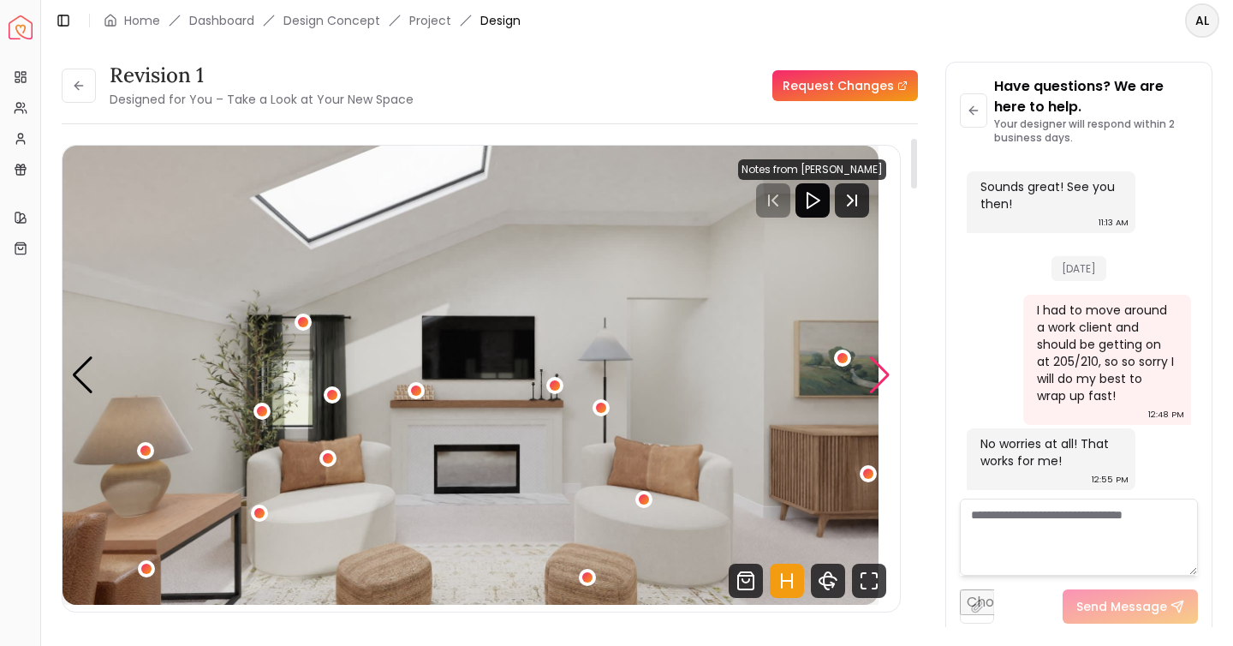
click at [881, 394] on div "Next slide" at bounding box center [879, 375] width 23 height 38
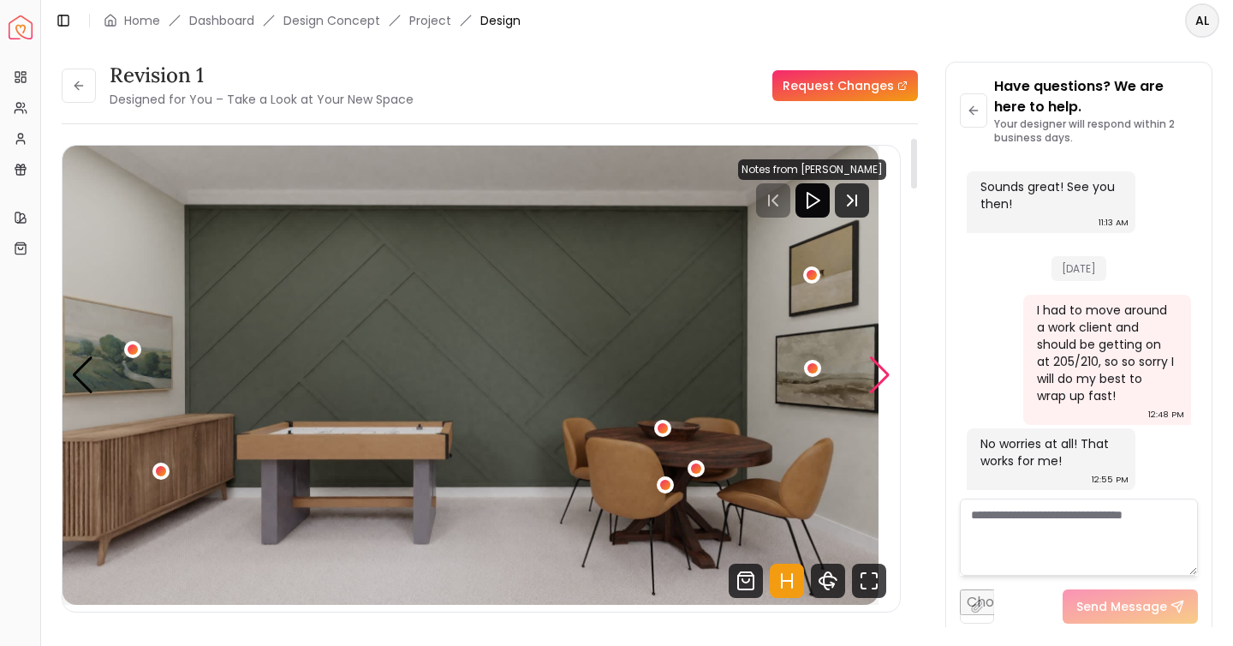
click at [881, 394] on div "Next slide" at bounding box center [879, 375] width 23 height 38
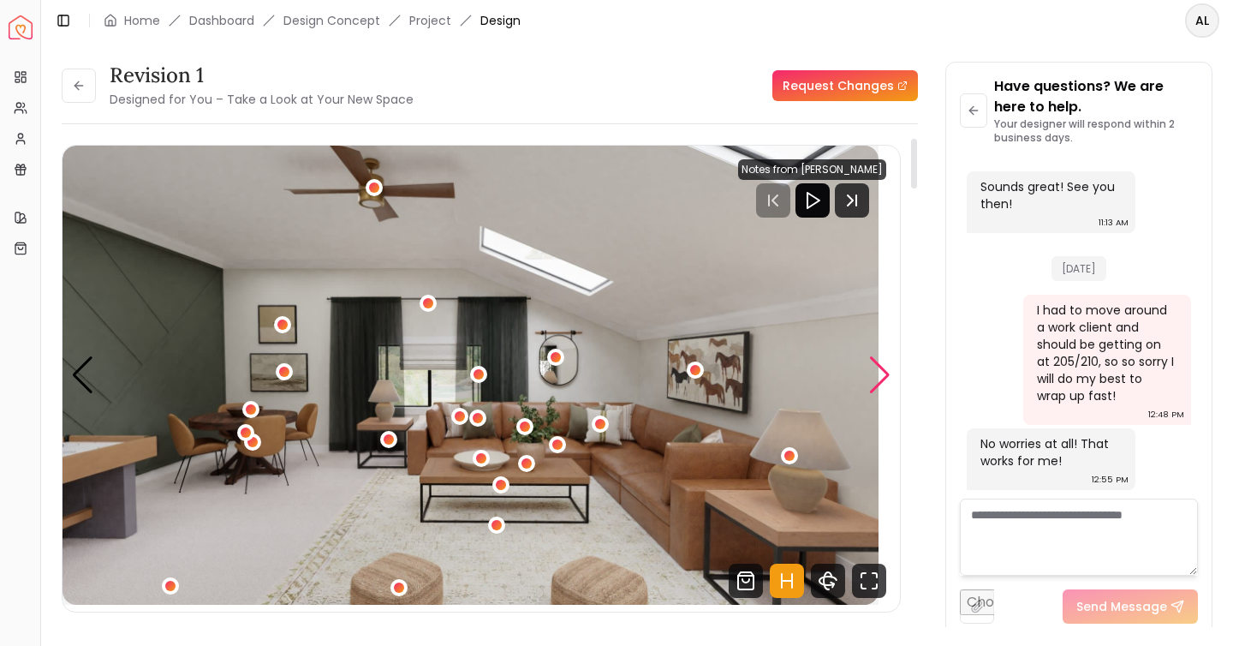
click at [881, 394] on div "Next slide" at bounding box center [879, 375] width 23 height 38
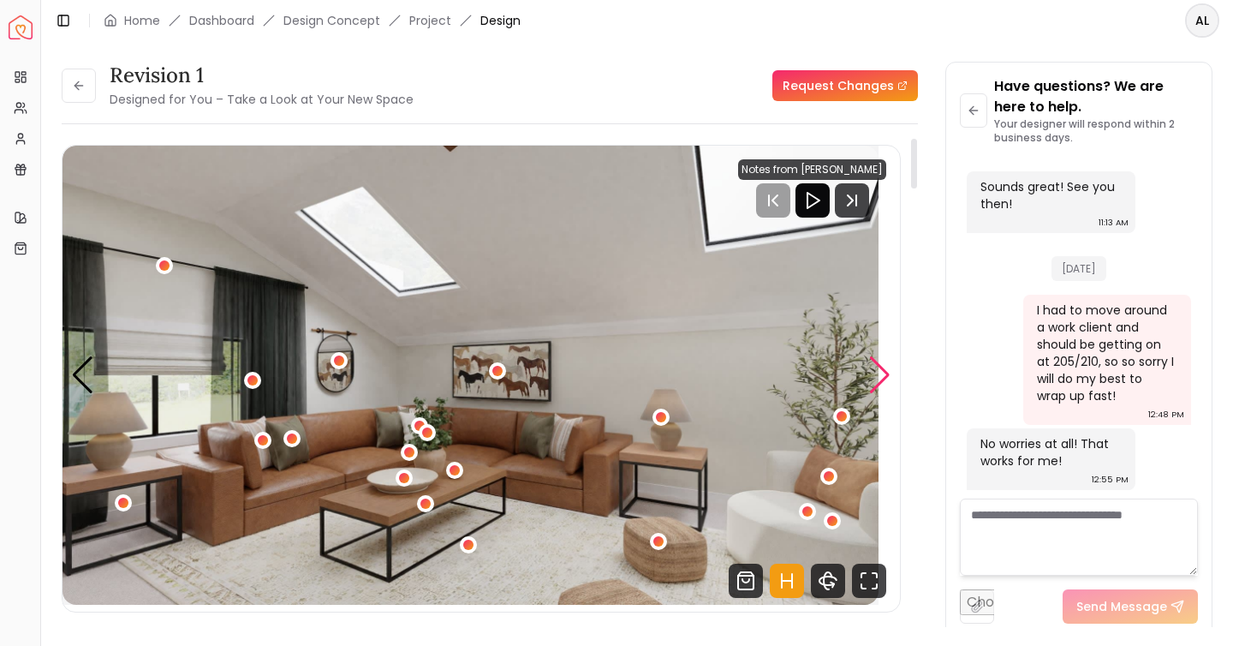
click at [881, 394] on div "Next slide" at bounding box center [879, 375] width 23 height 38
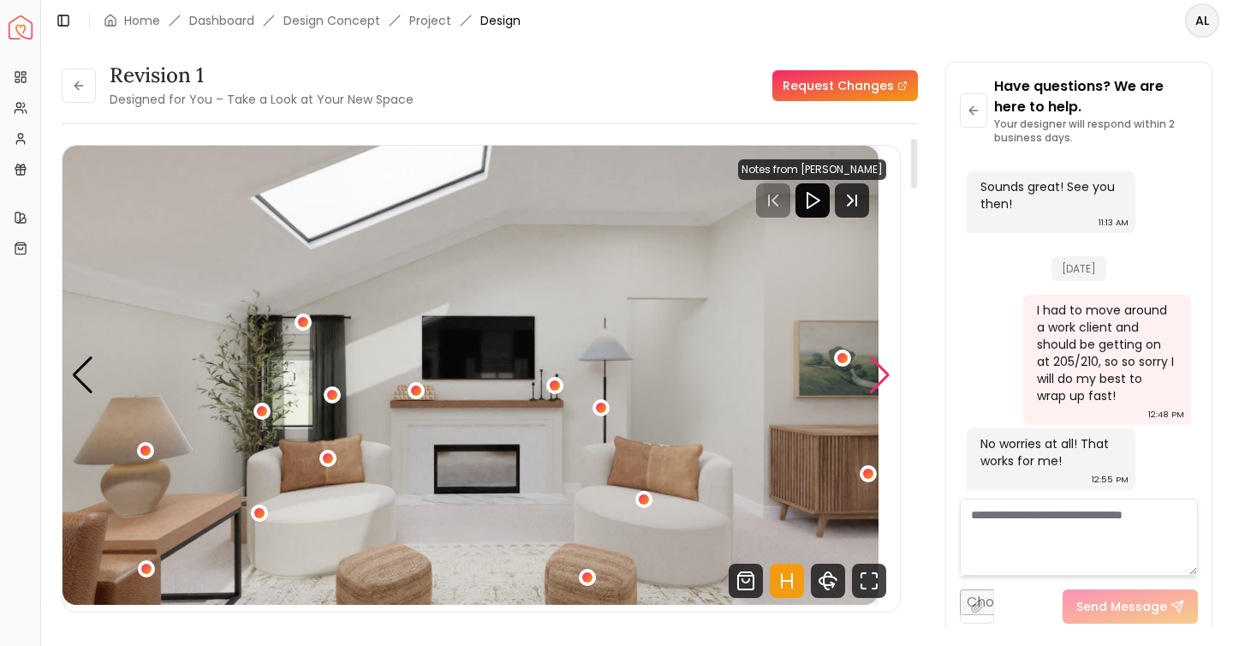
click at [881, 394] on div "Next slide" at bounding box center [879, 375] width 23 height 38
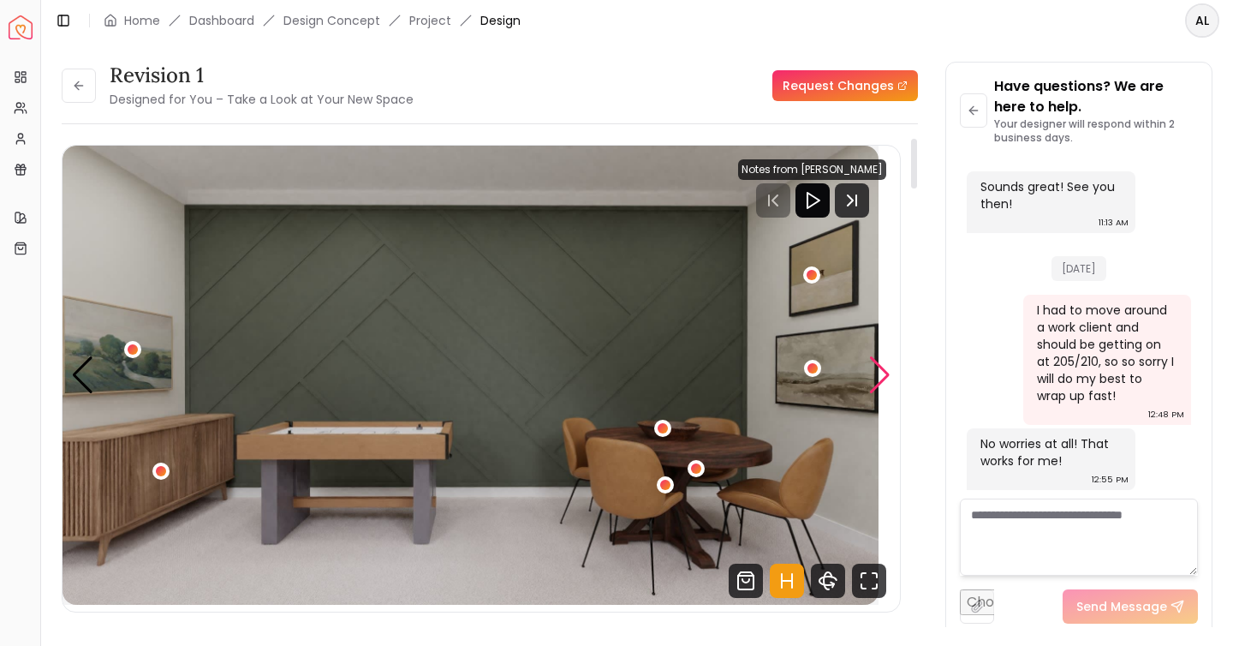
click at [881, 394] on div "Next slide" at bounding box center [879, 375] width 23 height 38
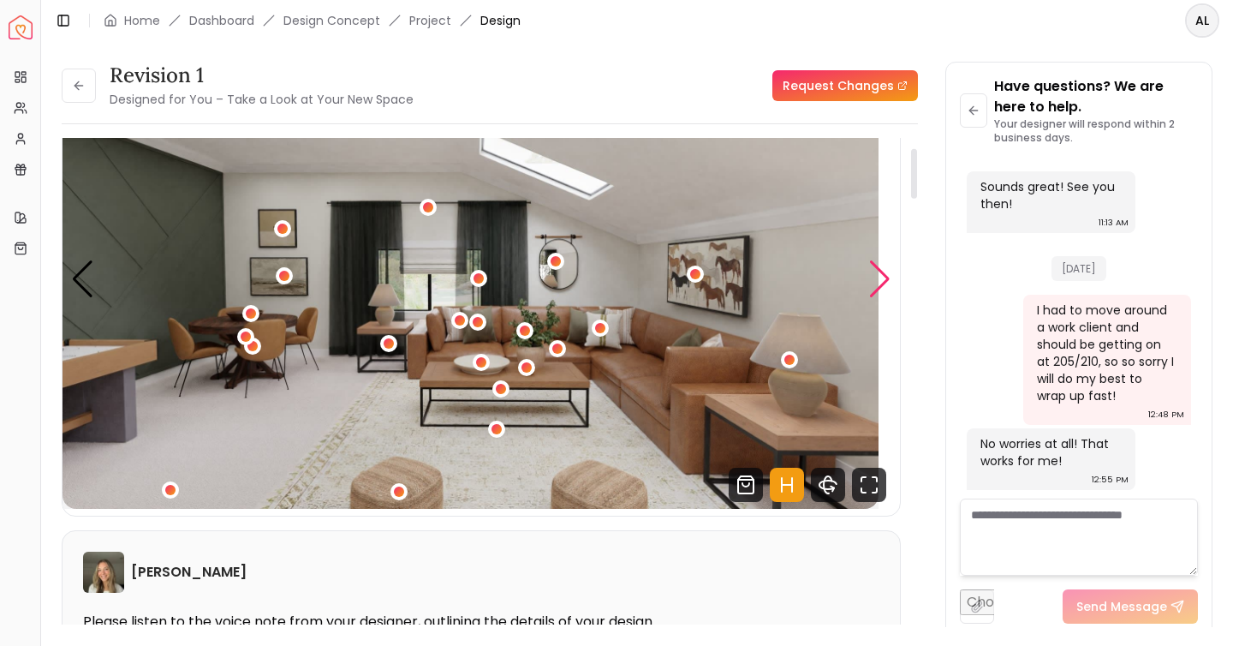
scroll to position [99, 0]
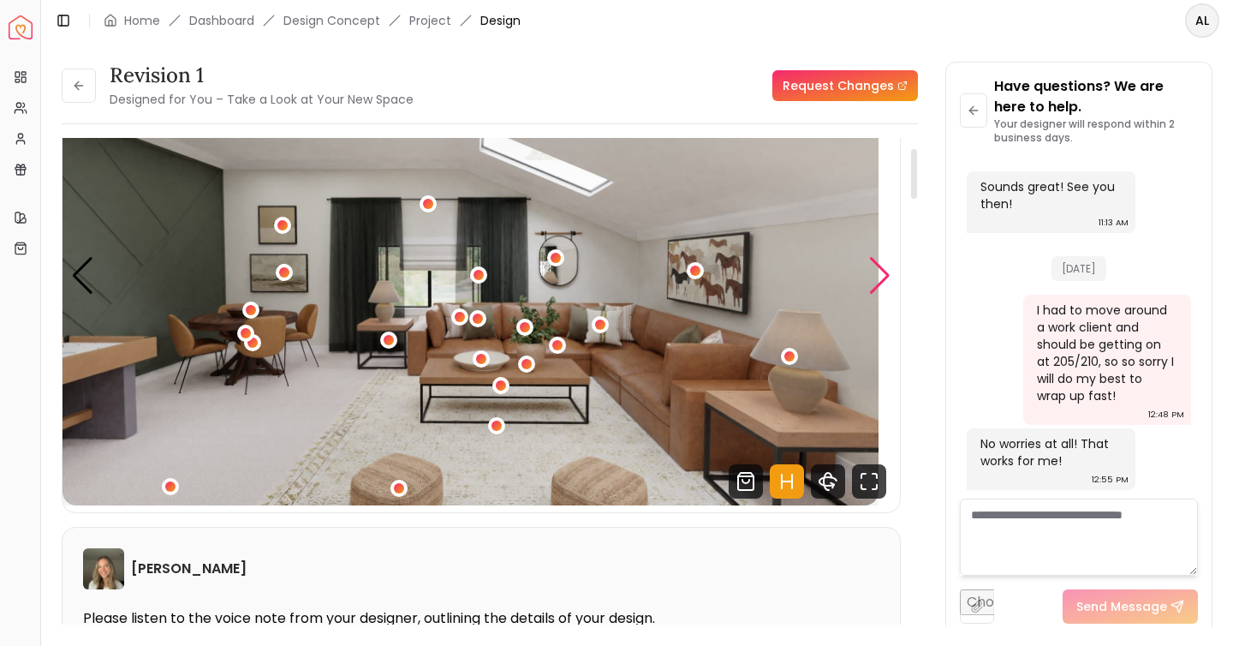
click at [879, 399] on img "1 / 4" at bounding box center [471, 275] width 816 height 459
click at [564, 352] on div "1 / 4" at bounding box center [557, 345] width 13 height 13
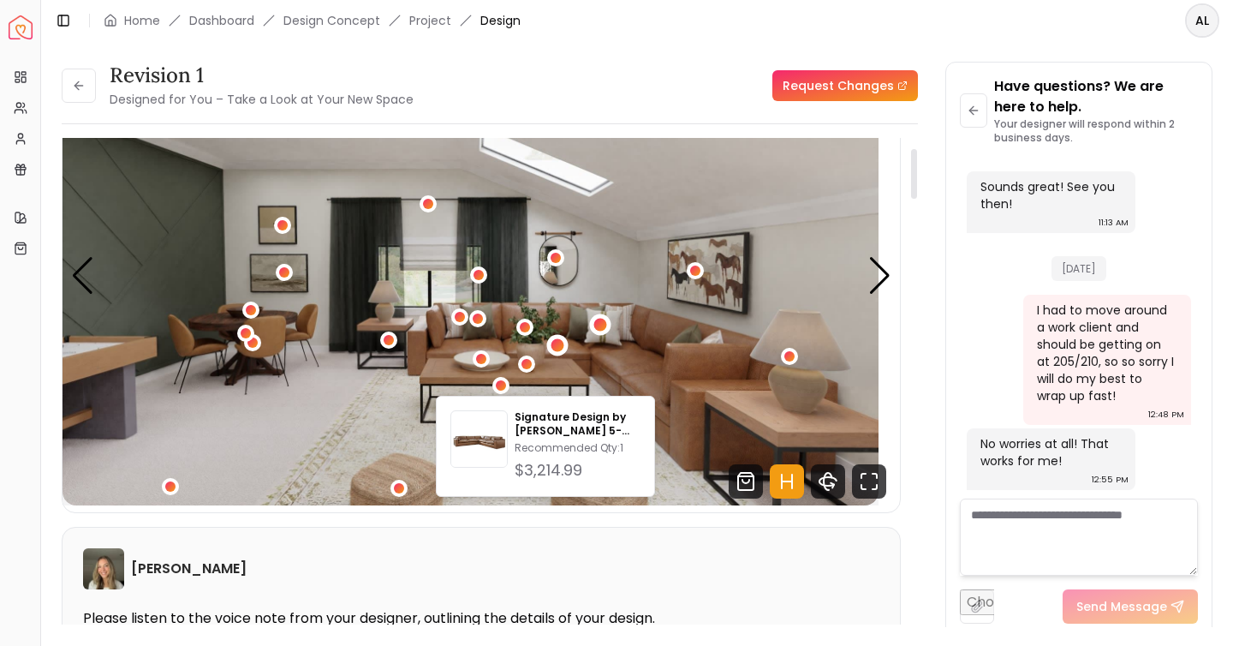
click at [607, 331] on div "1 / 4" at bounding box center [600, 324] width 13 height 13
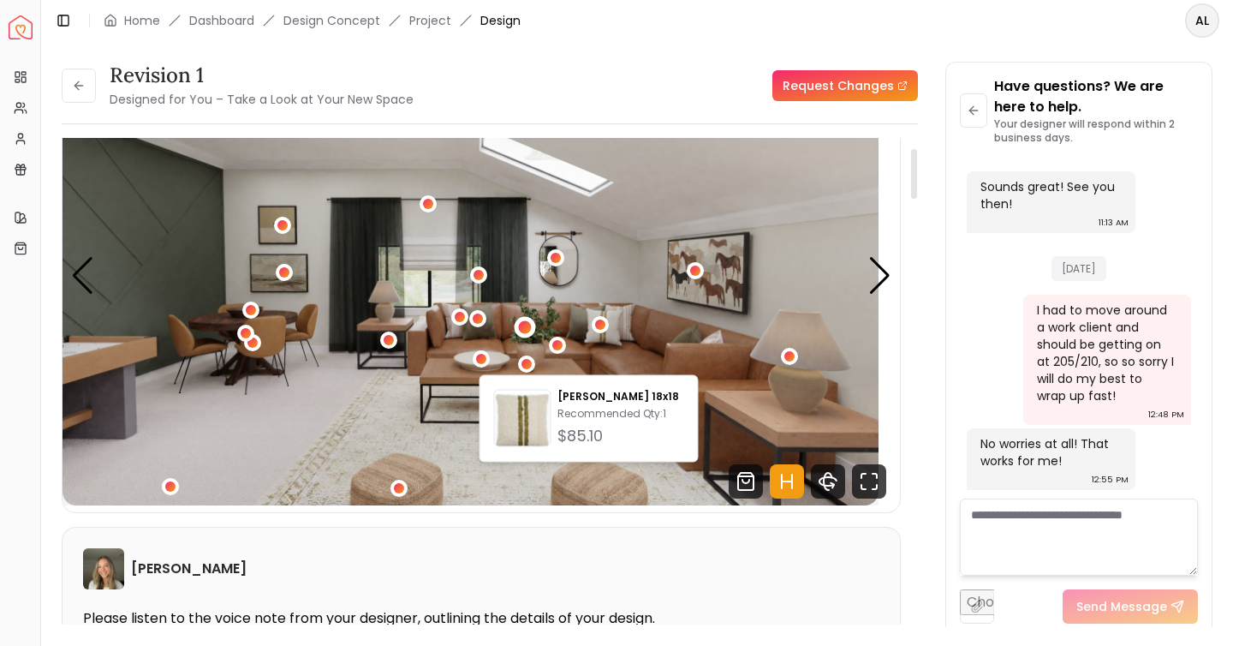
click at [529, 337] on div "1 / 4" at bounding box center [525, 326] width 21 height 21
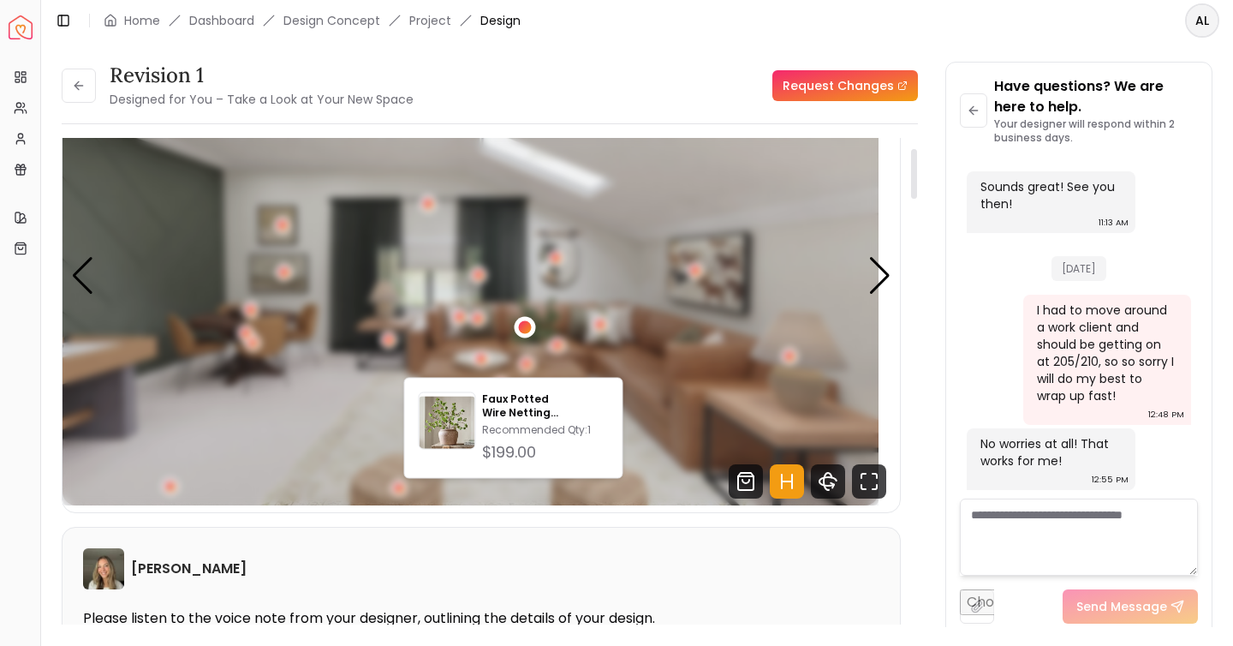
click at [529, 337] on div "1 / 4" at bounding box center [525, 326] width 21 height 21
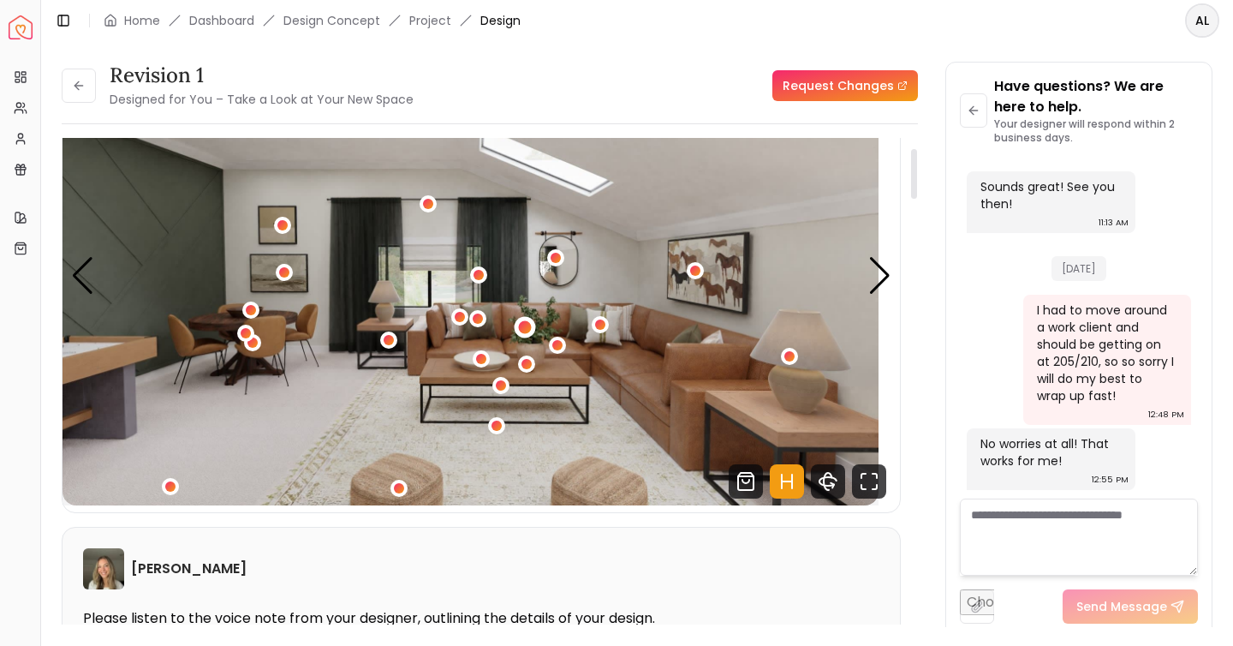
click at [529, 337] on div "1 / 4" at bounding box center [525, 326] width 21 height 21
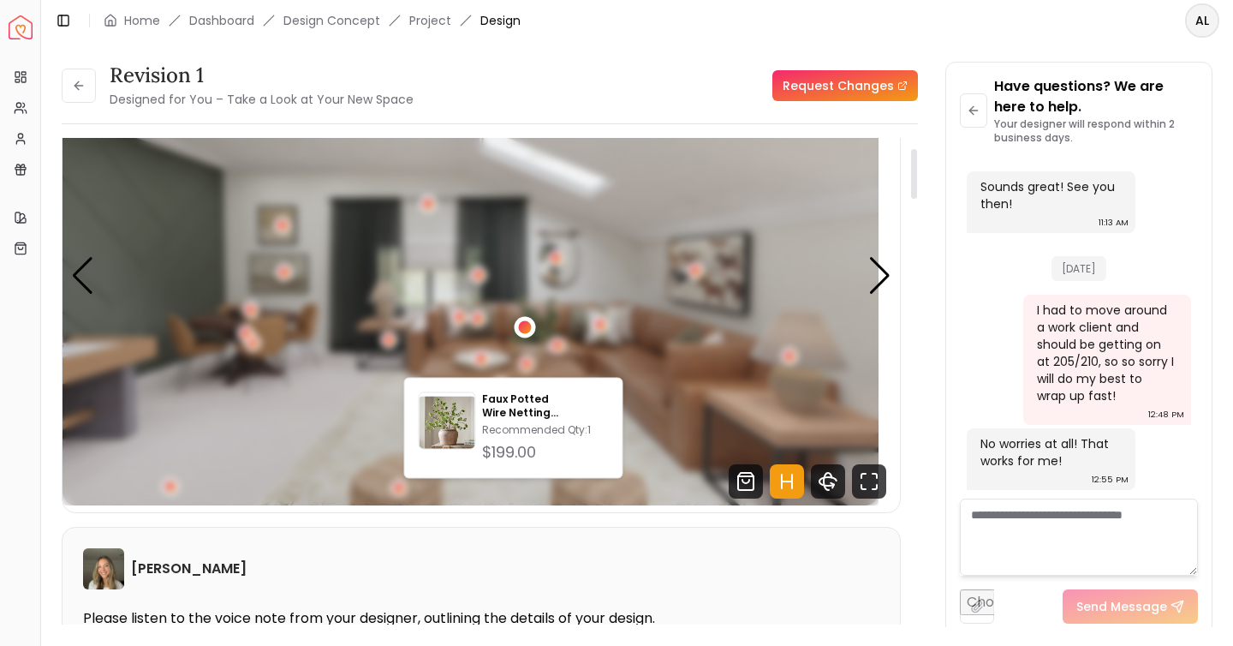
click at [531, 337] on div "1 / 4" at bounding box center [525, 326] width 21 height 21
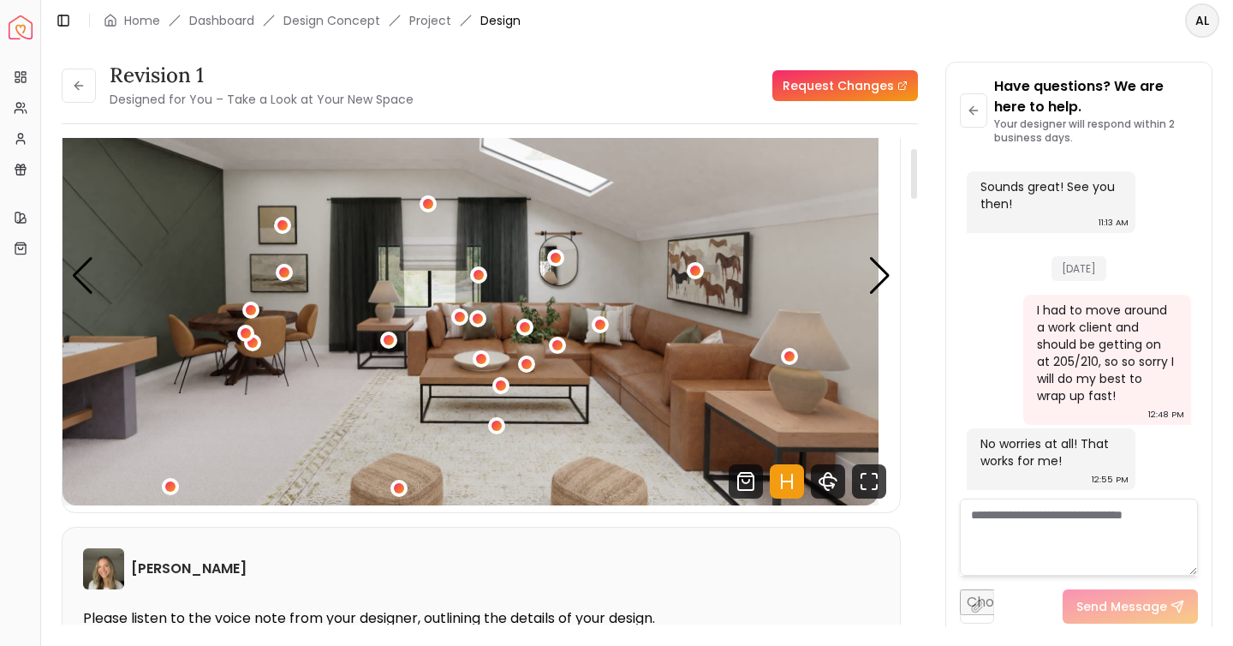
click at [704, 293] on img "1 / 4" at bounding box center [471, 275] width 816 height 459
click at [484, 325] on div "1 / 4" at bounding box center [477, 319] width 13 height 13
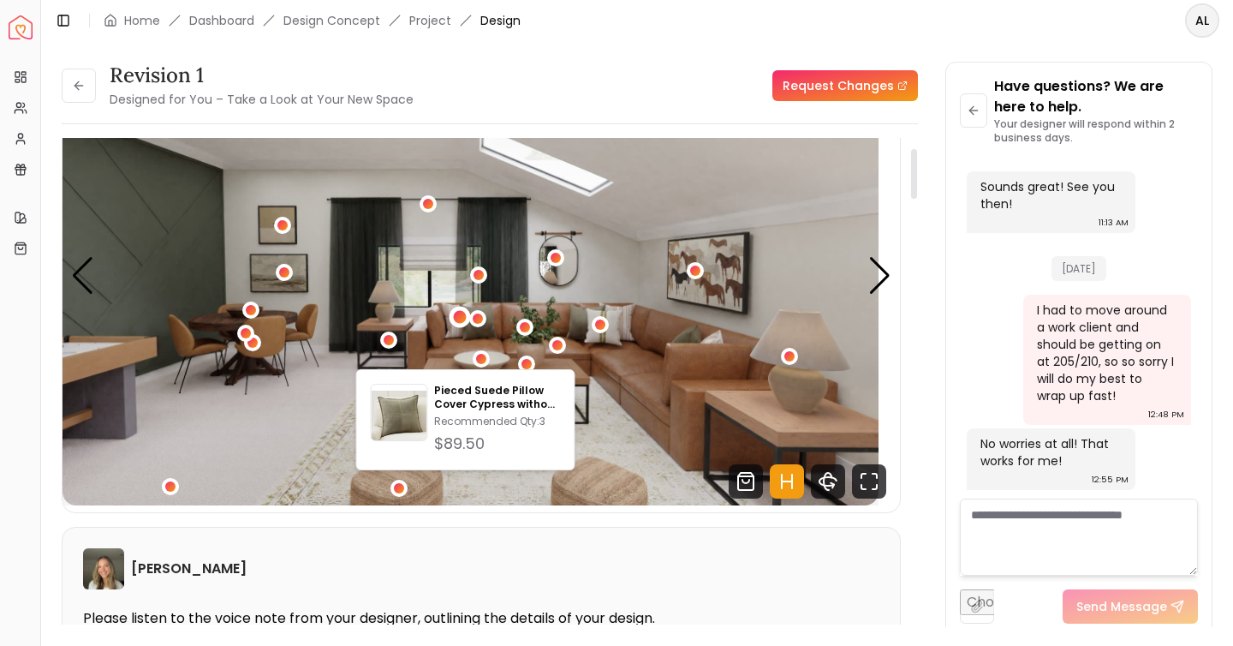
click at [466, 327] on div "1 / 4" at bounding box center [459, 316] width 21 height 21
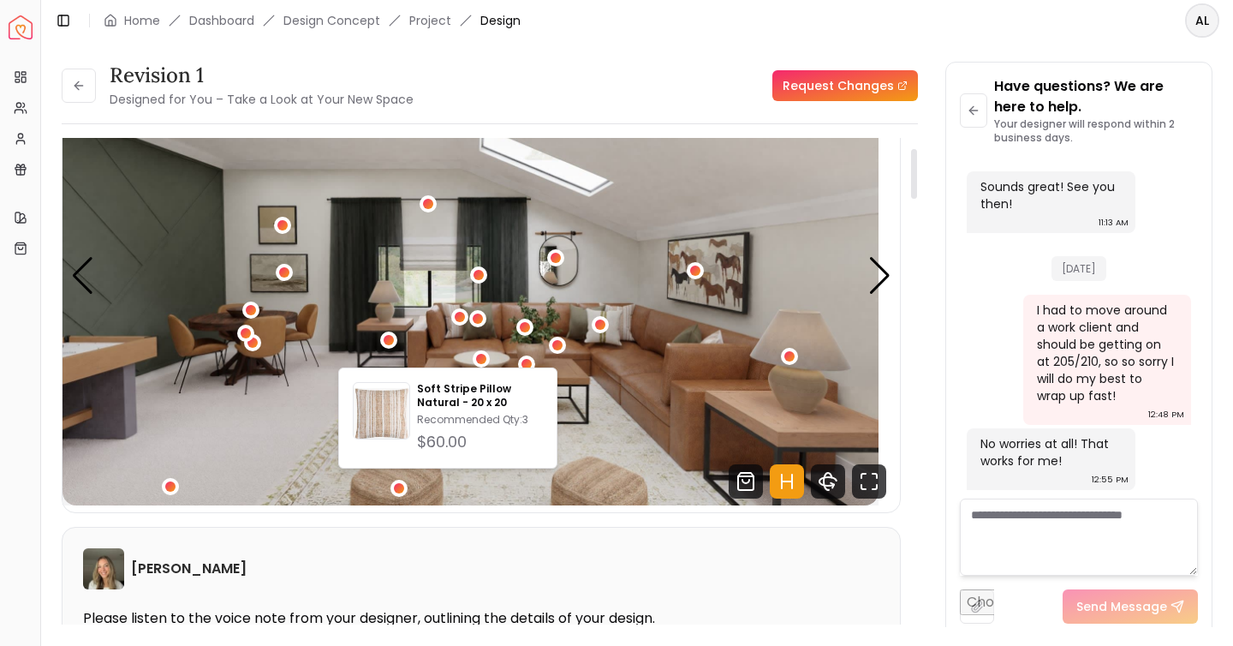
click at [540, 325] on img "1 / 4" at bounding box center [471, 275] width 816 height 459
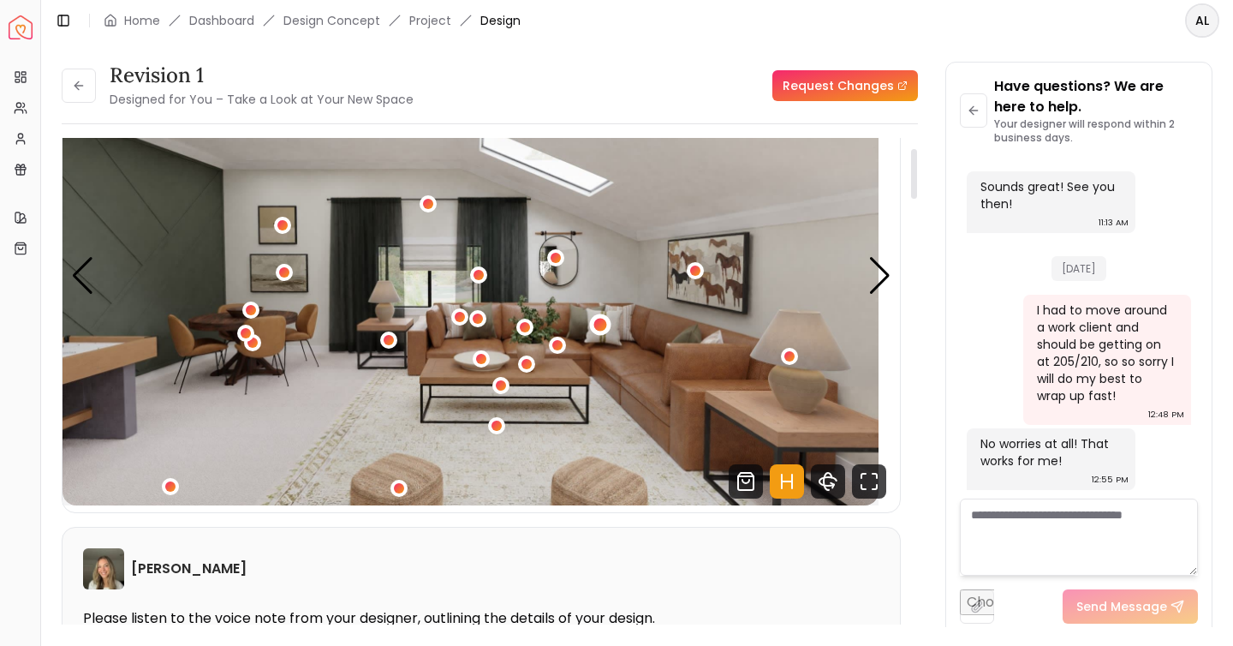
click at [607, 331] on div "1 / 4" at bounding box center [600, 324] width 13 height 13
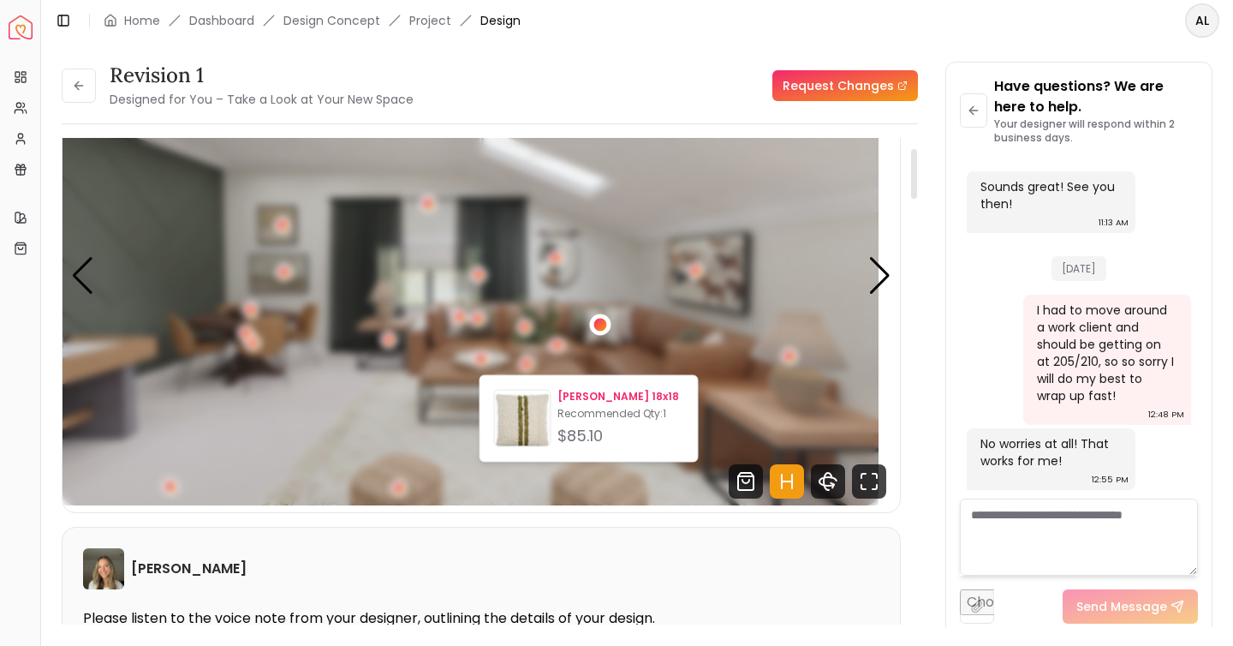
click at [593, 438] on div "$85.10" at bounding box center [620, 436] width 126 height 24
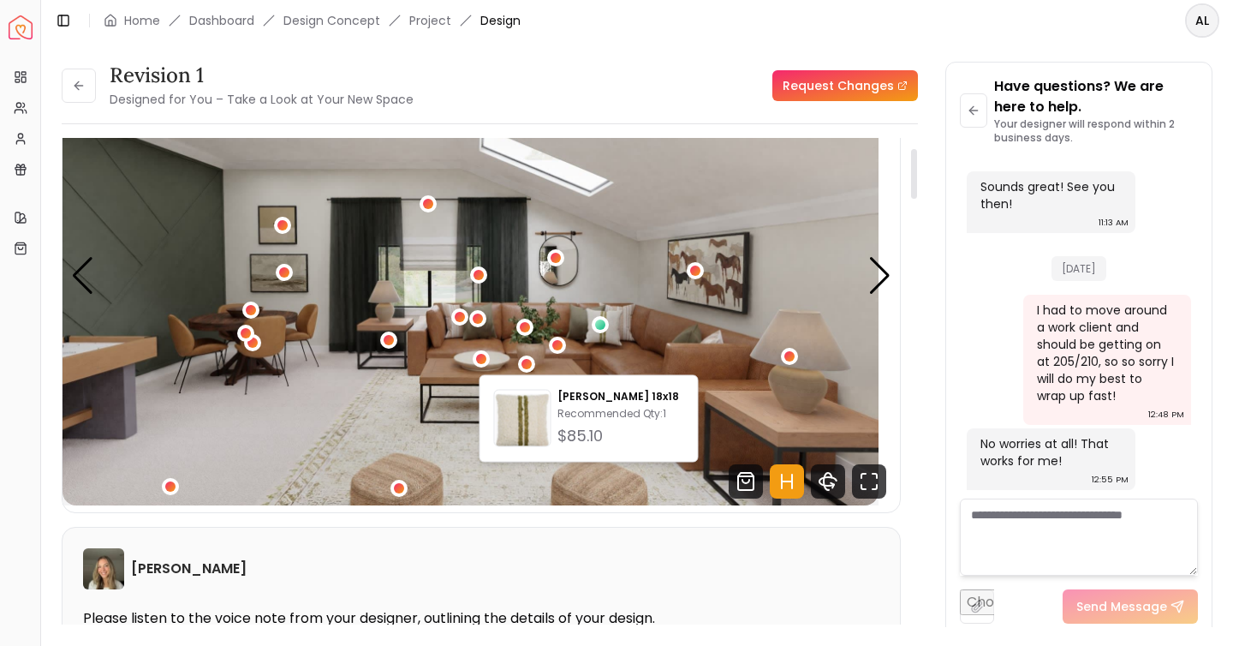
click at [878, 393] on img "1 / 4" at bounding box center [471, 275] width 816 height 459
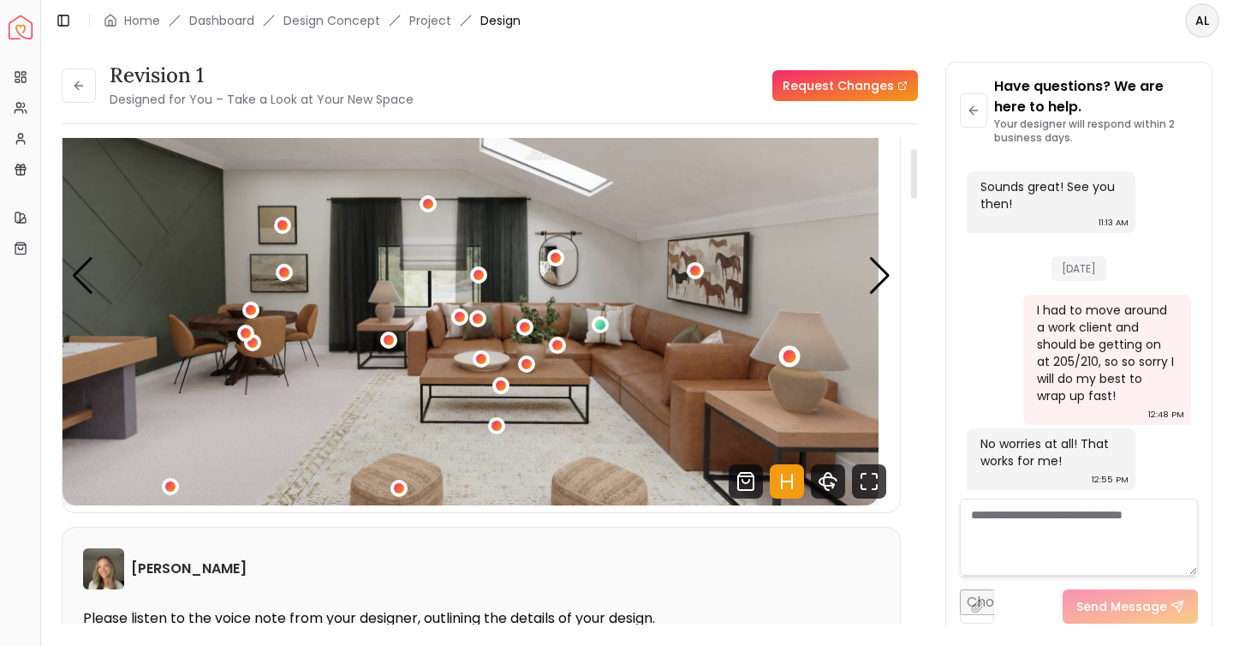
click at [797, 367] on div "1 / 4" at bounding box center [788, 356] width 21 height 21
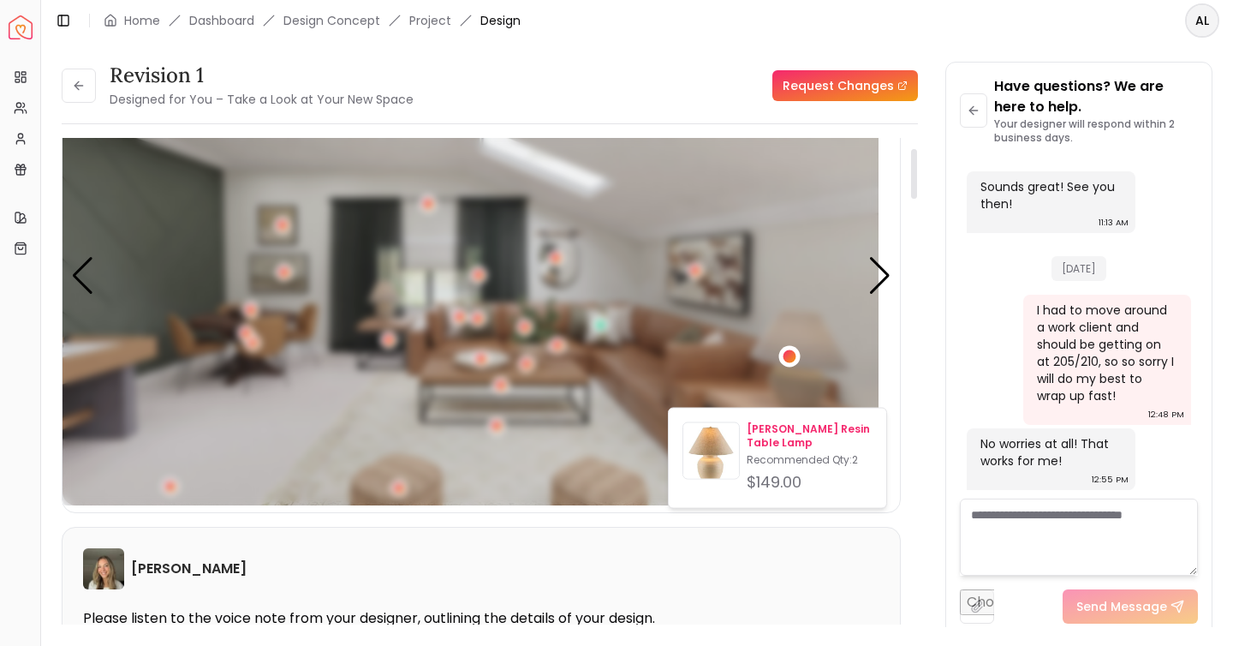
click at [772, 467] on p "Recommended Qty: 2" at bounding box center [810, 460] width 126 height 14
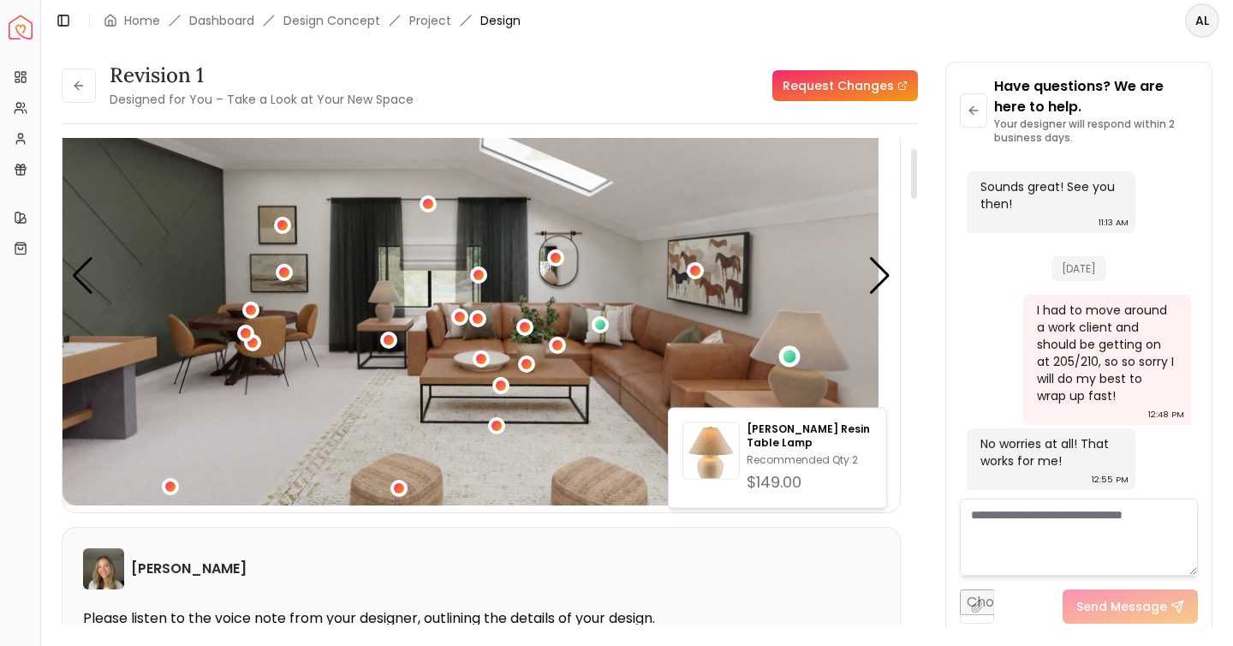
click at [718, 343] on img "1 / 4" at bounding box center [471, 275] width 816 height 459
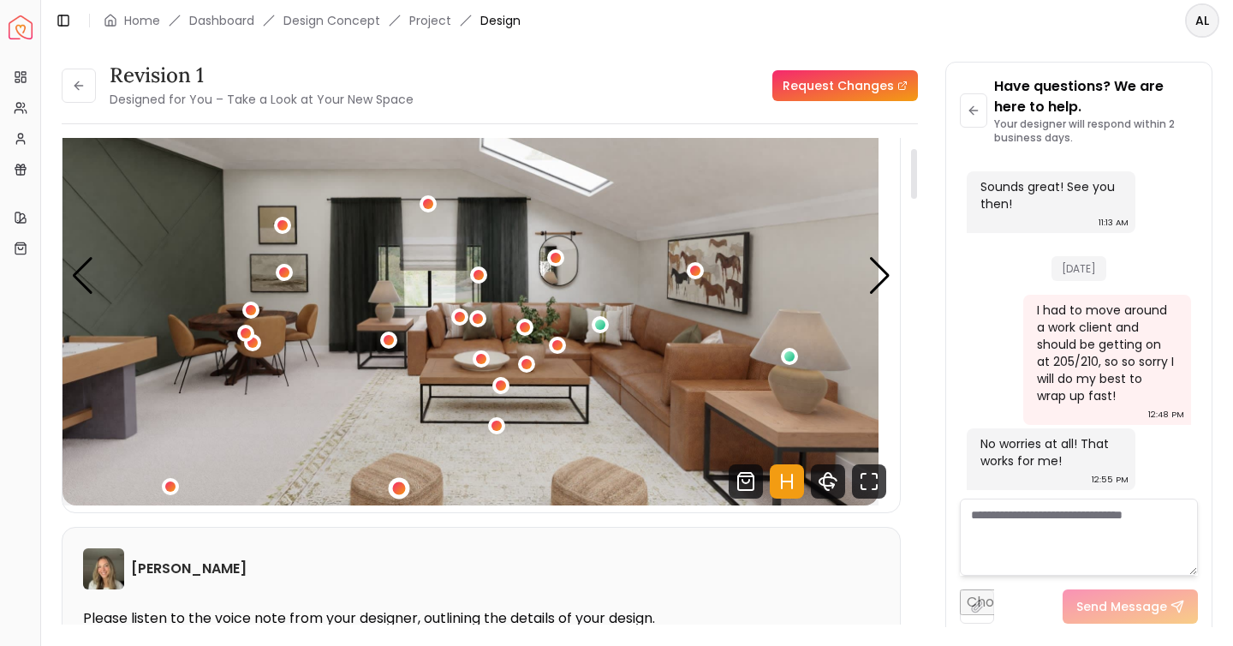
click at [406, 495] on div "1 / 4" at bounding box center [399, 488] width 13 height 13
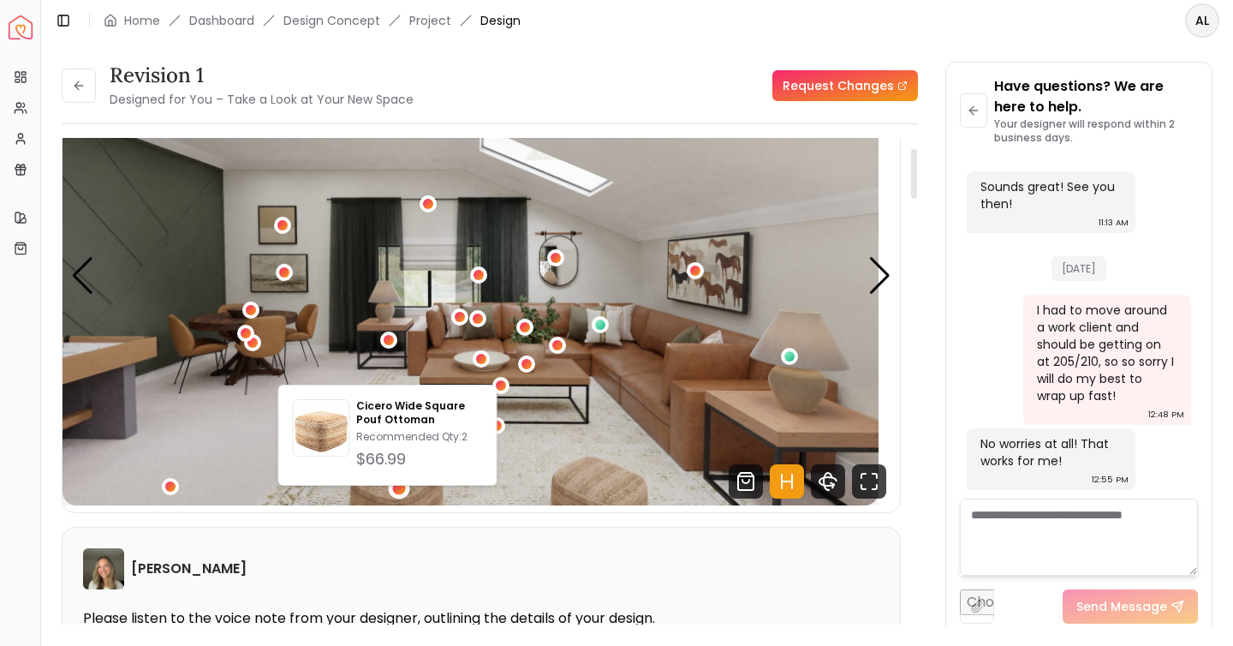
click at [609, 415] on img "1 / 4" at bounding box center [471, 275] width 816 height 459
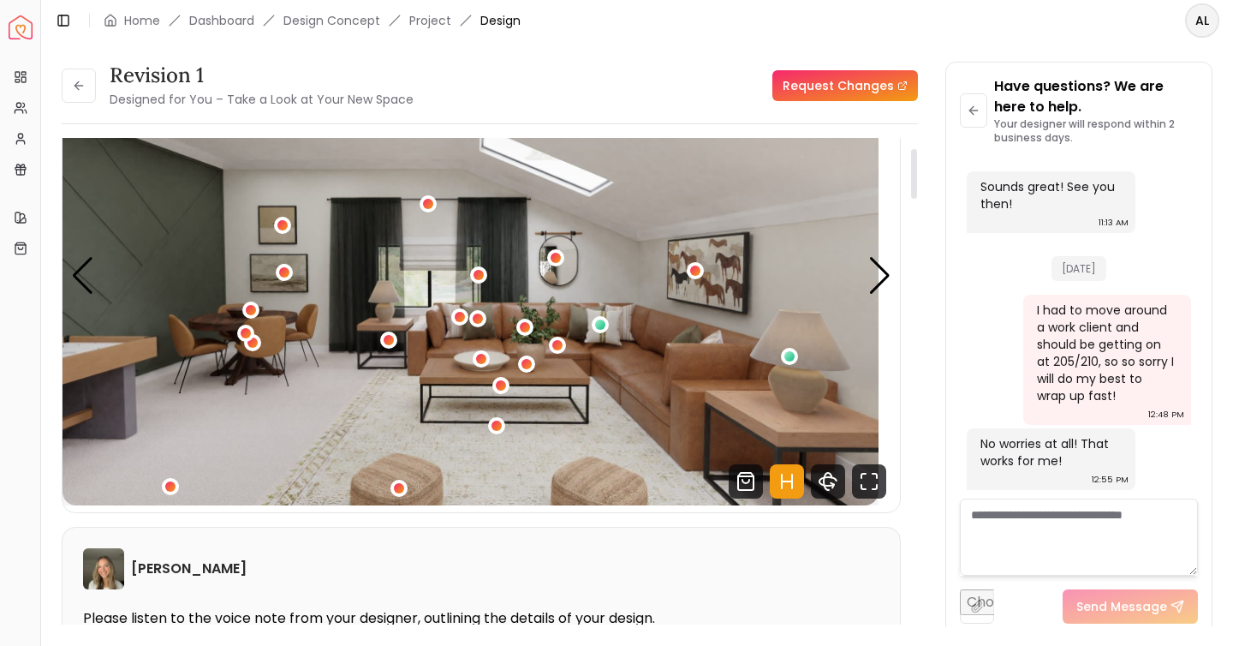
click at [879, 311] on img "1 / 4" at bounding box center [471, 275] width 816 height 459
click at [873, 295] on div "Next slide" at bounding box center [879, 276] width 23 height 38
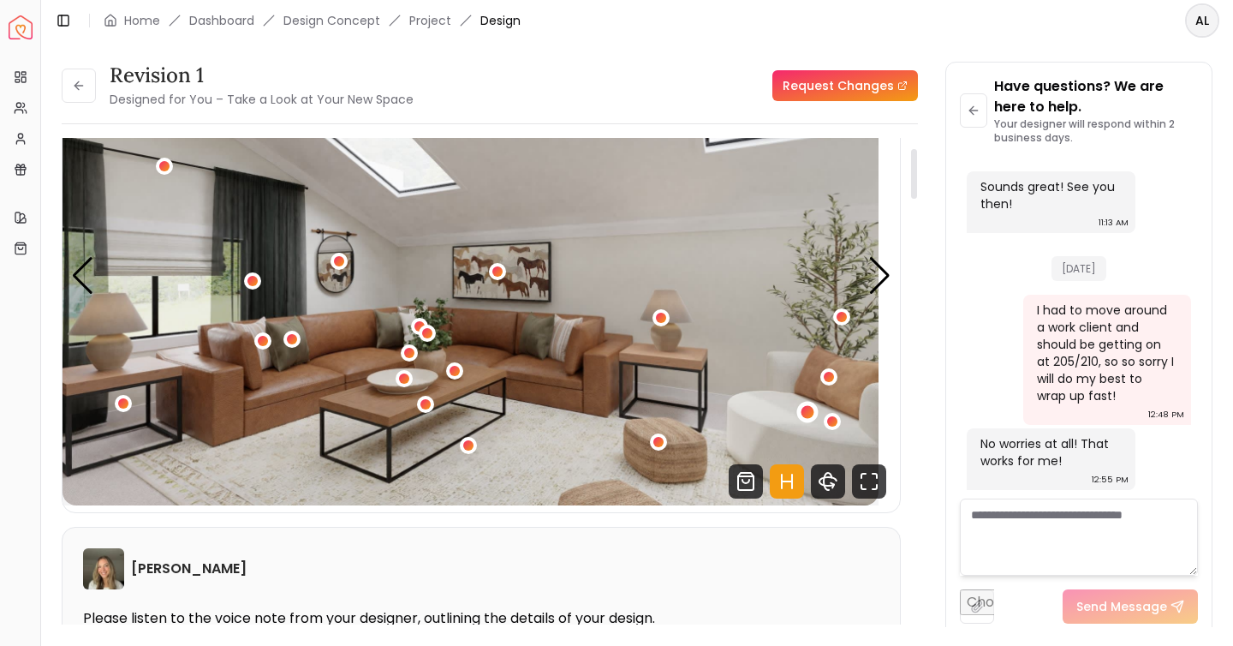
click at [813, 418] on div "2 / 4" at bounding box center [807, 411] width 13 height 13
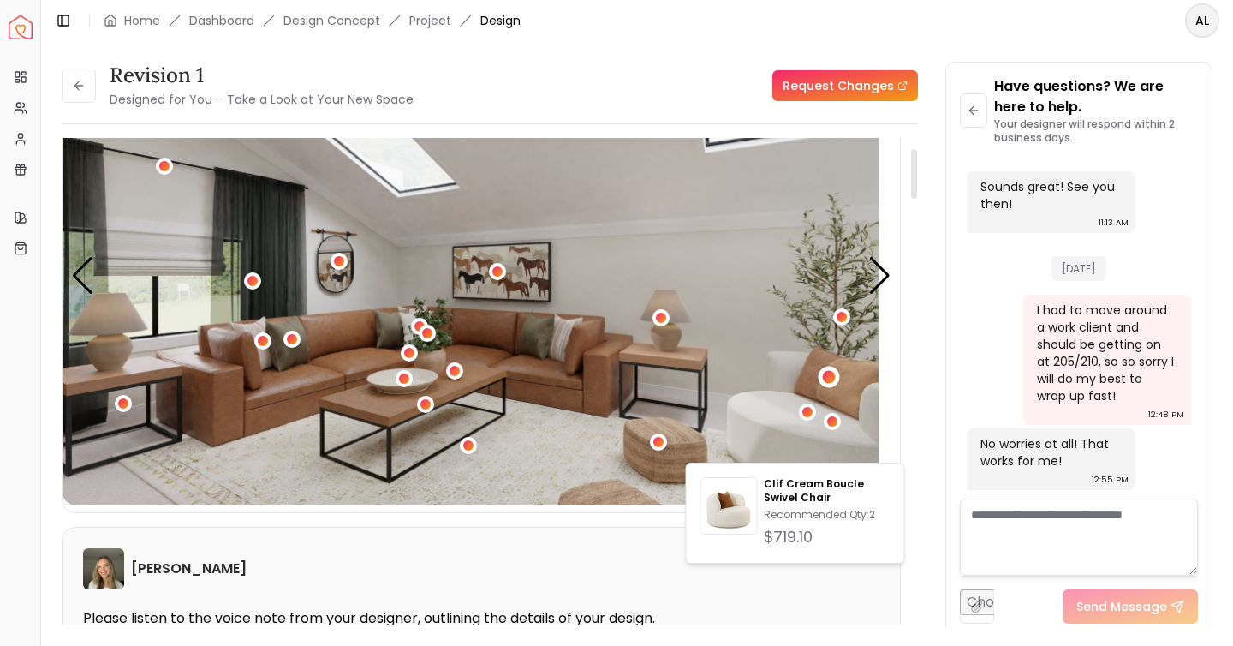
click at [836, 383] on div "2 / 4" at bounding box center [829, 376] width 13 height 13
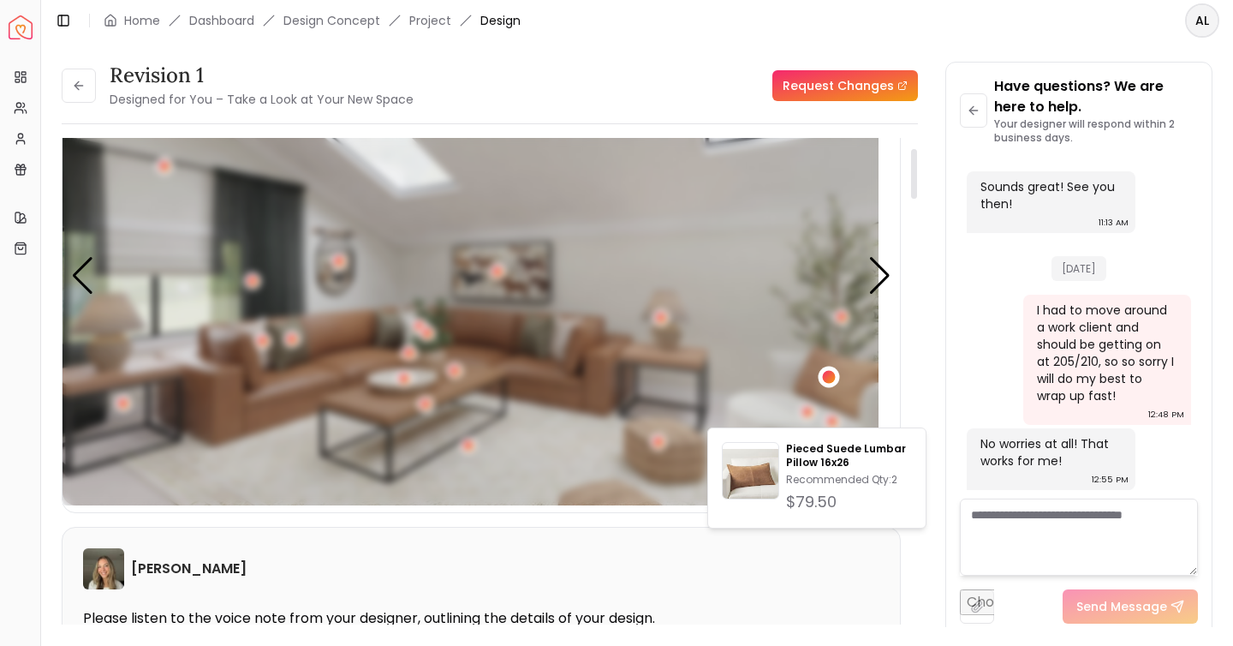
click at [836, 383] on div "2 / 4" at bounding box center [829, 376] width 13 height 13
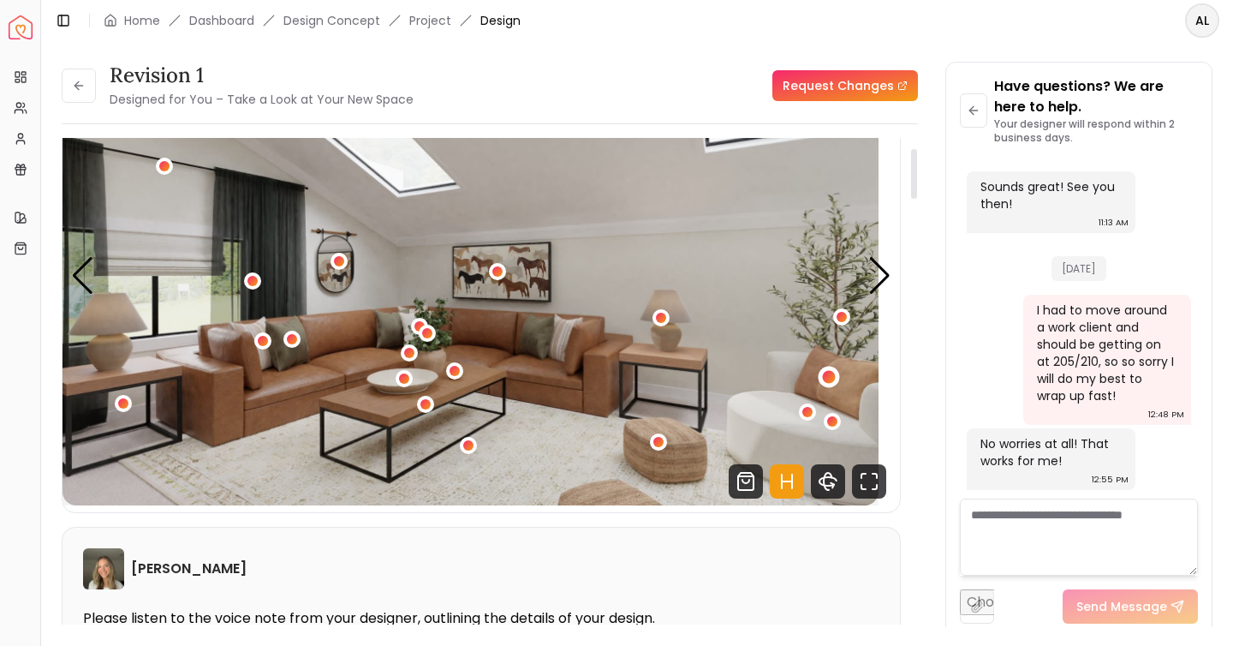
click at [836, 383] on div "2 / 4" at bounding box center [829, 376] width 13 height 13
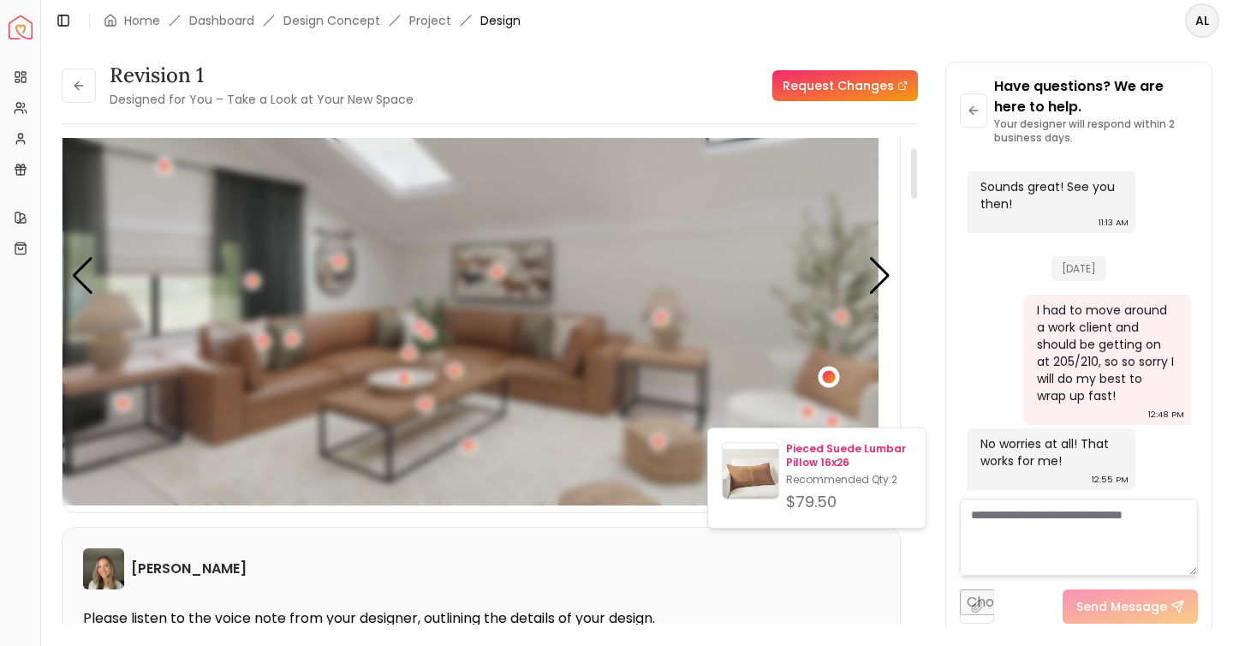
click at [818, 469] on p "Pieced Suede Lumbar Pillow 16x26" at bounding box center [849, 455] width 126 height 27
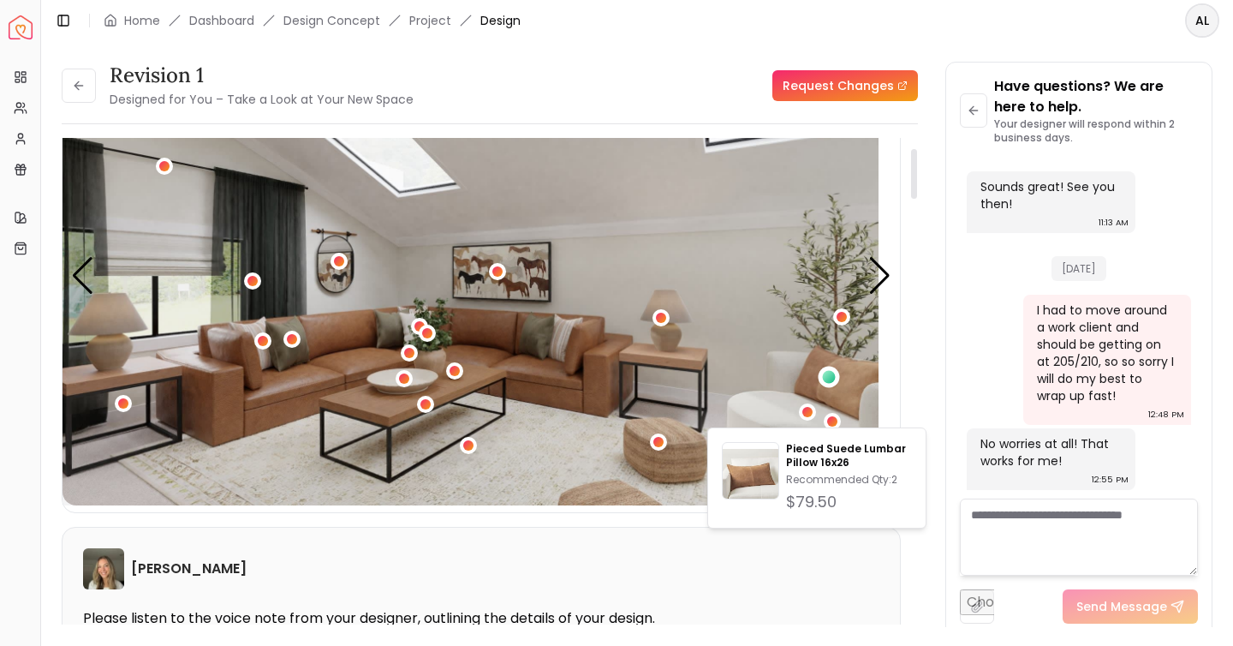
click at [833, 364] on img "2 / 4" at bounding box center [471, 275] width 816 height 459
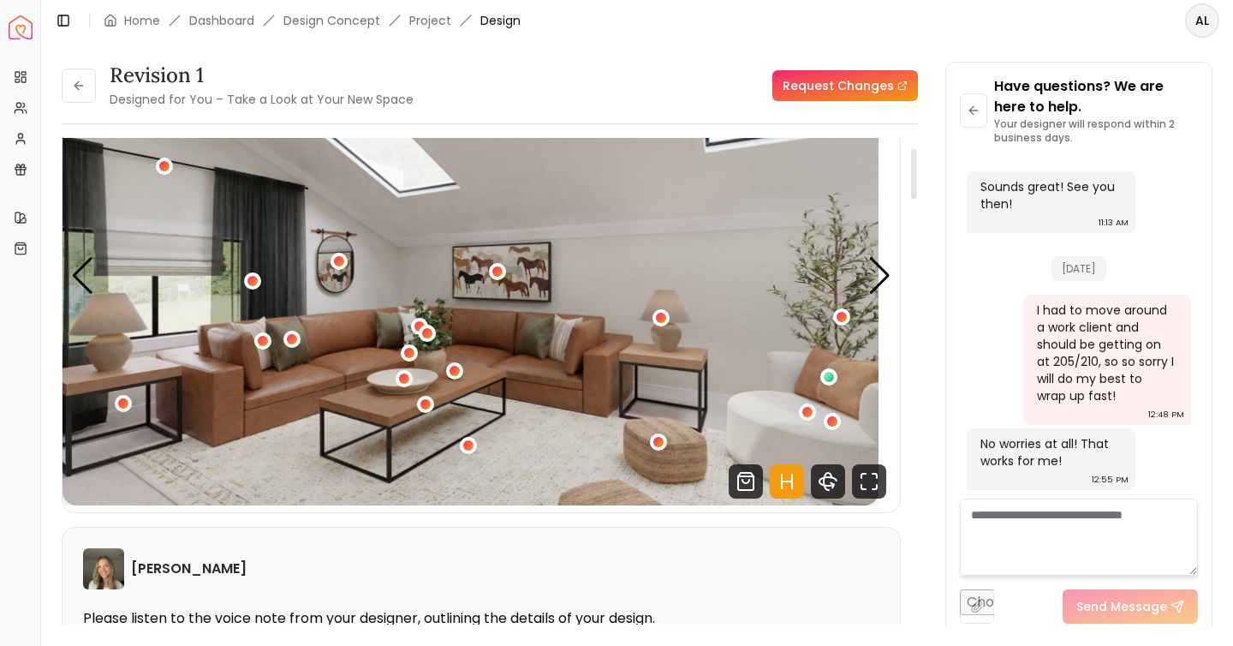
click at [809, 452] on img "2 / 4" at bounding box center [471, 275] width 816 height 459
click at [839, 427] on div "2 / 4" at bounding box center [832, 420] width 13 height 13
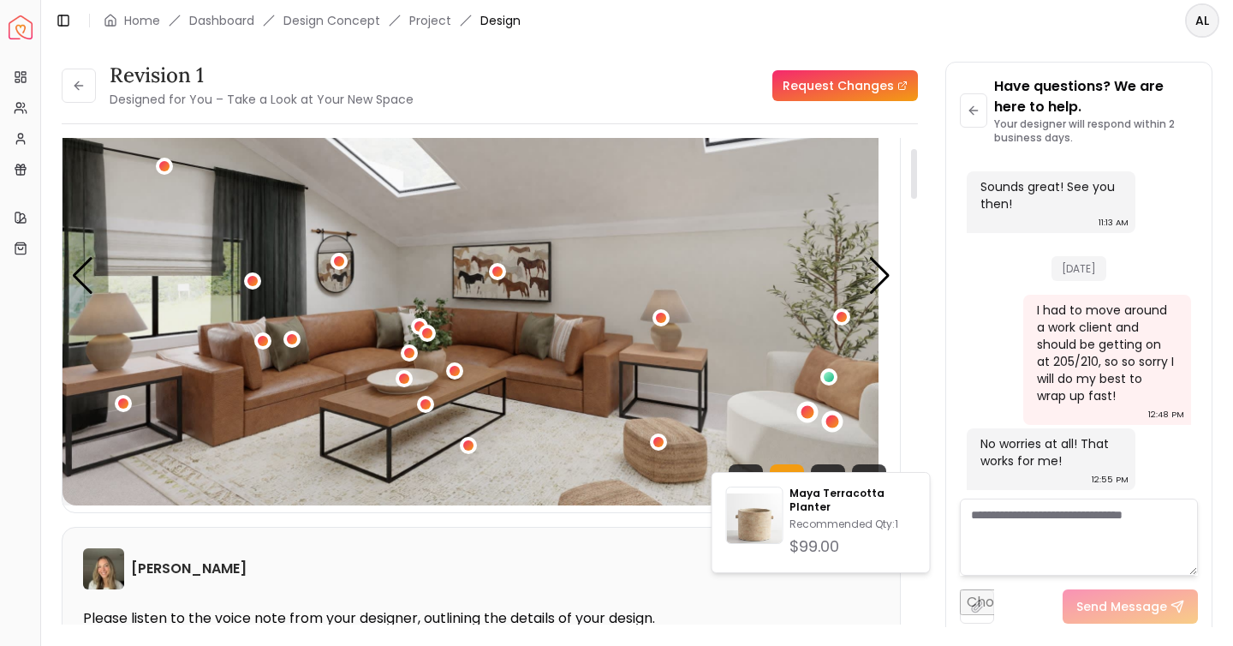
click at [818, 422] on div "2 / 4" at bounding box center [806, 411] width 21 height 21
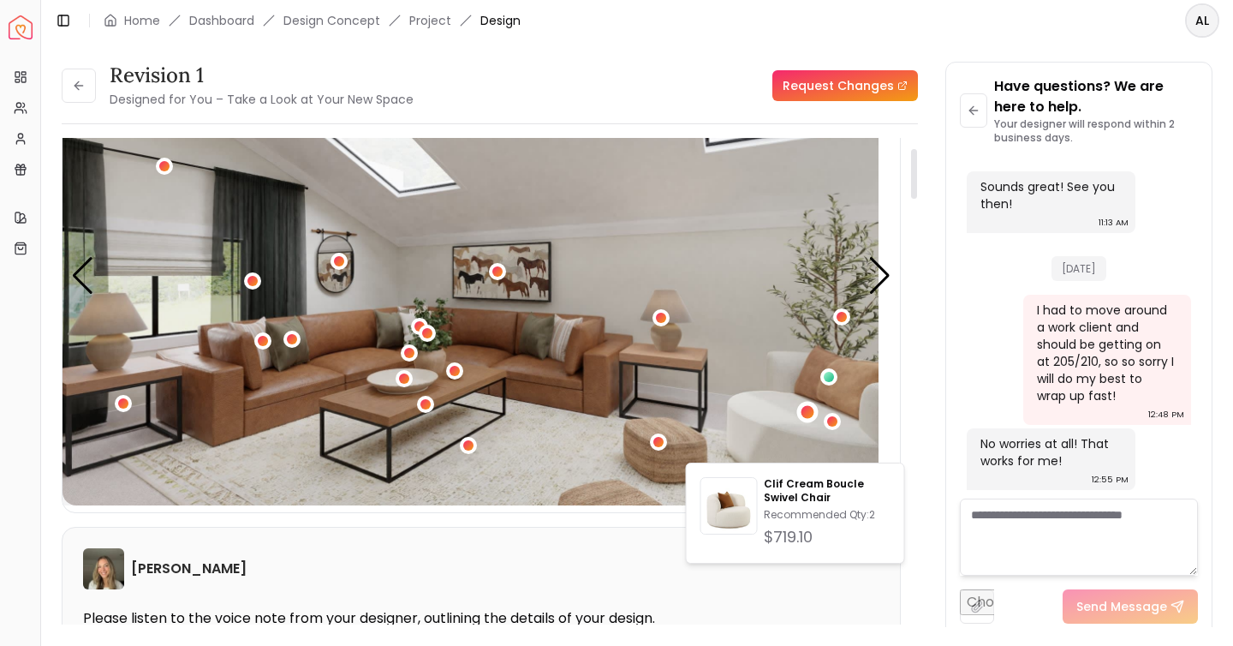
click at [813, 418] on div "2 / 4" at bounding box center [807, 411] width 13 height 13
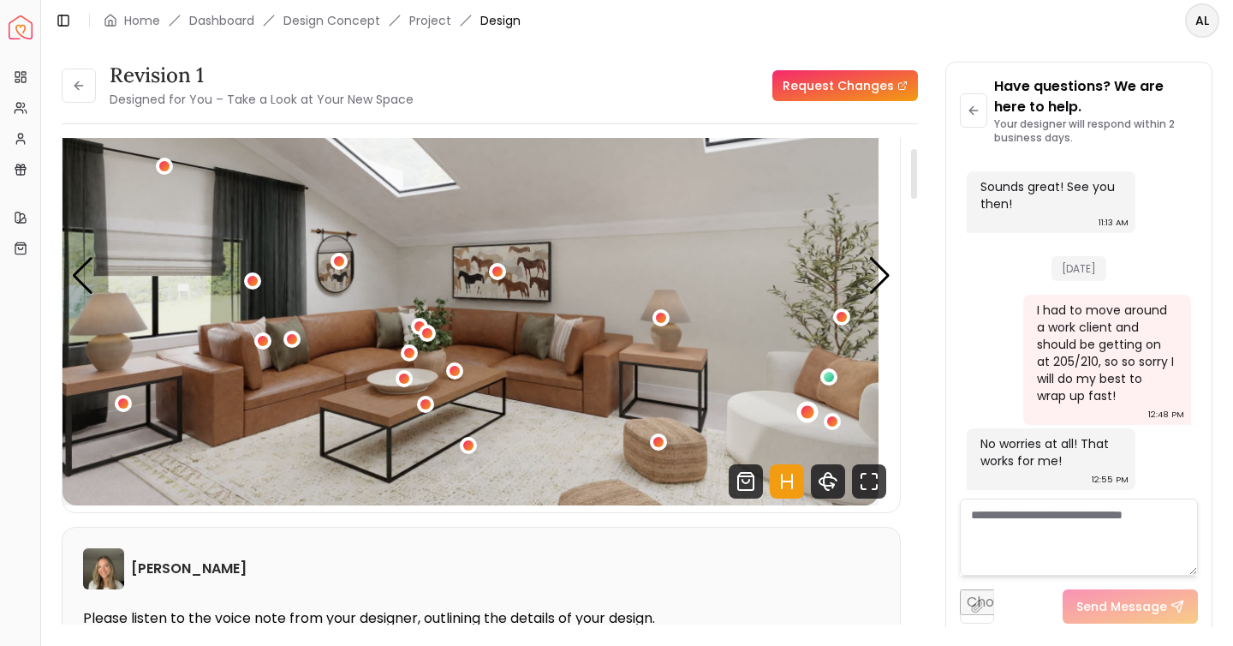
click at [813, 418] on div "2 / 4" at bounding box center [807, 411] width 13 height 13
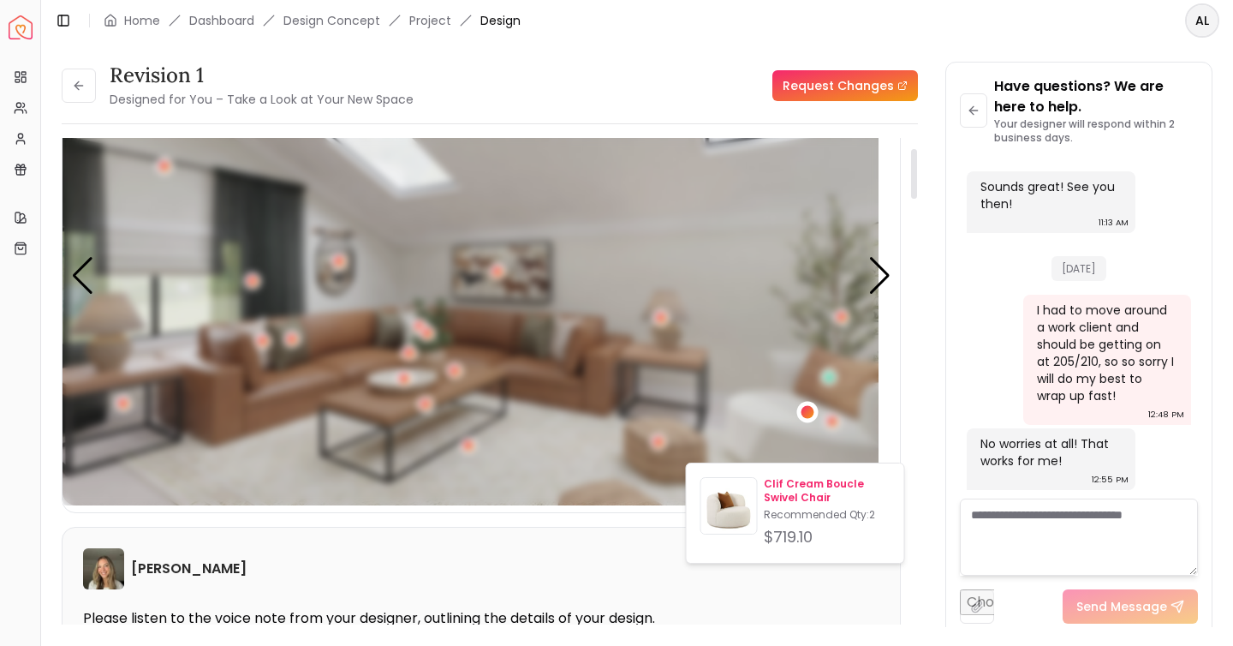
click at [772, 513] on div "Clif Cream Boucle Swivel Chair Recommended Qty: 2 $719.10" at bounding box center [795, 513] width 190 height 72
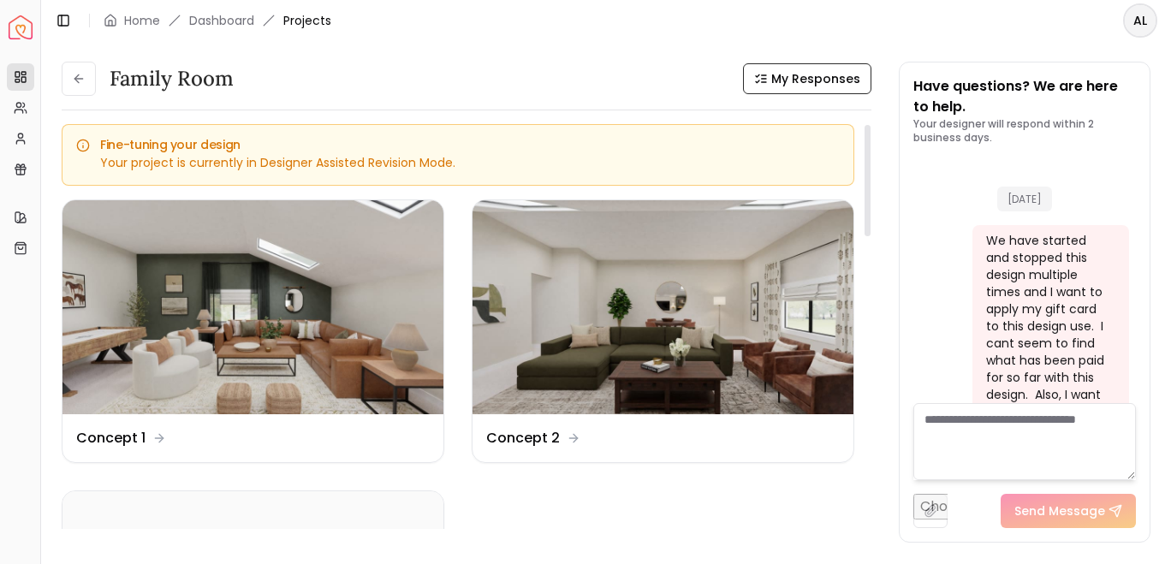
scroll to position [4180, 0]
